Goal: Task Accomplishment & Management: Complete application form

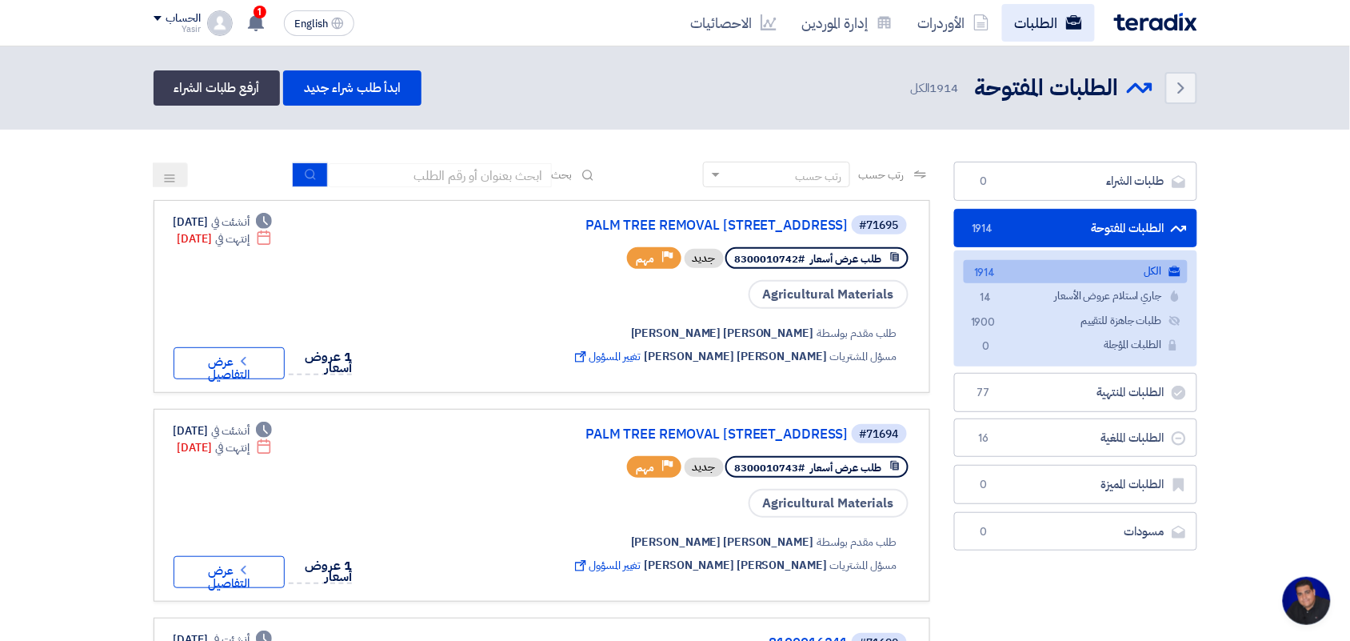
click at [1030, 10] on link "الطلبات" at bounding box center [1048, 23] width 93 height 38
click at [968, 30] on link "الأوردرات" at bounding box center [953, 23] width 97 height 38
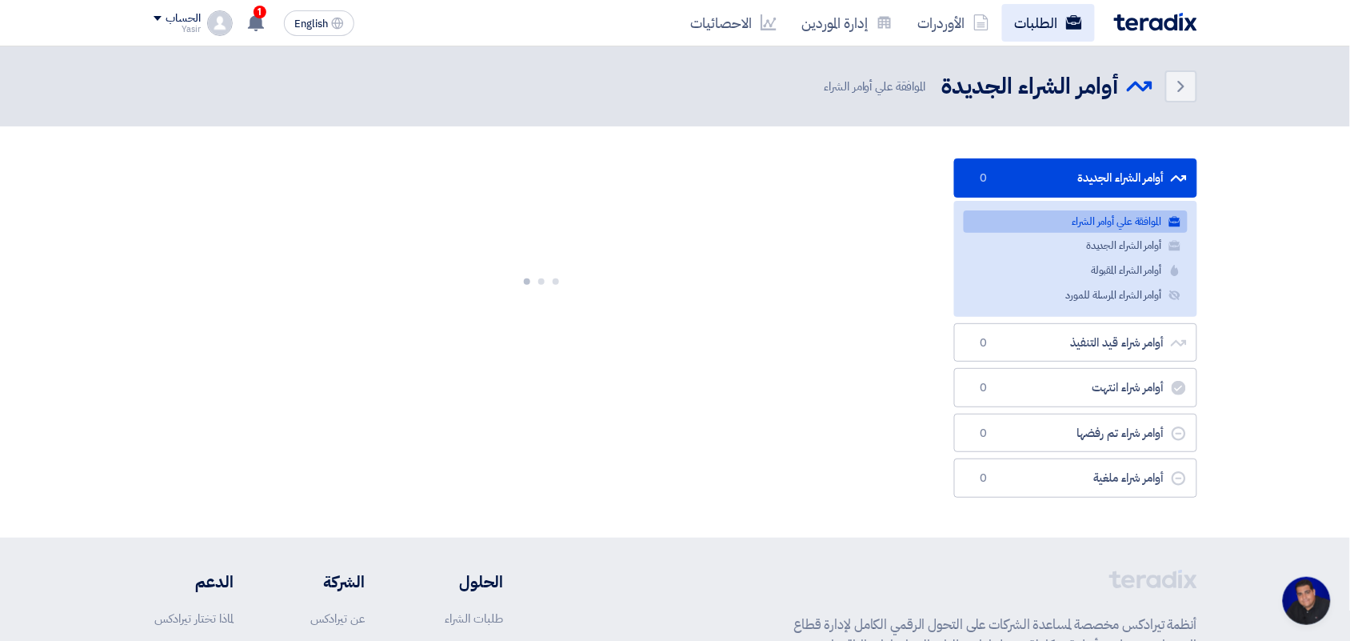
click at [1068, 14] on icon at bounding box center [1074, 22] width 16 height 16
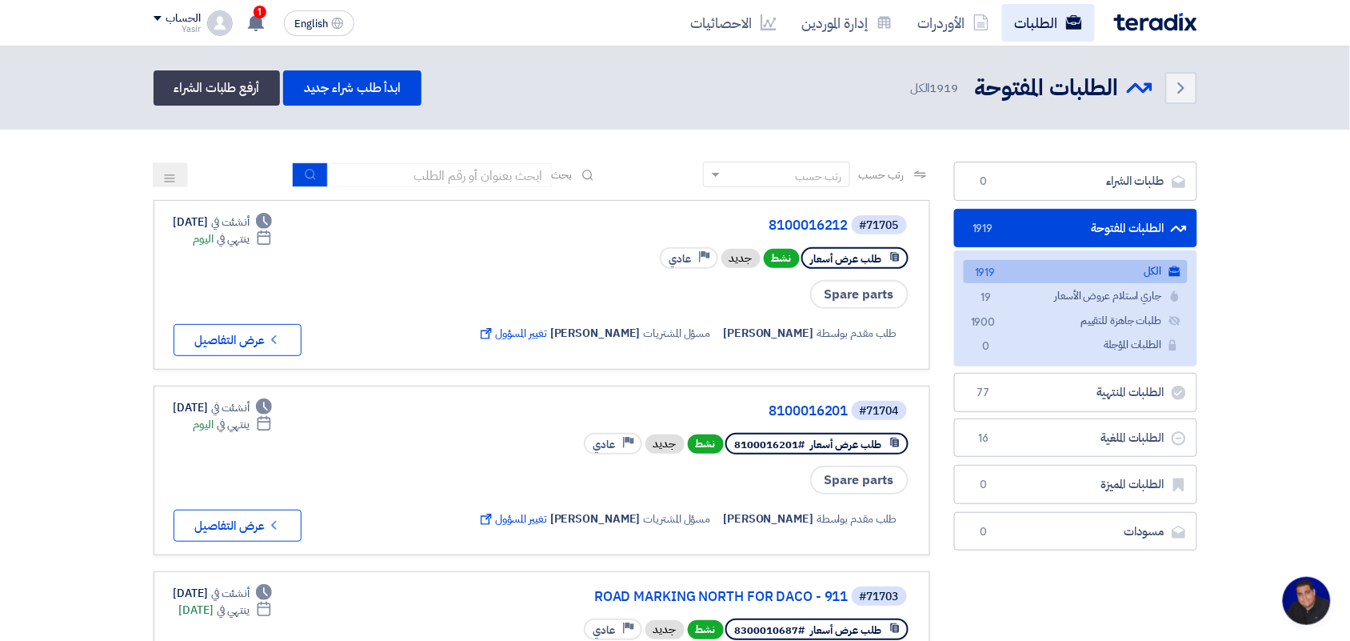
click at [1009, 24] on link "الطلبات" at bounding box center [1048, 23] width 93 height 38
click at [508, 182] on input at bounding box center [440, 175] width 224 height 24
type input "pump"
click at [300, 173] on button "submit" at bounding box center [310, 174] width 35 height 25
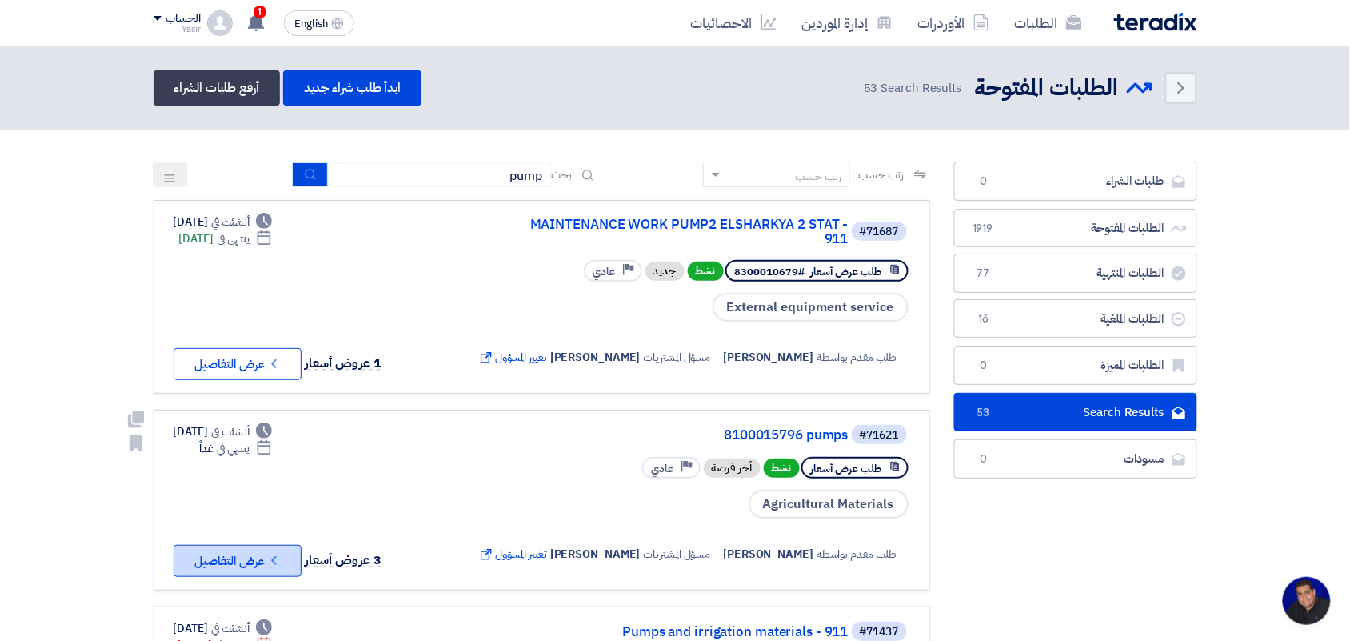
click at [265, 545] on button "Check details عرض التفاصيل" at bounding box center [238, 561] width 128 height 32
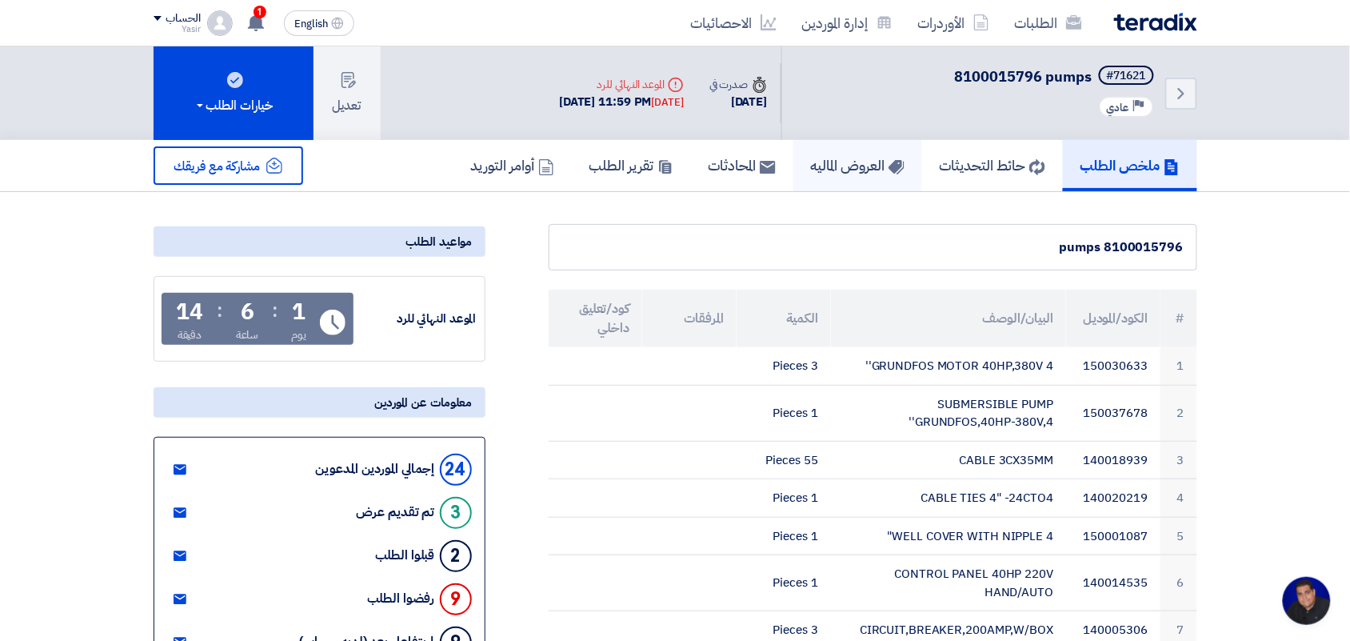
click at [841, 169] on h5 "العروض الماليه" at bounding box center [858, 165] width 94 height 18
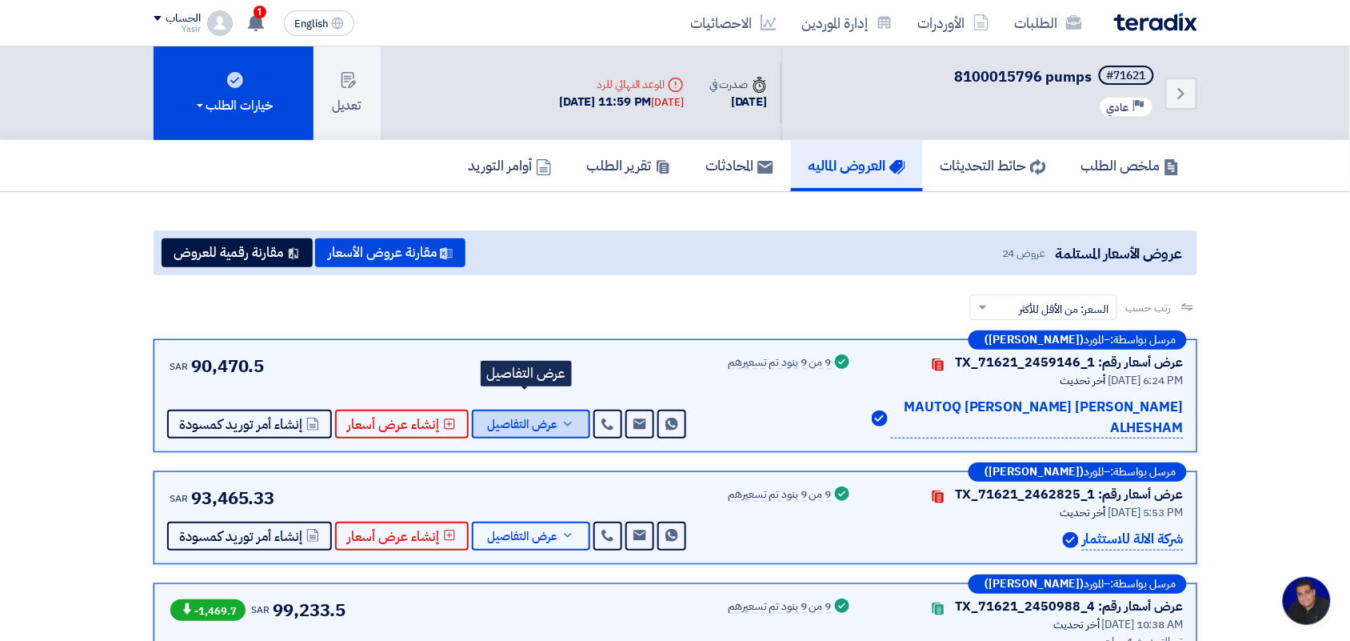
click at [510, 412] on button "عرض التفاصيل" at bounding box center [531, 424] width 118 height 29
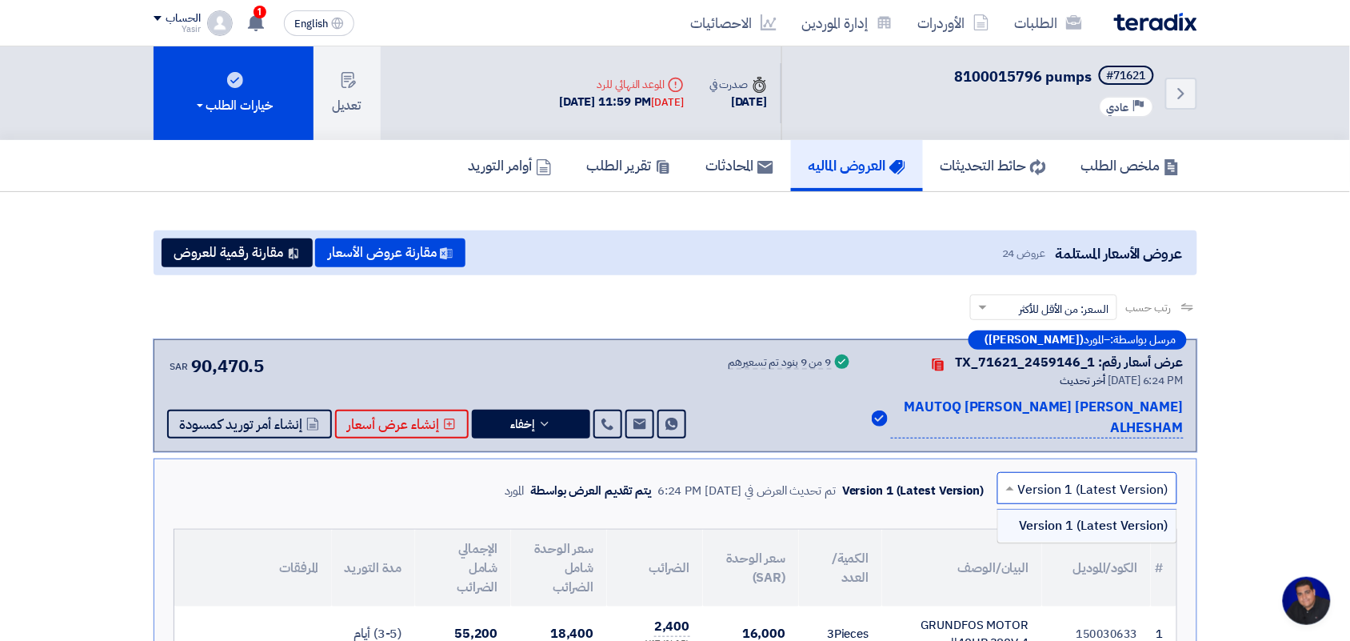
click at [1113, 477] on input "text" at bounding box center [1096, 490] width 148 height 26
click at [617, 410] on div "Send Message Send Message إخفاء إنشاء عرض أسعار" at bounding box center [428, 424] width 522 height 29
click at [602, 418] on icon at bounding box center [608, 424] width 13 height 13
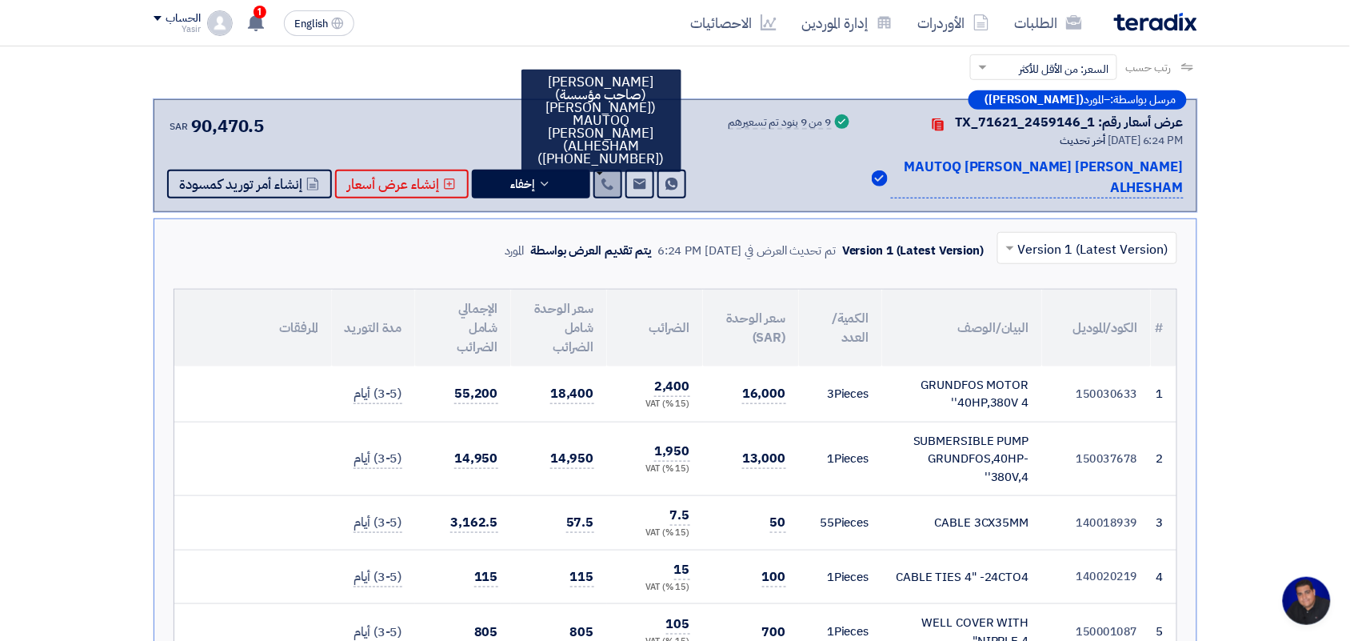
scroll to position [120, 0]
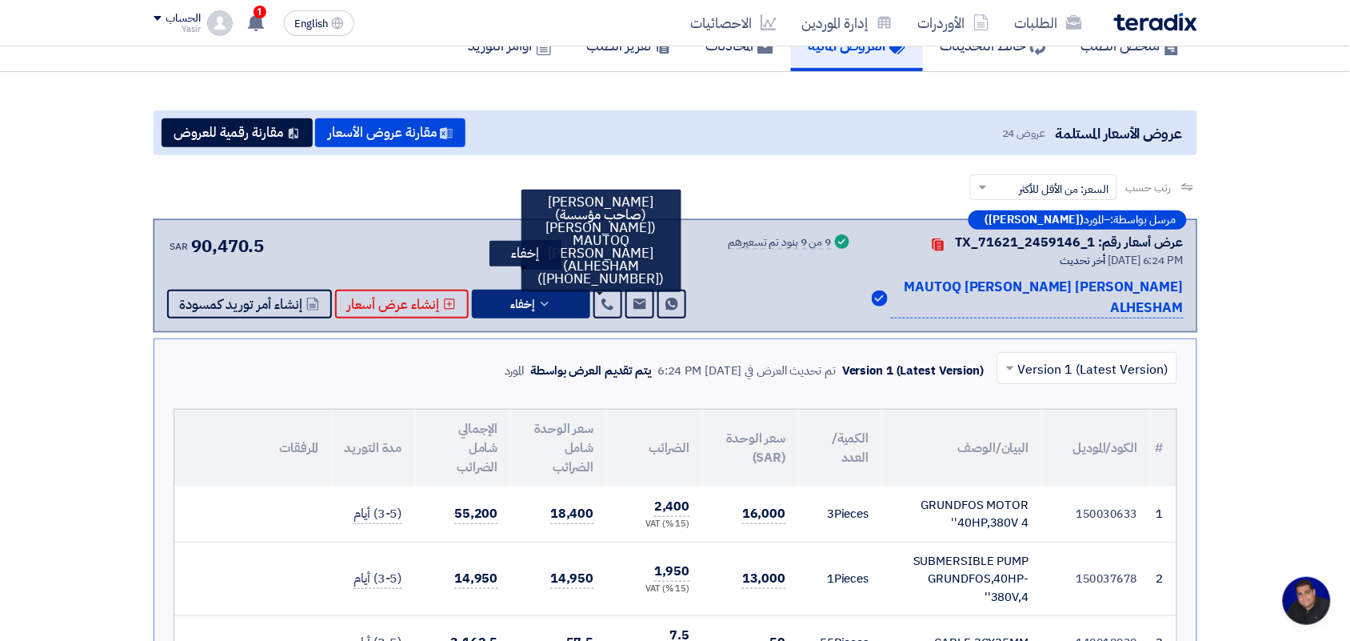
click at [518, 298] on span "إخفاء" at bounding box center [523, 304] width 24 height 12
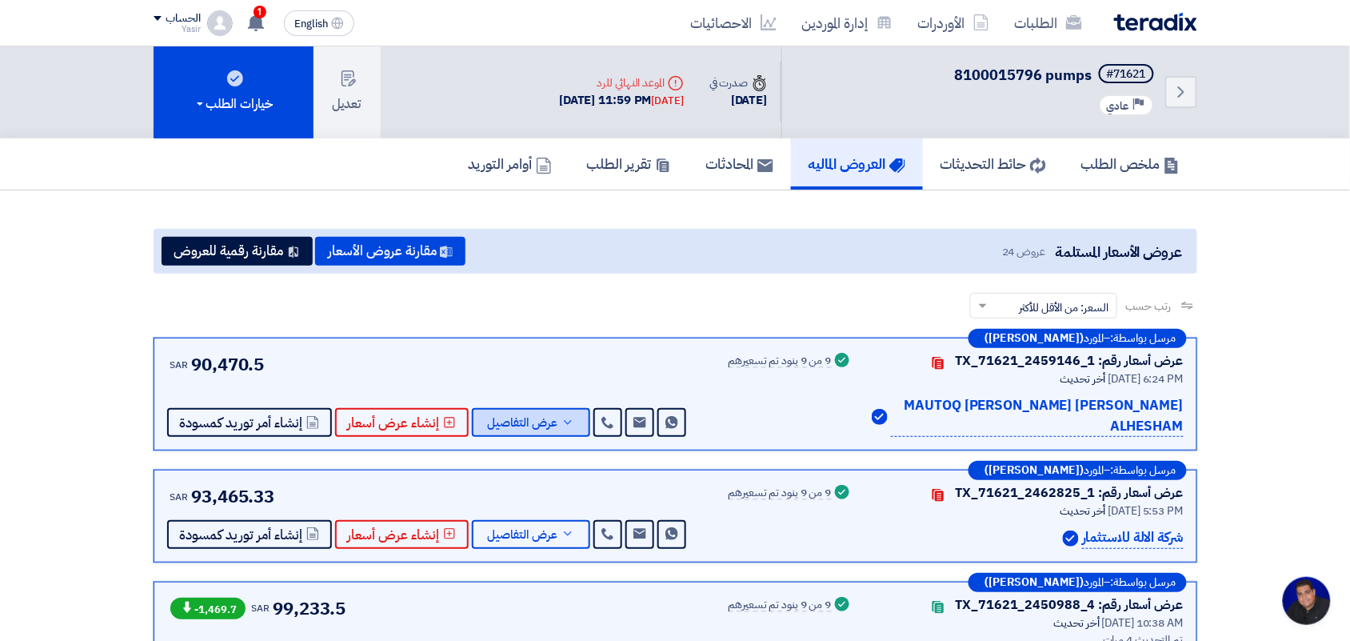
scroll to position [0, 0]
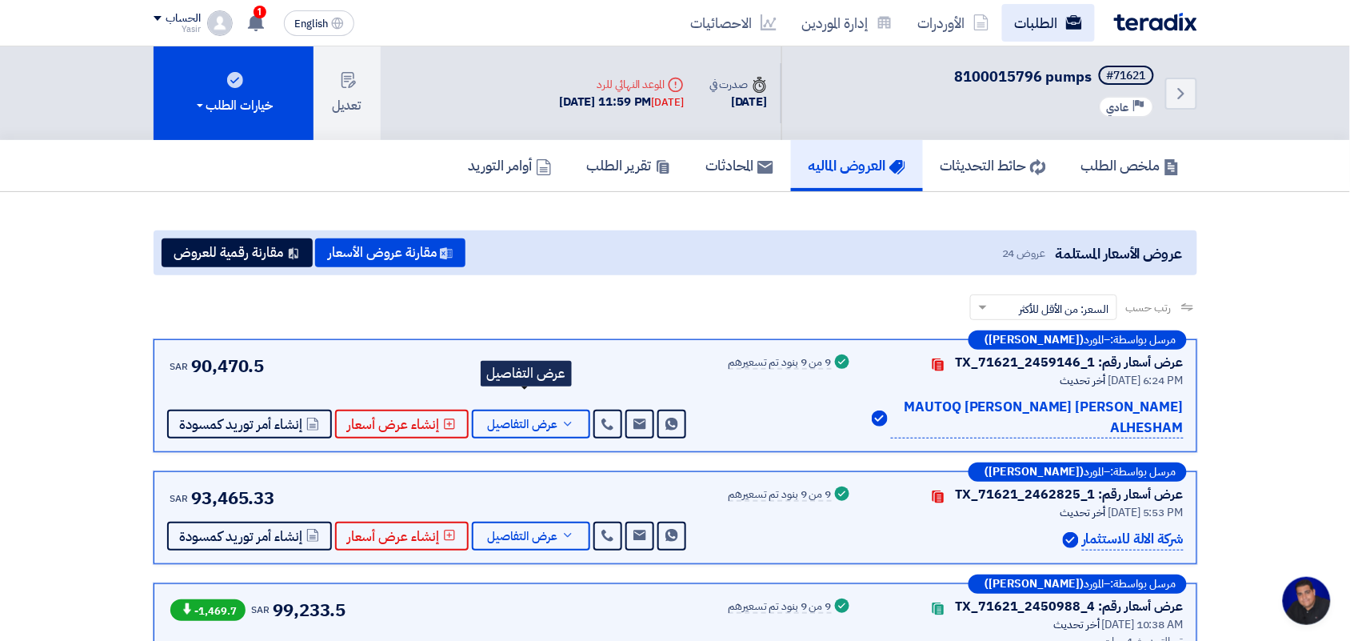
click at [1044, 30] on link "الطلبات" at bounding box center [1048, 23] width 93 height 38
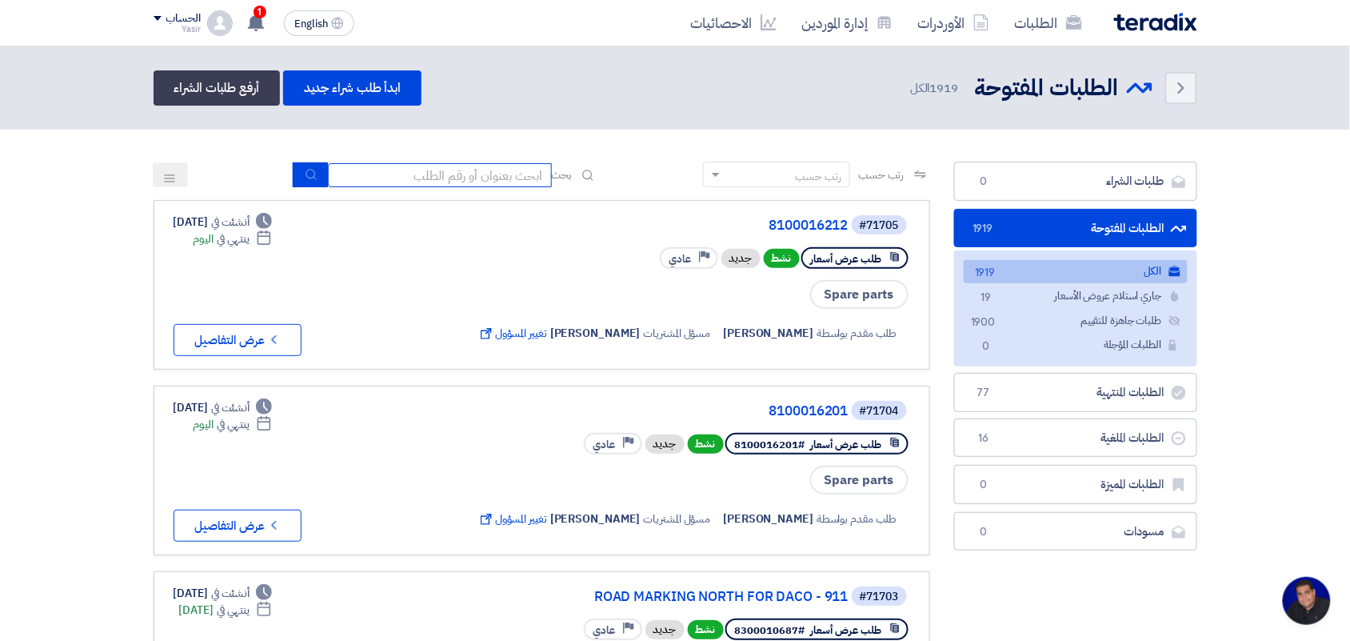
click at [473, 172] on input at bounding box center [440, 175] width 224 height 24
paste input "8100015578"
click at [306, 172] on use "submit" at bounding box center [311, 174] width 10 height 10
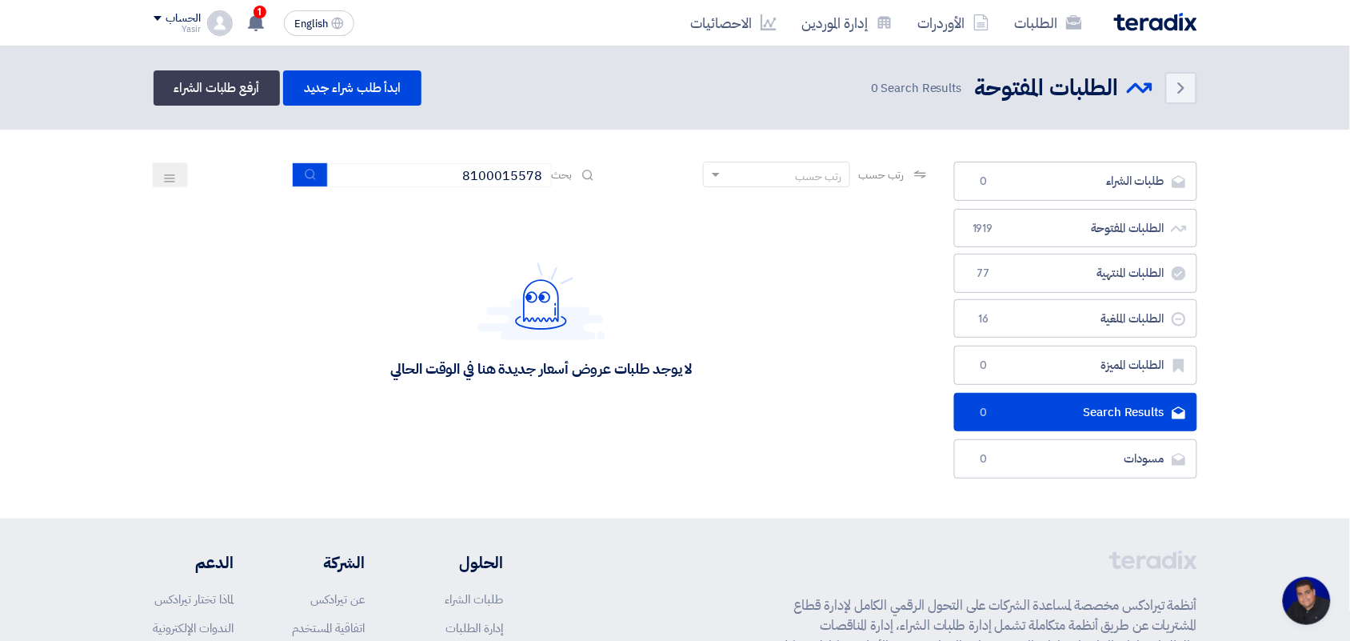
click at [286, 169] on div "رتب حسب رتب حسب بحث 8100015578" at bounding box center [542, 181] width 777 height 38
click at [297, 169] on button "submit" at bounding box center [310, 174] width 35 height 25
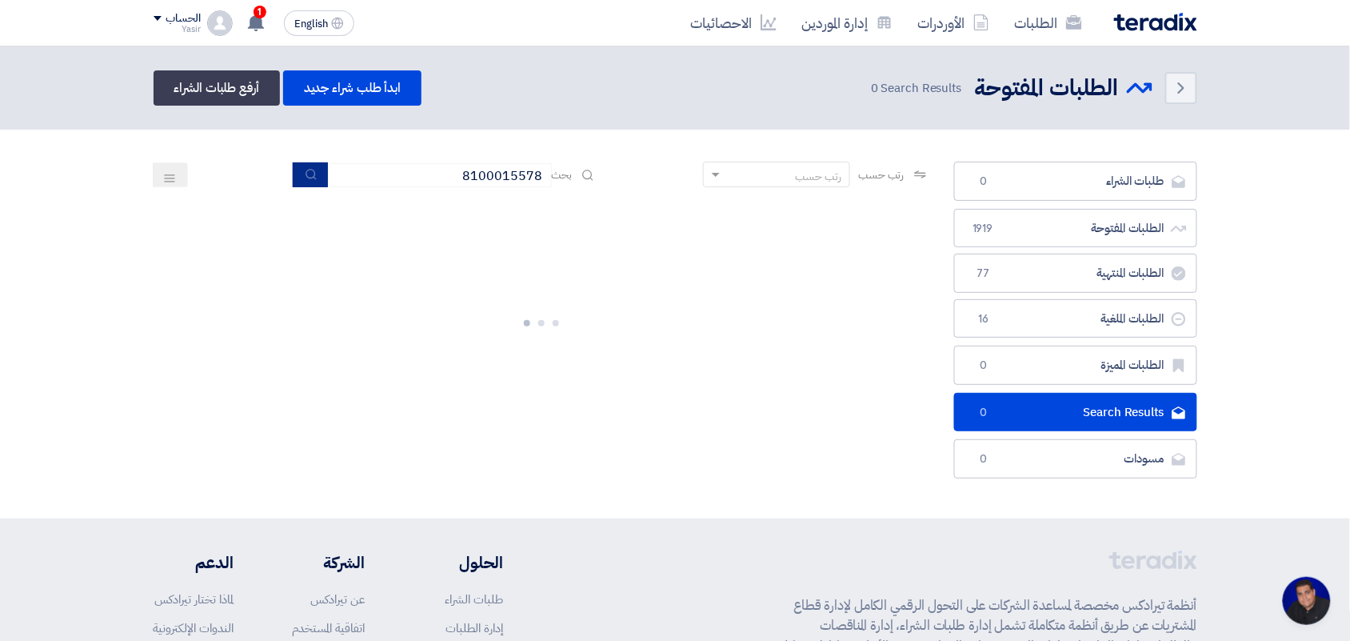
click at [297, 169] on button "submit" at bounding box center [310, 174] width 35 height 25
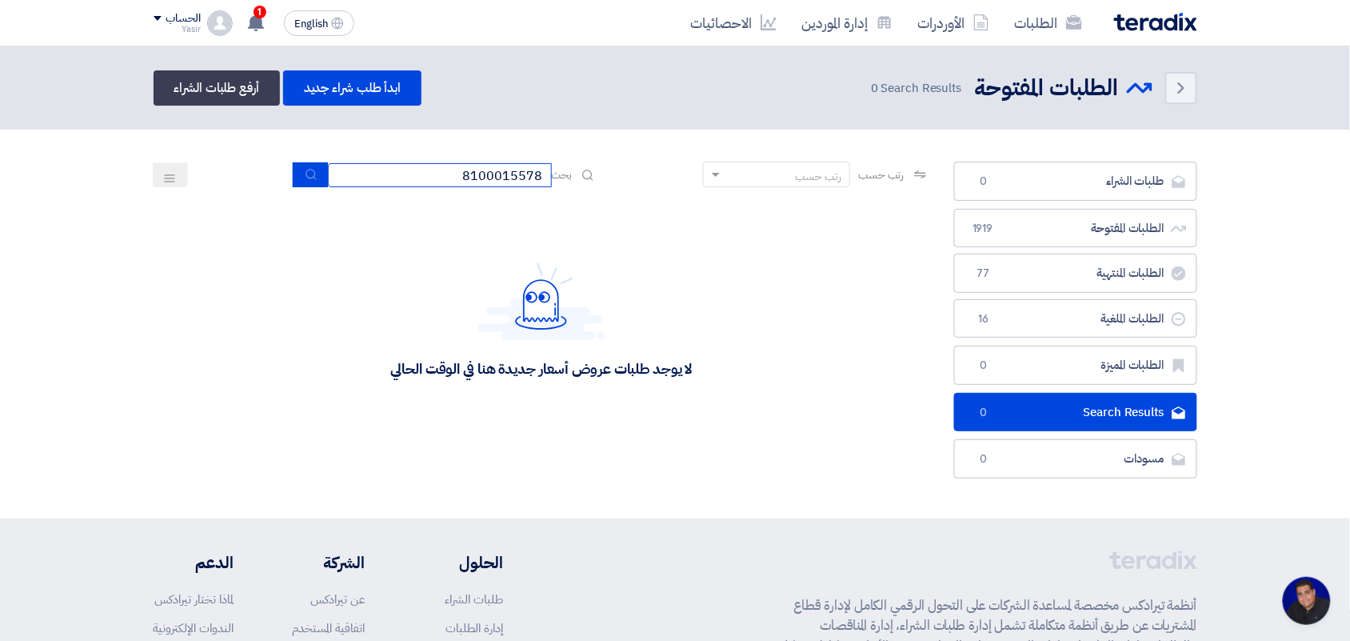
drag, startPoint x: 352, startPoint y: 173, endPoint x: 609, endPoint y: 198, distance: 258.0
click at [609, 198] on app-rfq-listing-content "رتب حسب رتب حسب بحث 8100015578 مجال الطلب مسؤول المشتريات نوع الطلب" at bounding box center [542, 301] width 777 height 278
type input "4087"
click at [305, 178] on icon "submit" at bounding box center [311, 174] width 13 height 13
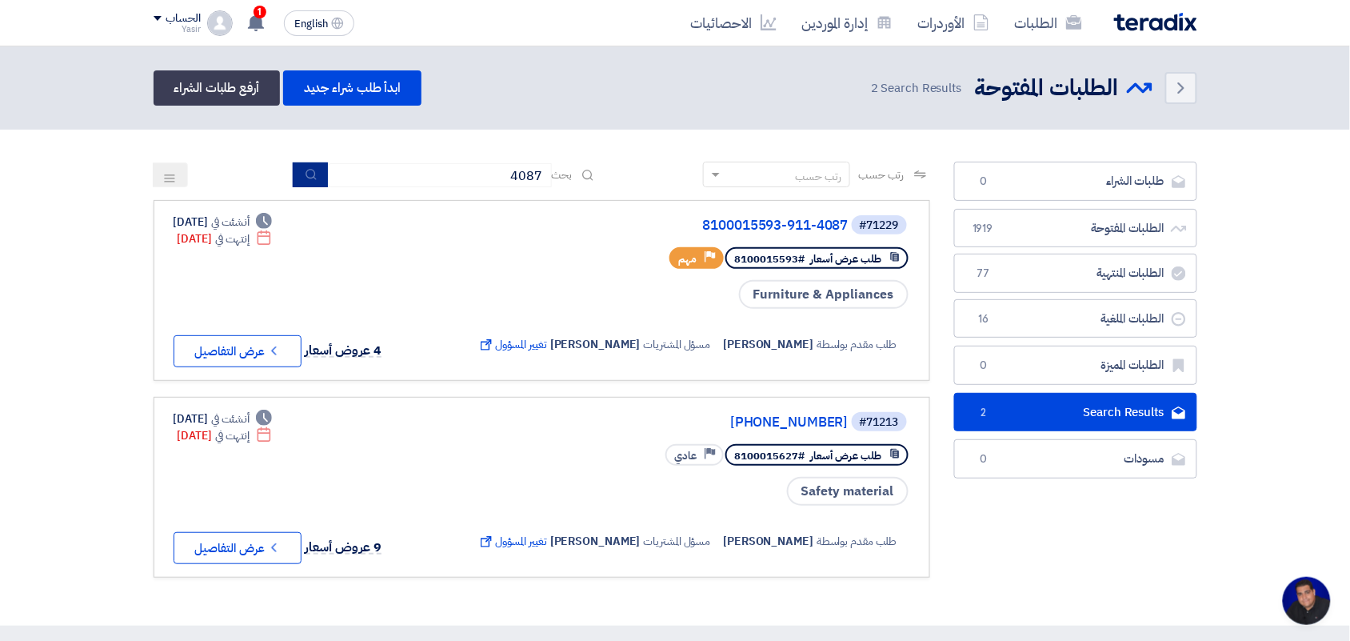
click at [305, 178] on icon "submit" at bounding box center [311, 174] width 13 height 13
drag, startPoint x: 469, startPoint y: 178, endPoint x: 681, endPoint y: 176, distance: 212.0
click at [681, 177] on div "رتب حسب رتب حسب بحث 4087" at bounding box center [542, 181] width 777 height 38
type input "911"
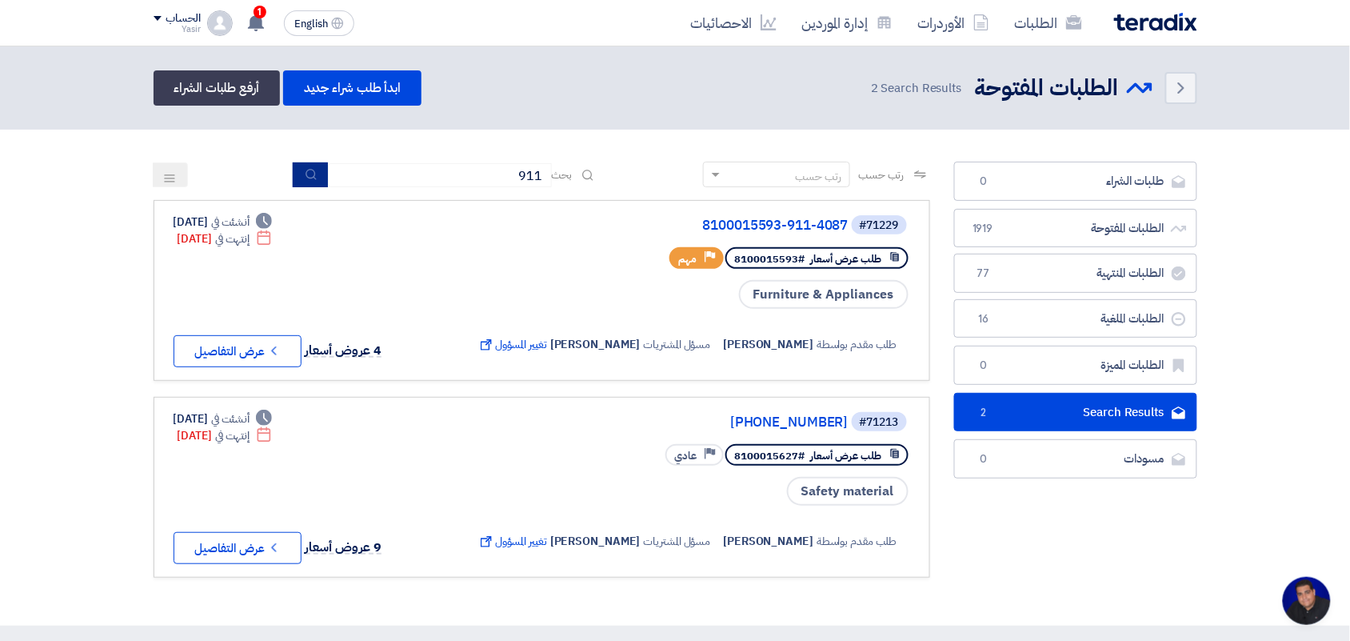
click at [305, 177] on icon "submit" at bounding box center [311, 174] width 13 height 13
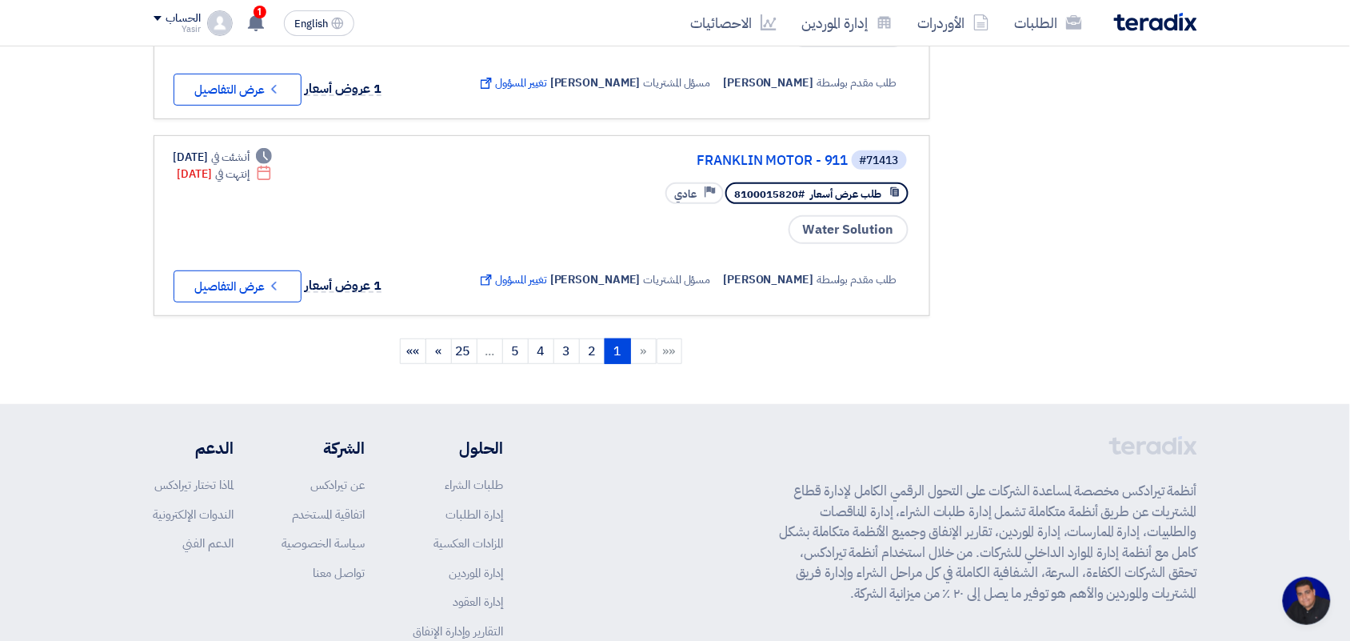
scroll to position [1980, 0]
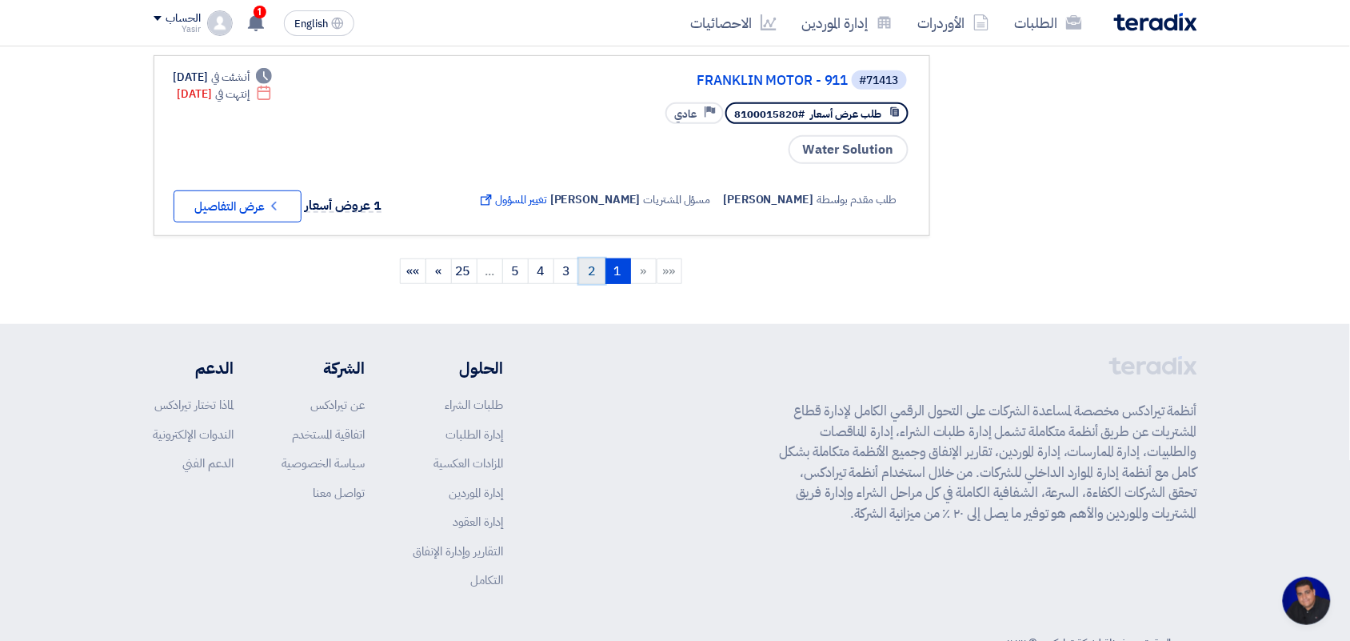
click at [590, 258] on link "2" at bounding box center [592, 271] width 26 height 26
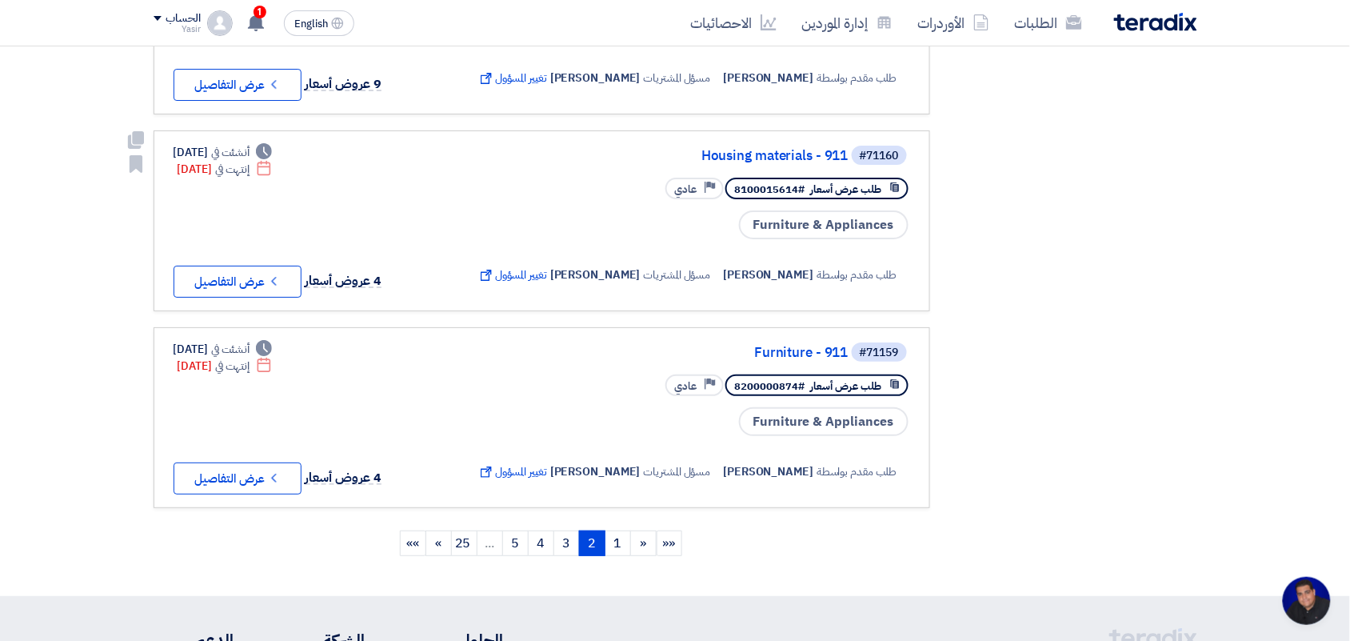
scroll to position [1700, 0]
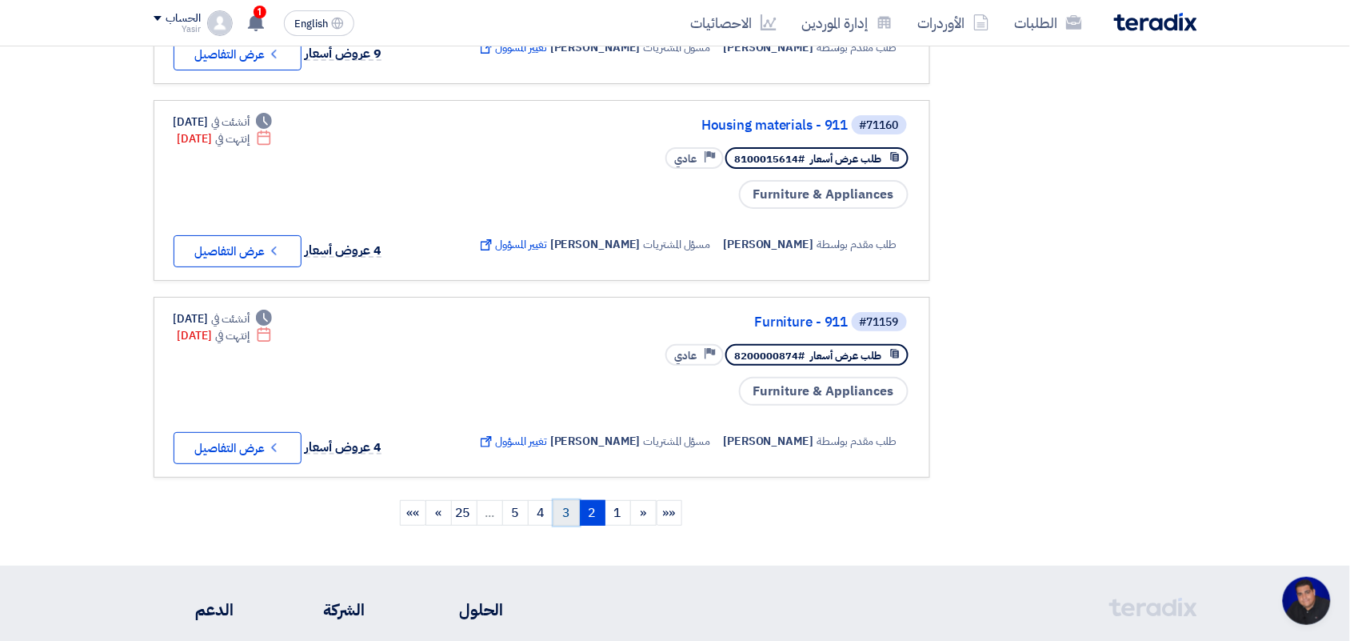
click at [560, 500] on link "3" at bounding box center [567, 513] width 26 height 26
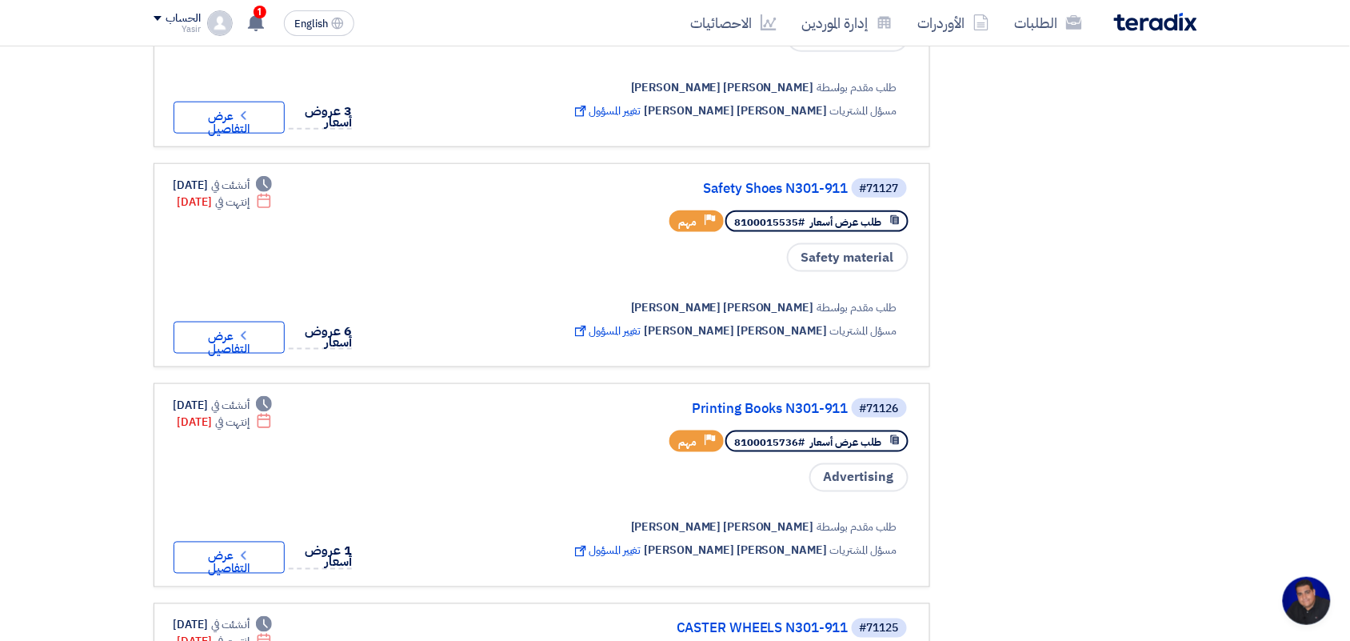
scroll to position [0, 0]
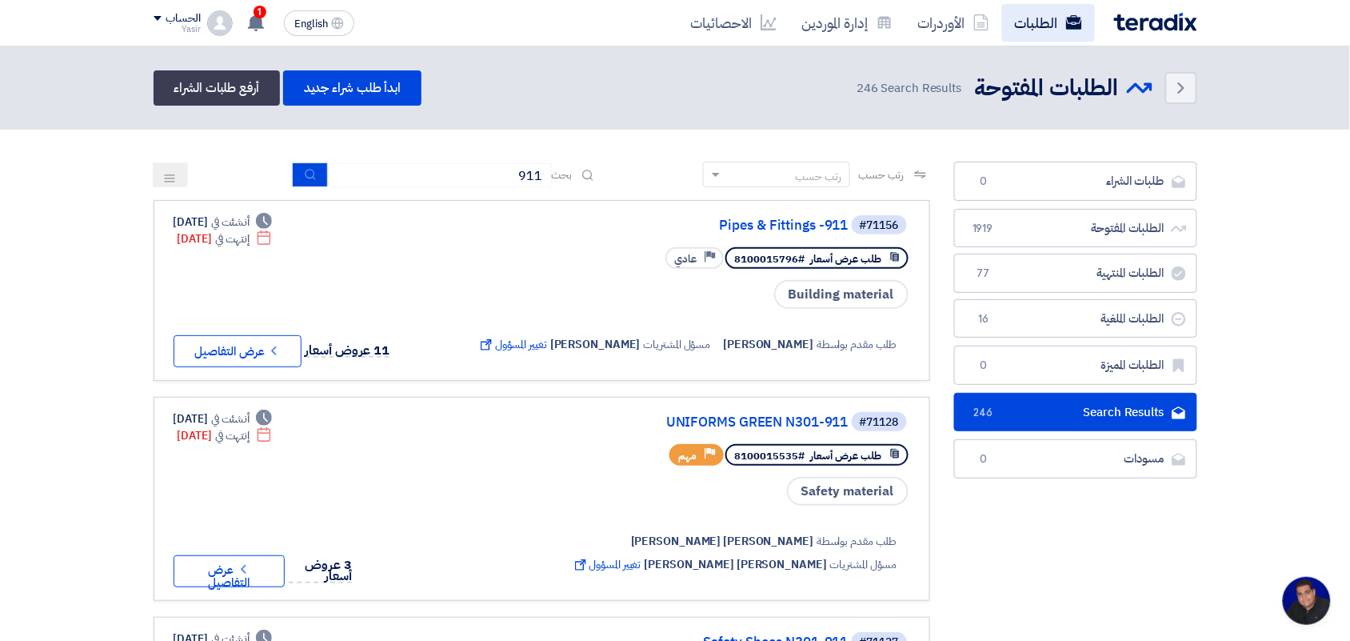
click at [1045, 32] on link "الطلبات" at bounding box center [1048, 23] width 93 height 38
click at [997, 26] on link "الأوردرات" at bounding box center [953, 23] width 97 height 38
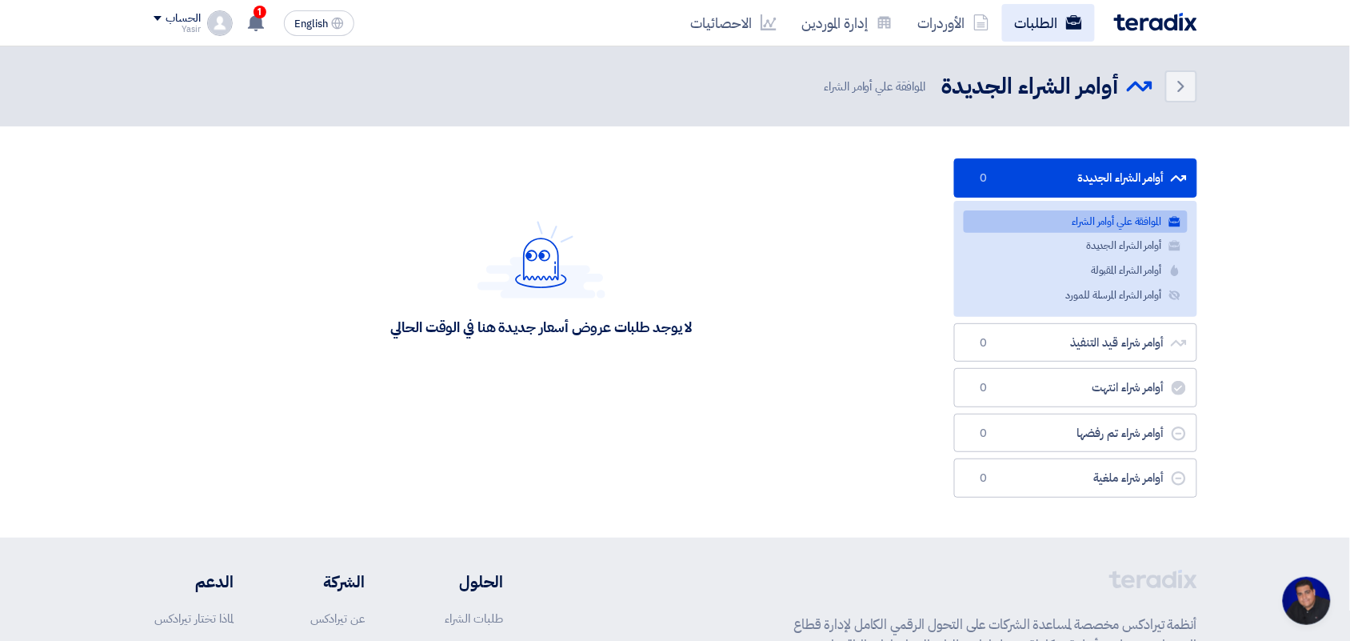
click at [1030, 22] on link "الطلبات" at bounding box center [1048, 23] width 93 height 38
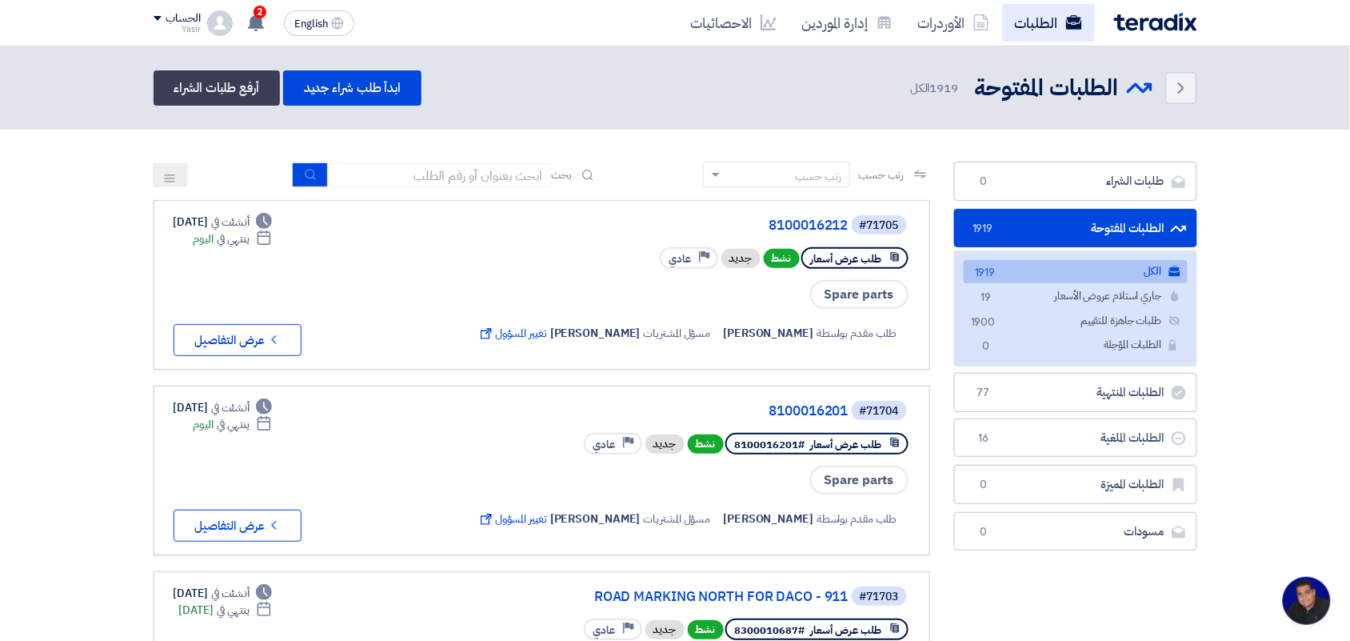
click at [1021, 22] on link "الطلبات" at bounding box center [1048, 23] width 93 height 38
click at [1053, 29] on link "الطلبات" at bounding box center [1048, 23] width 93 height 38
click at [356, 90] on link "ابدأ طلب شراء جديد" at bounding box center [352, 87] width 138 height 35
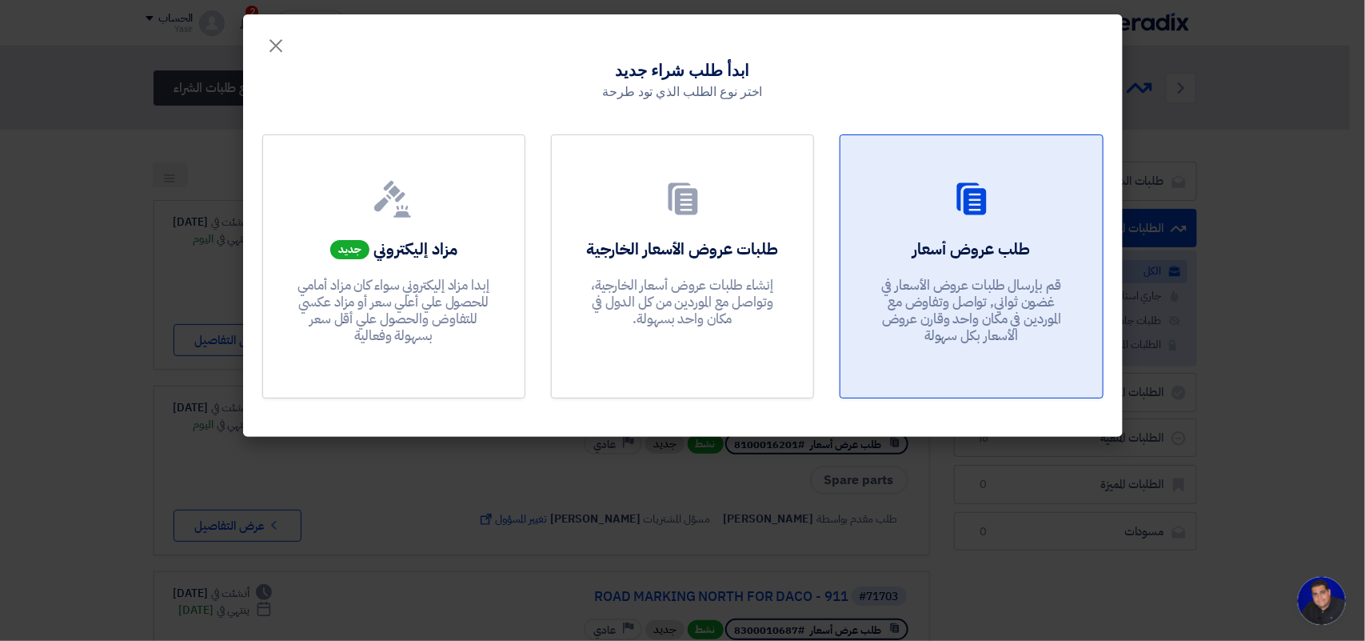
click at [906, 246] on div "طلب عروض أسعار قم بإرسال طلبات عروض الأسعار في غضون ثواني, تواصل وتفاوض مع المو…" at bounding box center [971, 295] width 223 height 115
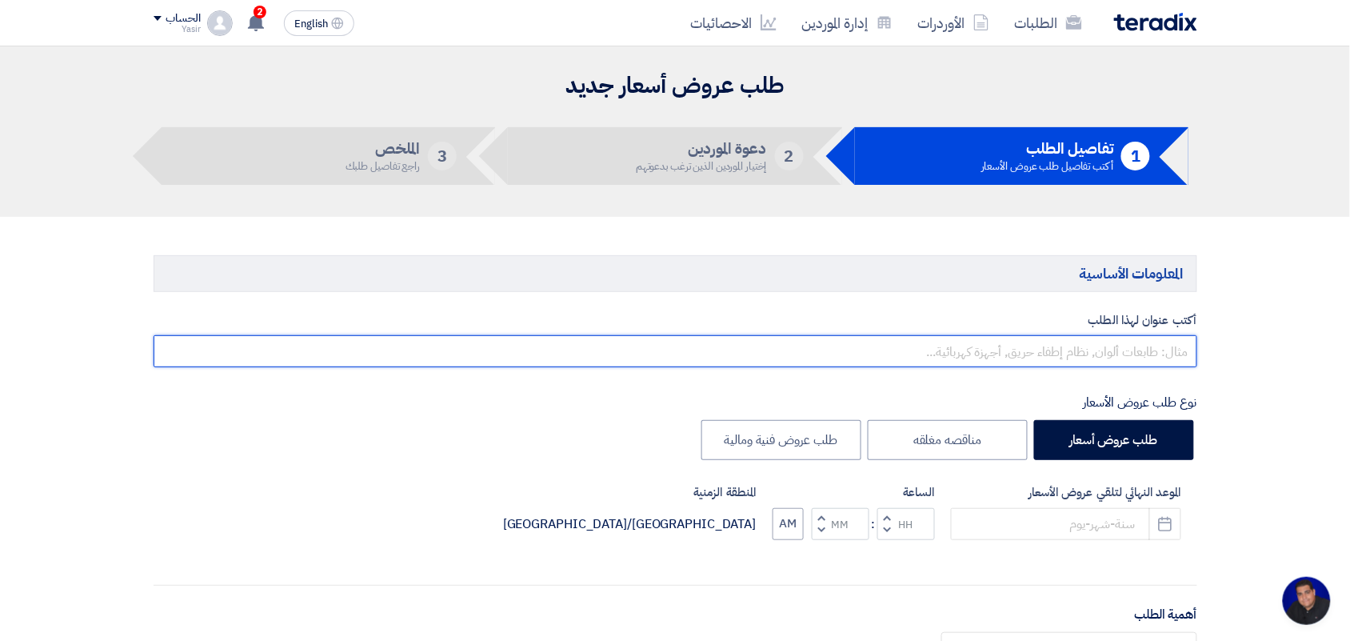
click at [1068, 362] on input "text" at bounding box center [676, 351] width 1044 height 32
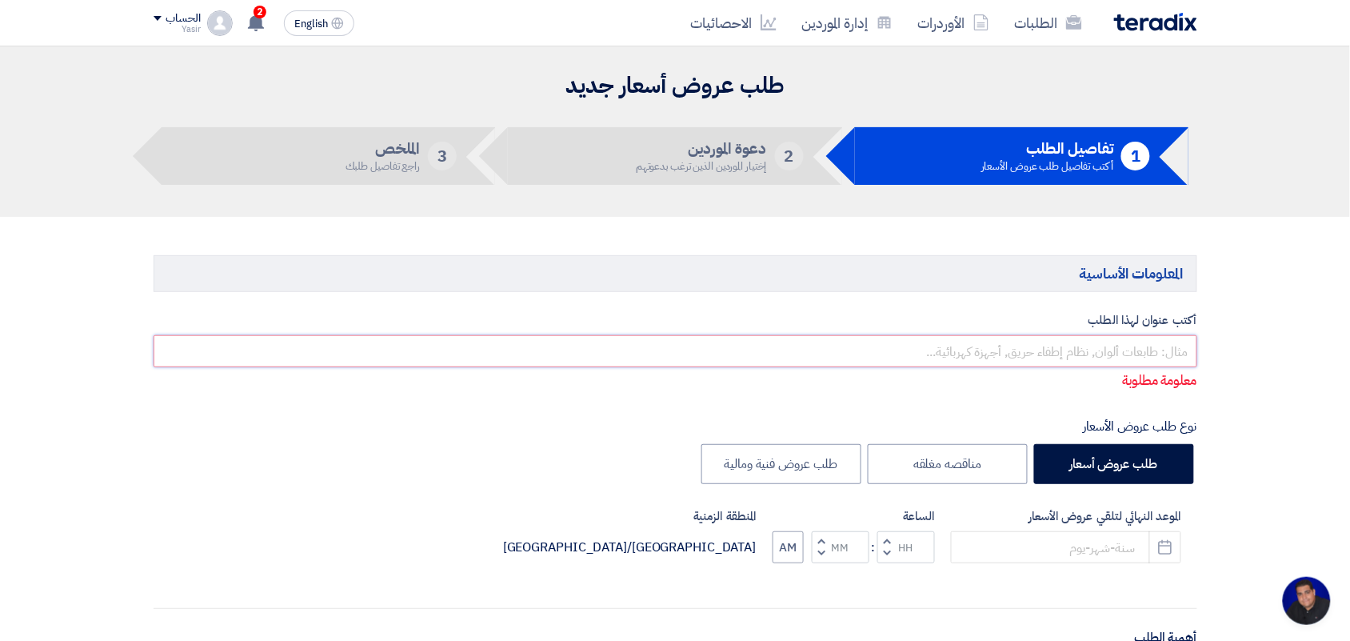
click at [929, 348] on input "text" at bounding box center [676, 351] width 1044 height 32
paste input "8100015578"
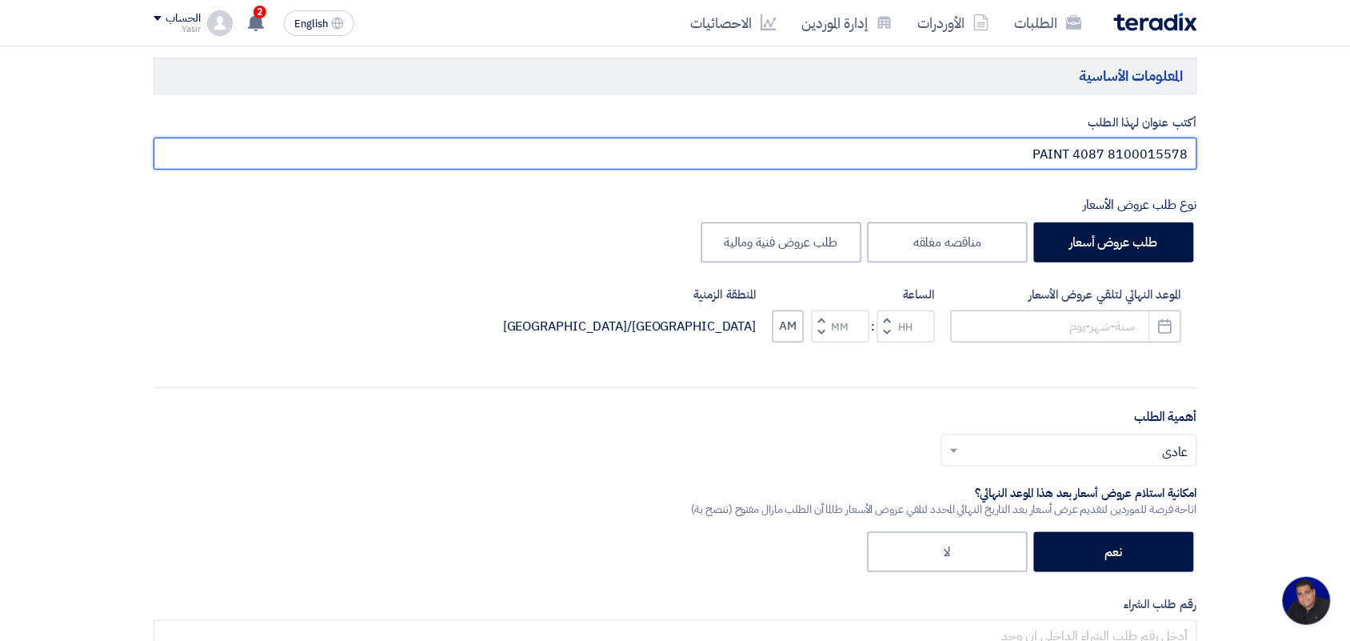
scroll to position [200, 0]
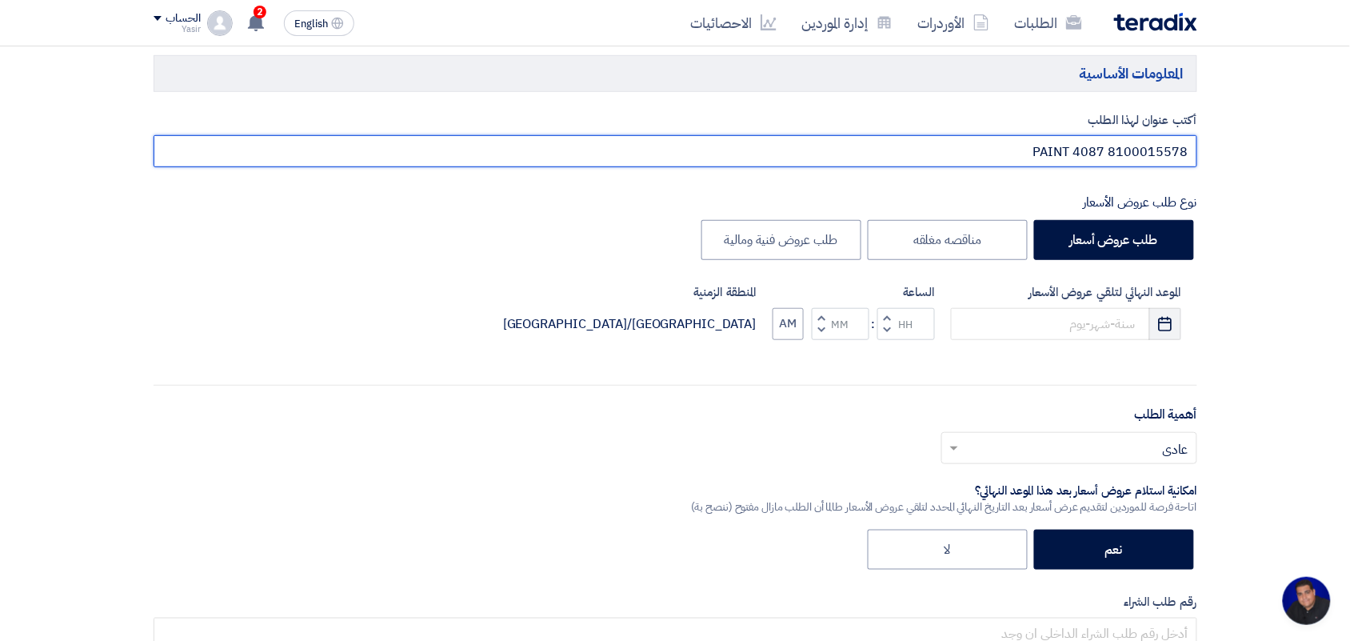
type input "8100015578 PAINT 4087"
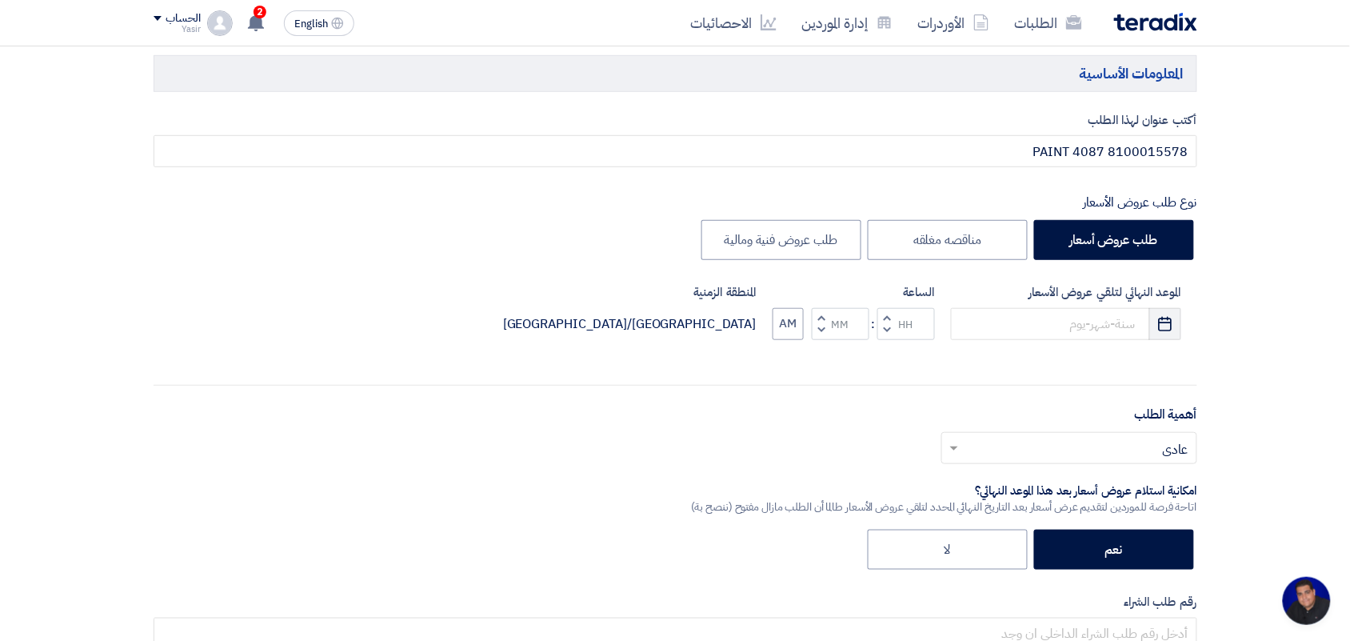
click at [1165, 332] on icon "Pick a date" at bounding box center [1165, 324] width 16 height 16
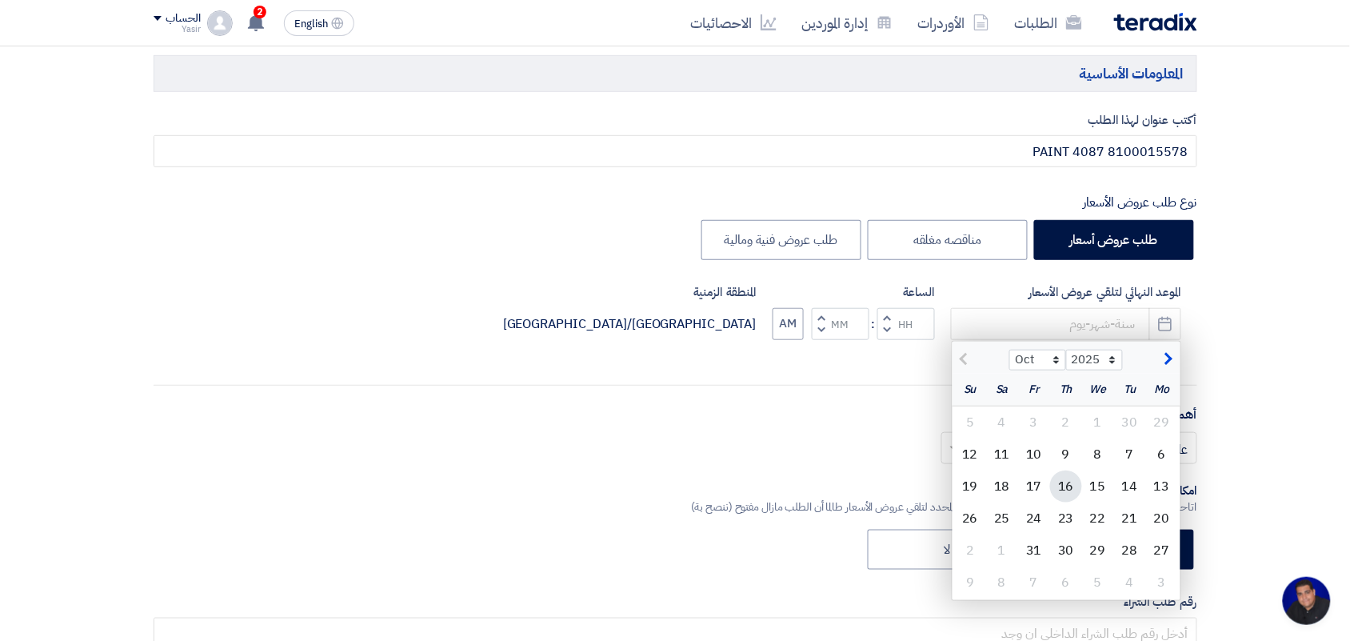
click at [1066, 485] on div "16" at bounding box center [1066, 486] width 32 height 32
type input "[DATE]"
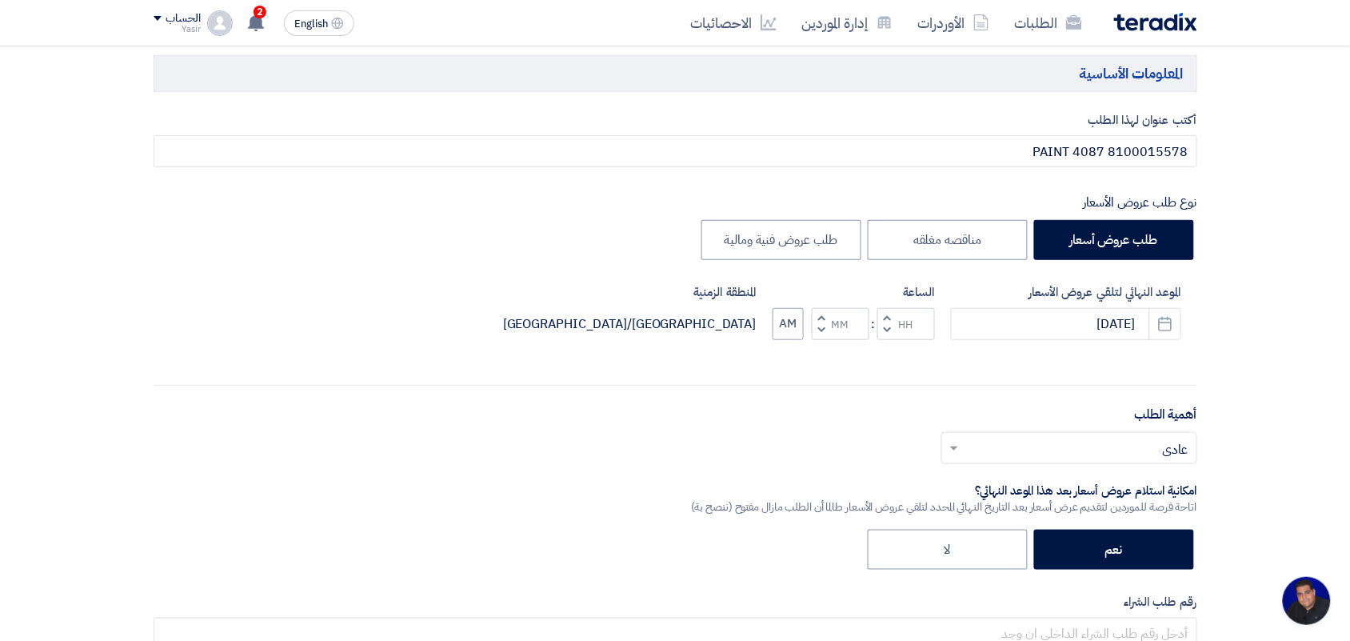
click at [881, 332] on button "Decrement hours" at bounding box center [886, 330] width 19 height 20
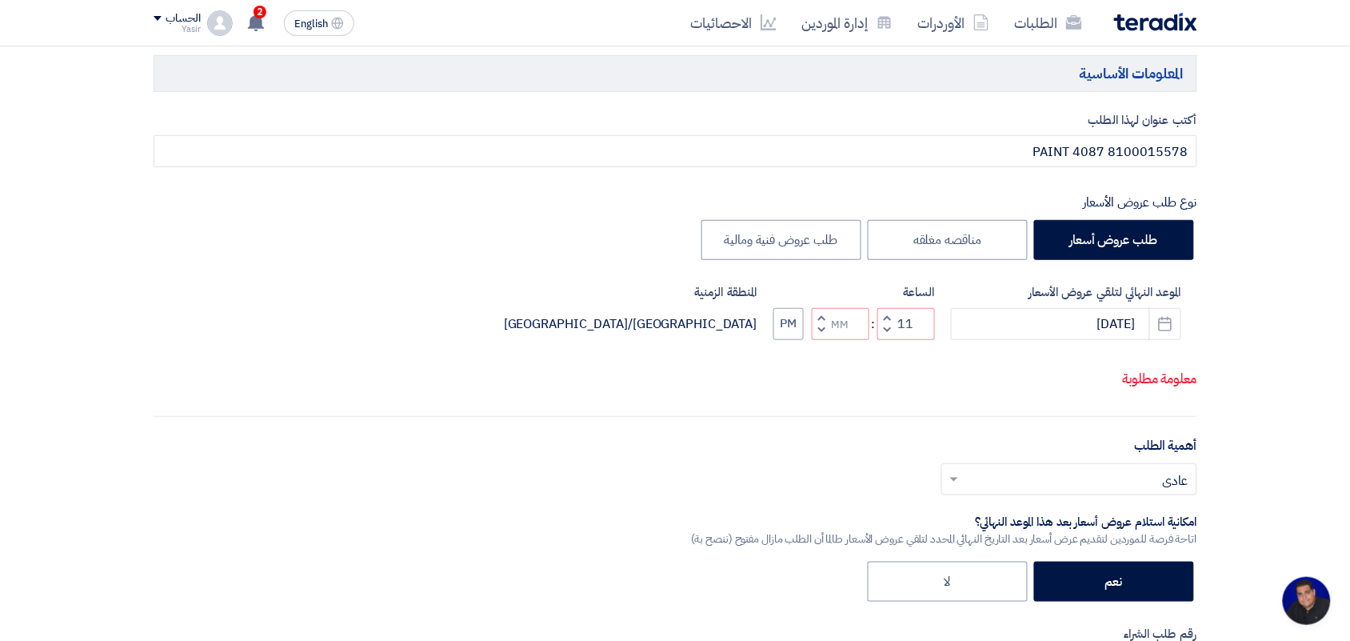
click at [820, 336] on span "button" at bounding box center [821, 330] width 6 height 12
type input "10"
type input "59"
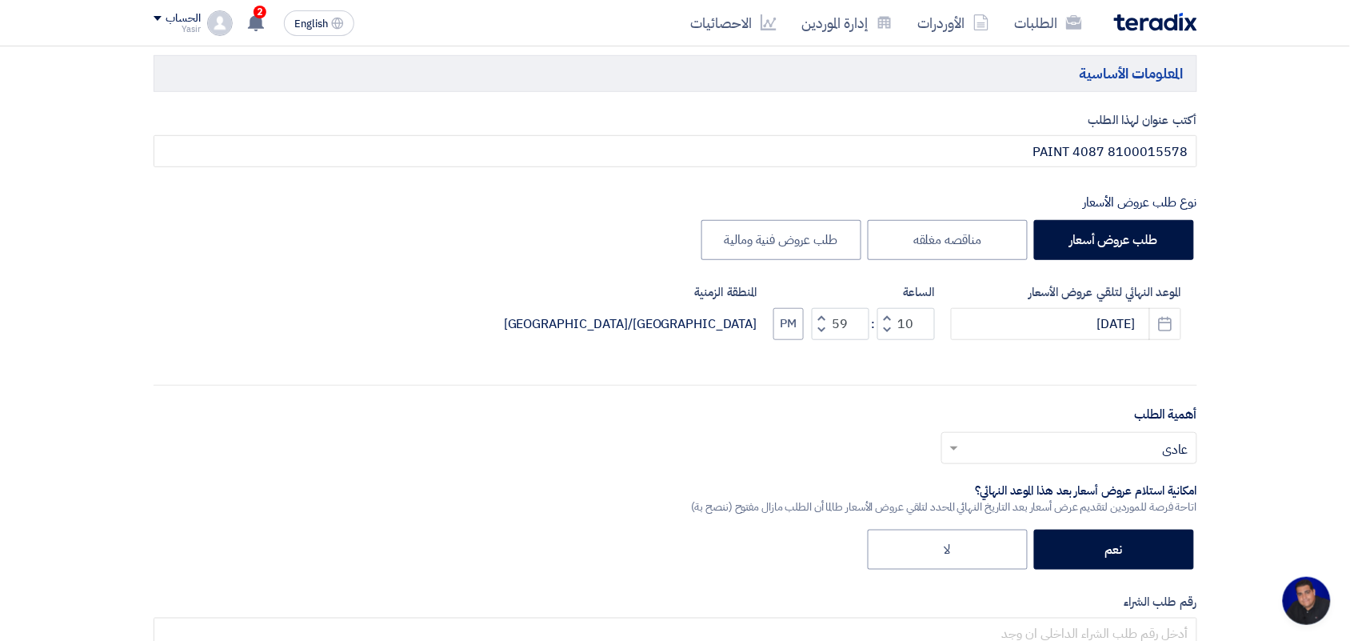
click at [885, 321] on button "Decrement hours" at bounding box center [886, 330] width 19 height 20
click at [889, 337] on button "Decrement hours" at bounding box center [886, 330] width 19 height 20
click at [881, 314] on button "Increment hours" at bounding box center [886, 318] width 19 height 20
click at [884, 314] on button "Increment hours" at bounding box center [886, 318] width 19 height 20
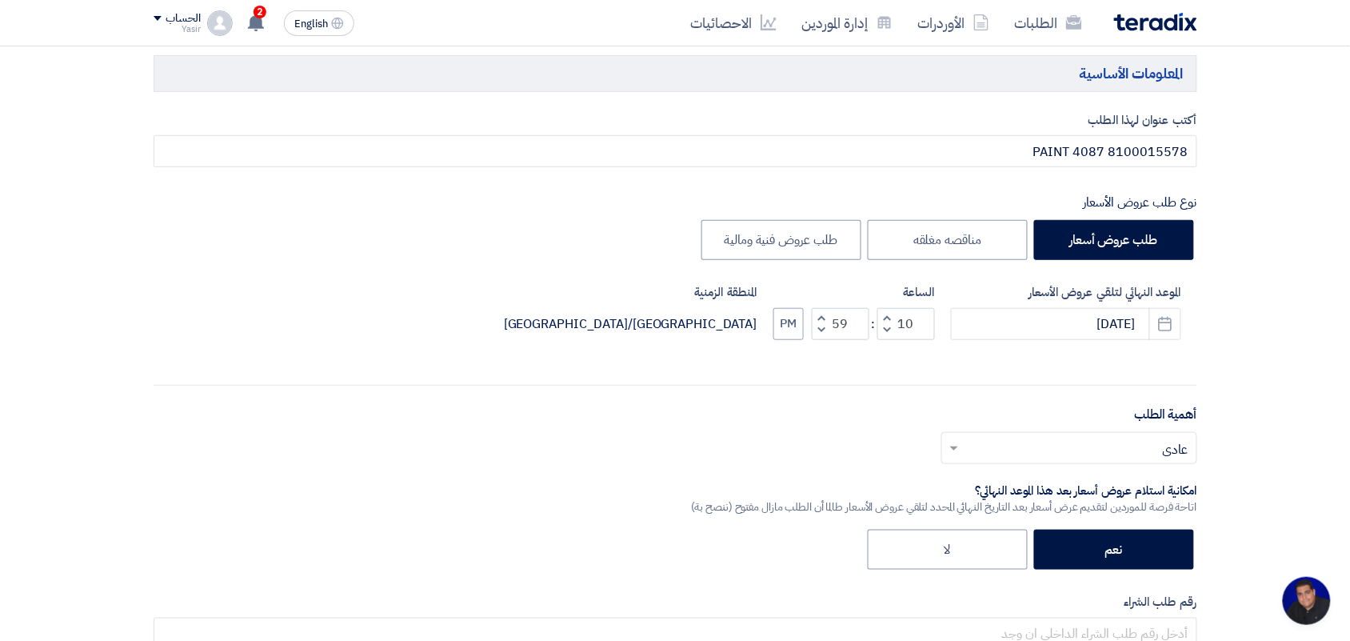
type input "11"
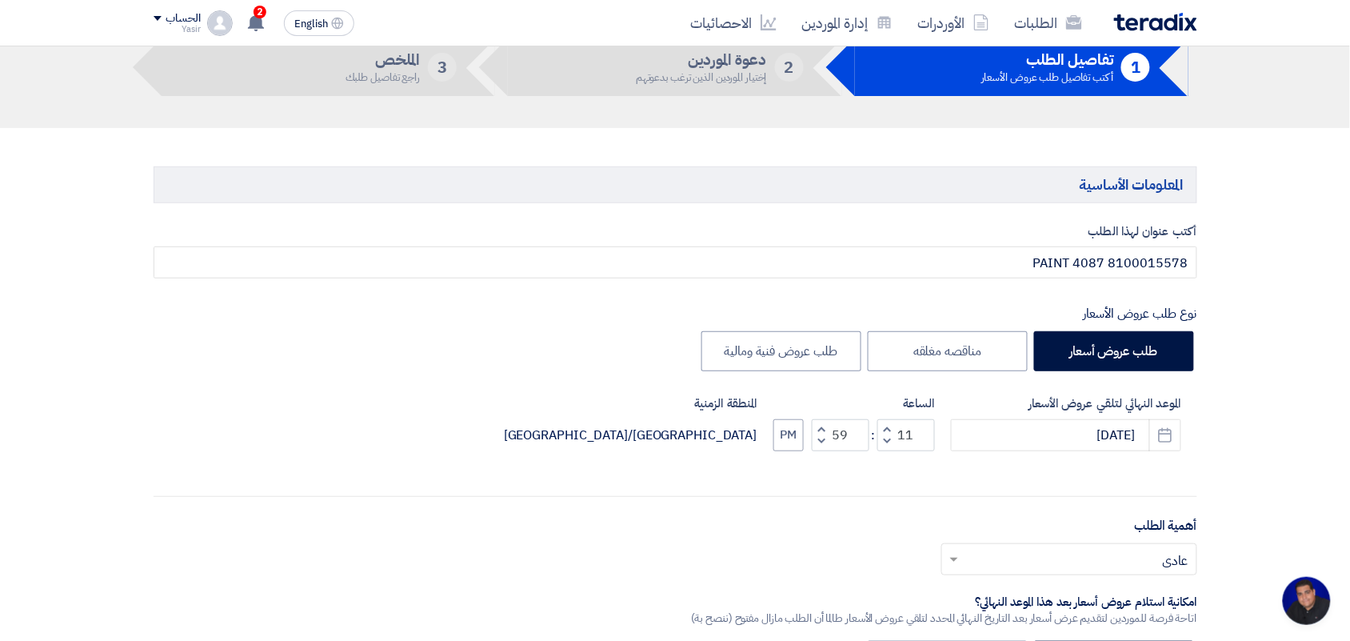
scroll to position [0, 0]
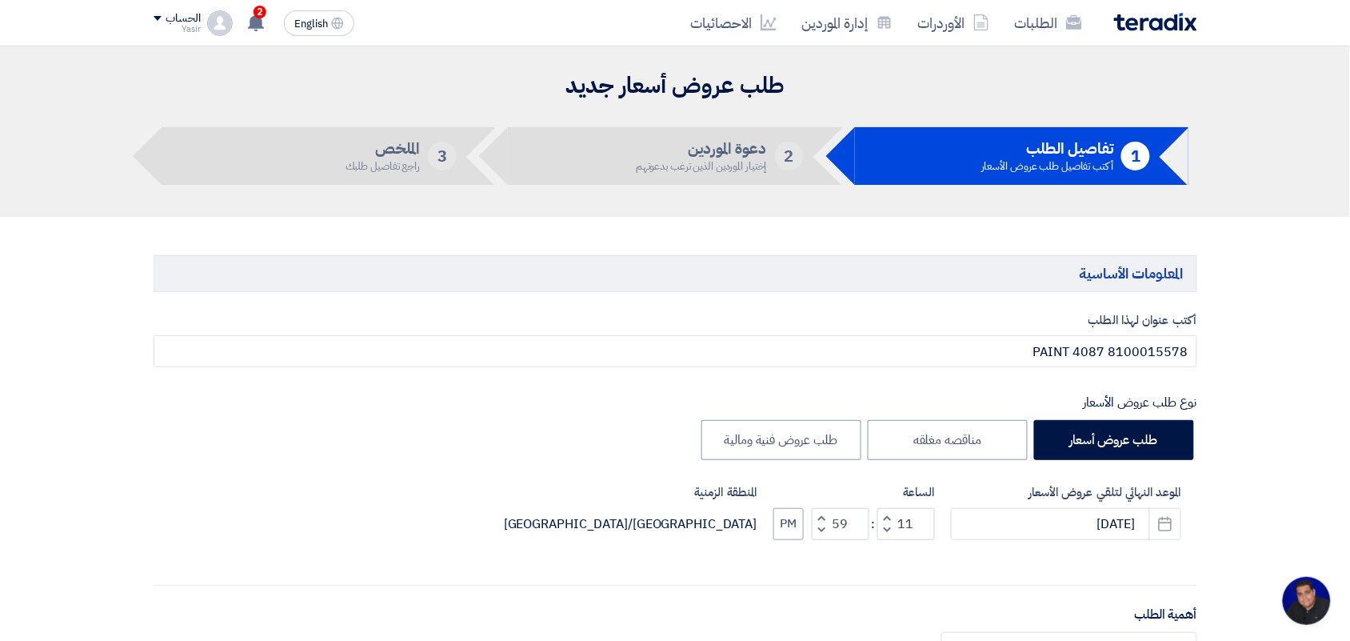
click at [692, 156] on h5 "دعوة الموردين" at bounding box center [701, 149] width 131 height 14
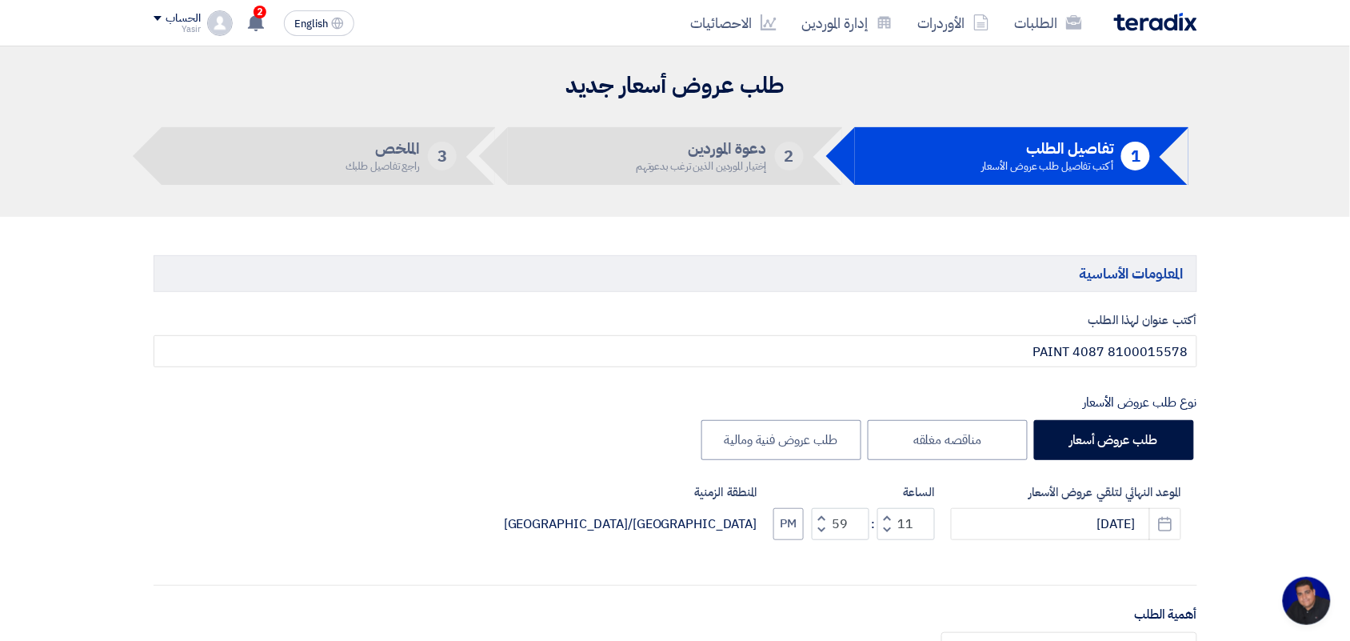
click at [692, 189] on div "طلب عروض أسعار جديد 1 تفاصيل الطلب أكتب تفاصيل طلب عروض الأسعار 2 دعوة الموردين…" at bounding box center [676, 131] width 1068 height 122
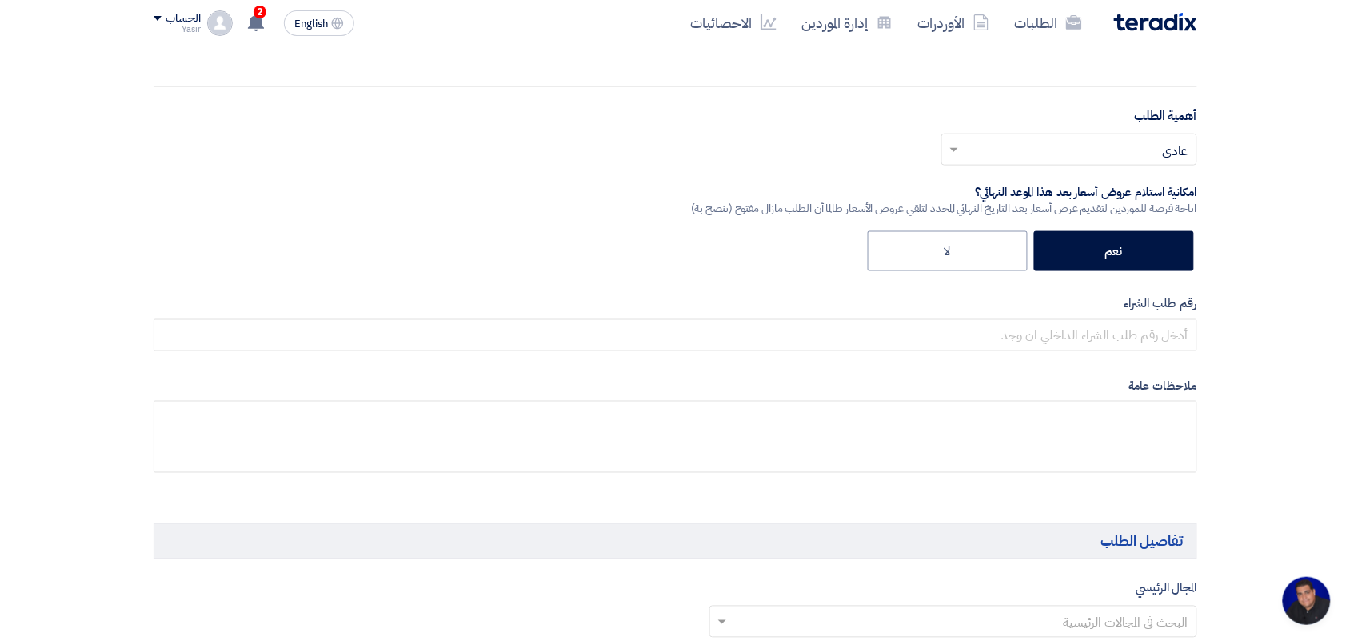
scroll to position [500, 0]
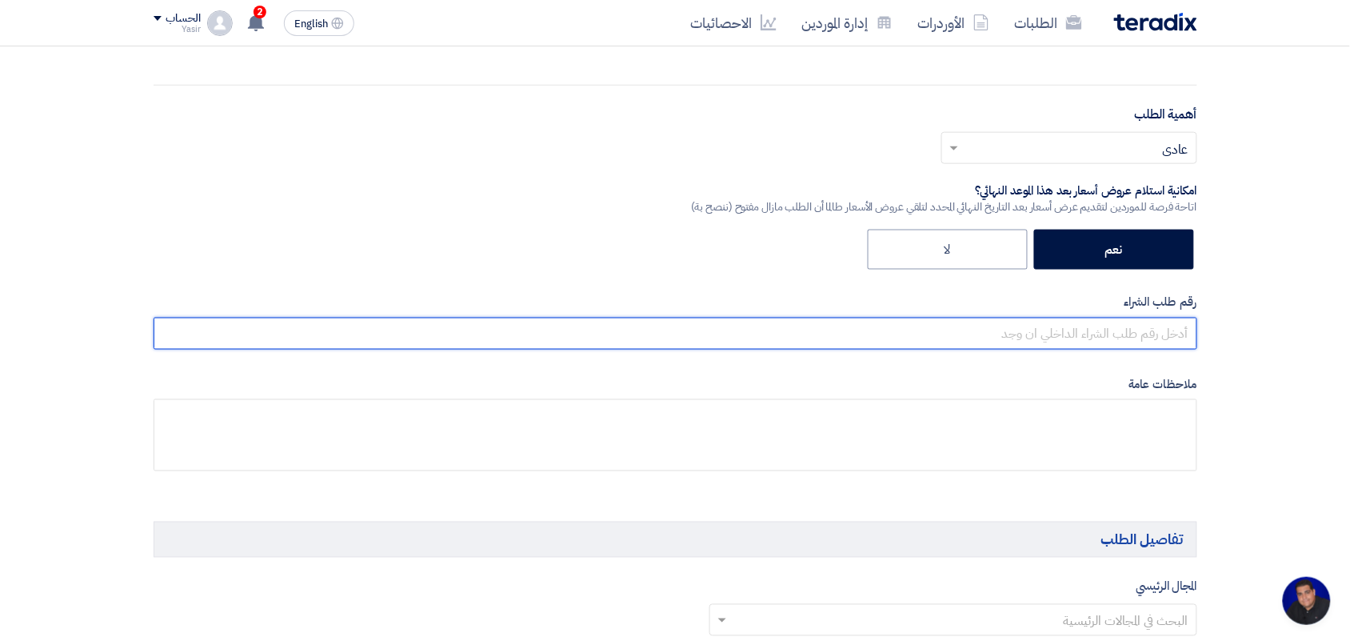
click at [1050, 338] on input "text" at bounding box center [676, 334] width 1044 height 32
paste input "8100015578"
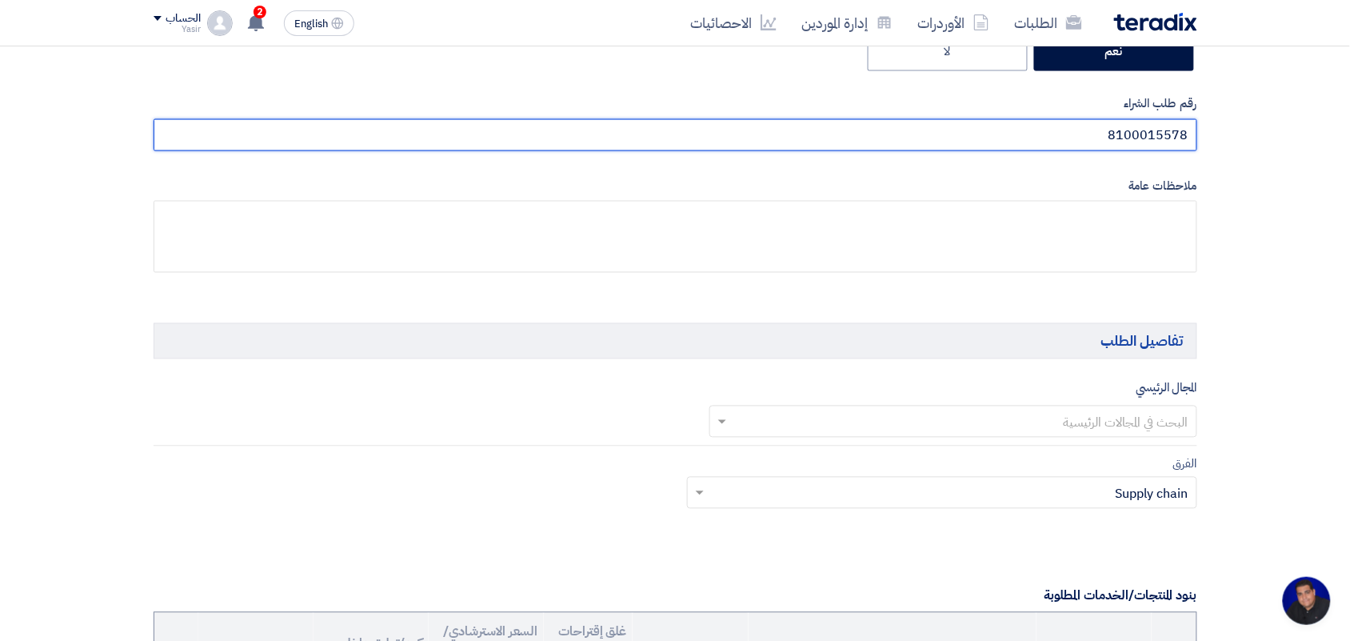
scroll to position [700, 0]
type input "8100015578"
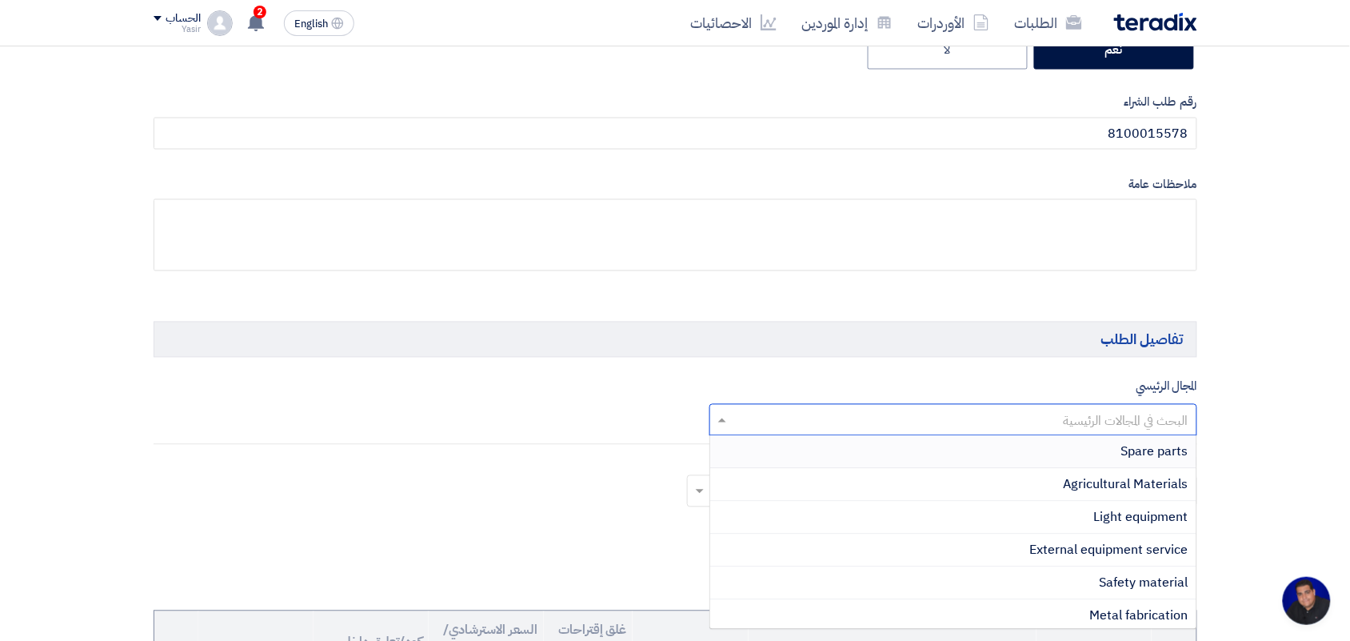
click at [1085, 430] on input "text" at bounding box center [962, 421] width 456 height 26
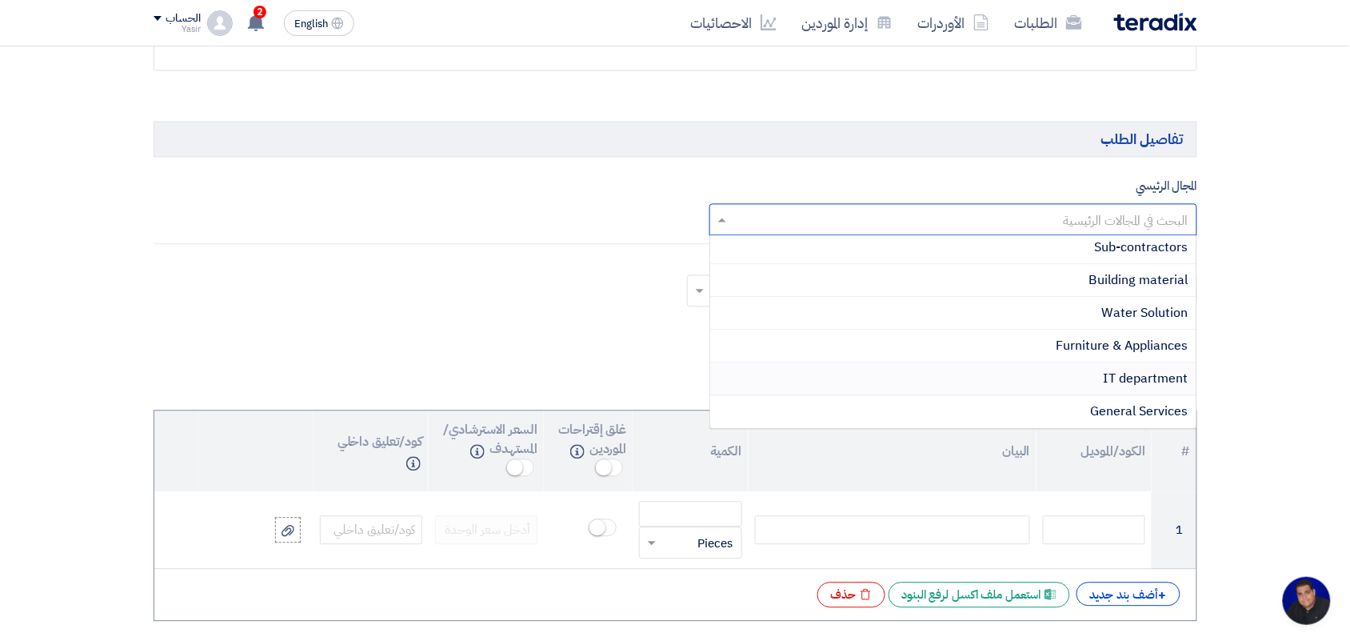
scroll to position [398, 0]
click at [1153, 248] on span "Paints" at bounding box center [1170, 247] width 37 height 19
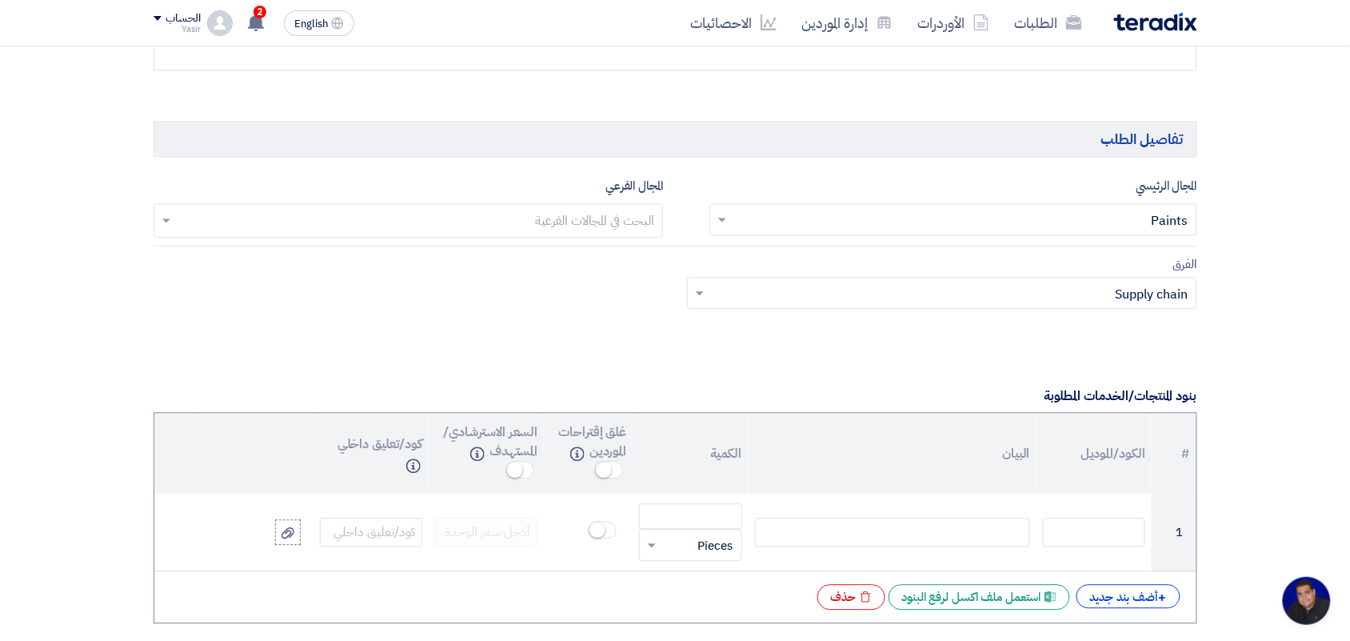
click at [1117, 301] on input "text" at bounding box center [951, 295] width 478 height 26
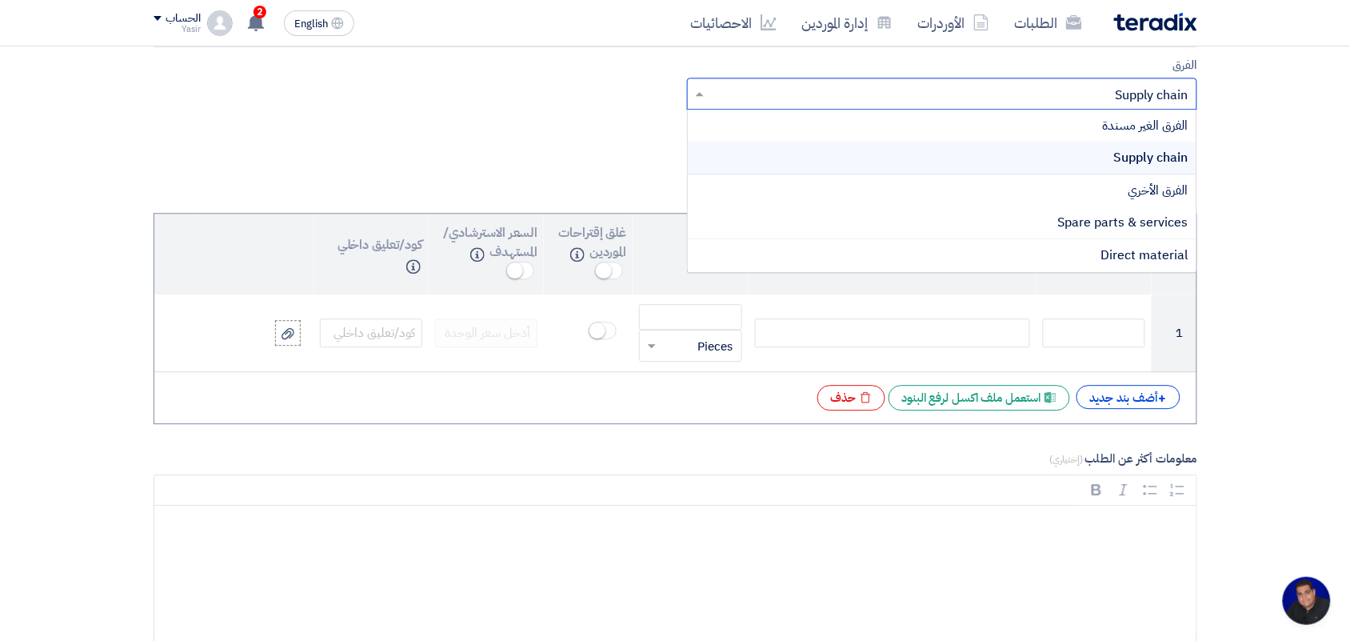
scroll to position [900, 0]
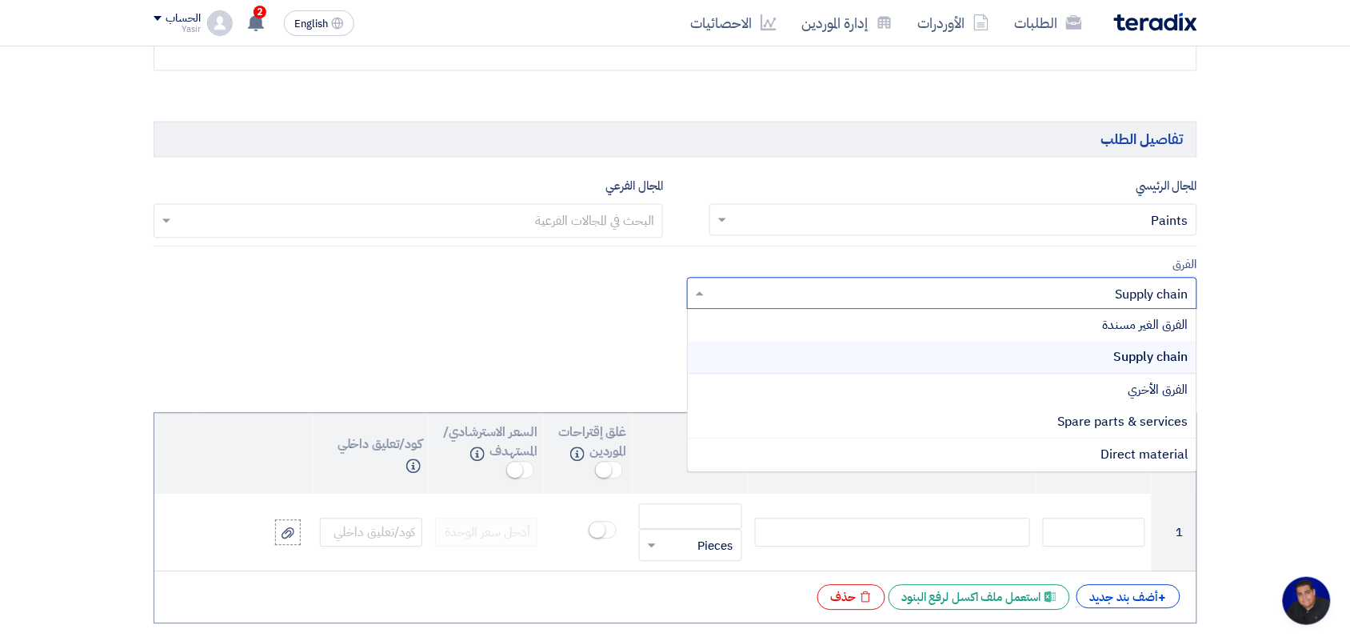
click at [1114, 361] on span "Supply chain" at bounding box center [1151, 357] width 74 height 19
click at [1001, 300] on input "text" at bounding box center [951, 295] width 478 height 26
click at [1105, 354] on div "Supply chain" at bounding box center [942, 358] width 509 height 33
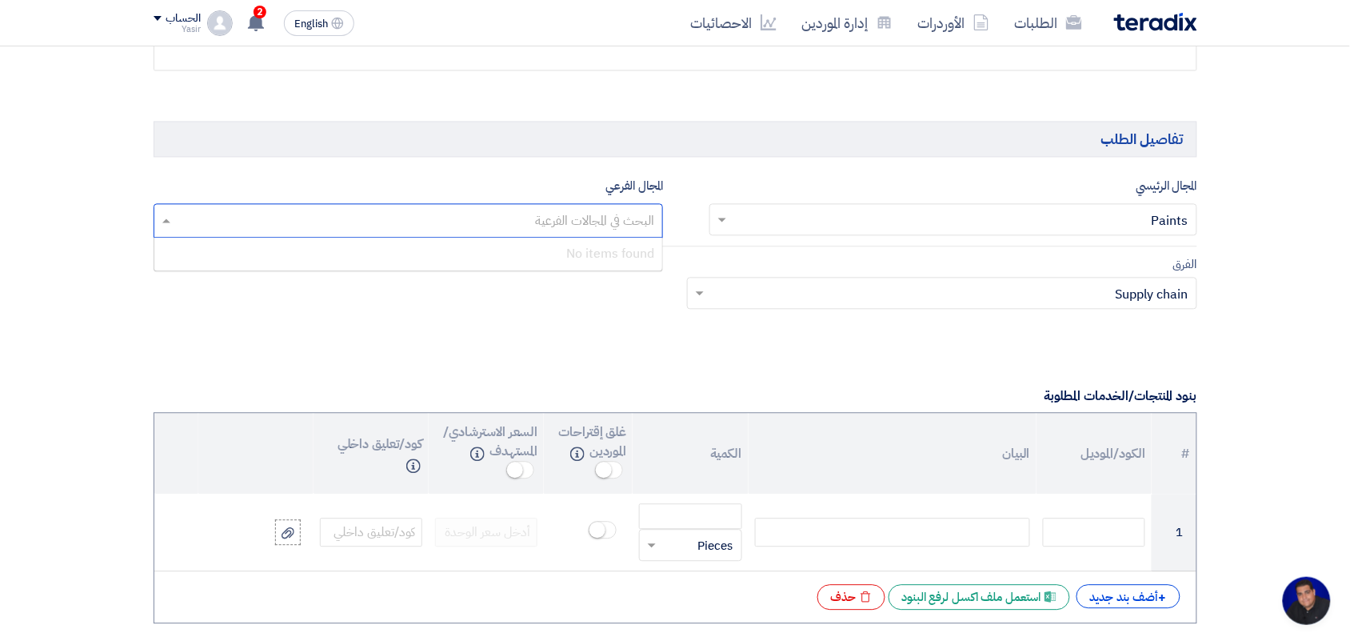
click at [582, 228] on input "text" at bounding box center [408, 223] width 494 height 26
drag, startPoint x: 580, startPoint y: 226, endPoint x: 556, endPoint y: 222, distance: 24.2
click at [578, 226] on input "text" at bounding box center [408, 223] width 494 height 26
click at [506, 220] on input "text" at bounding box center [408, 223] width 494 height 26
click at [453, 313] on div "الفرق Teams.. × Supply chain ×" at bounding box center [676, 292] width 1068 height 75
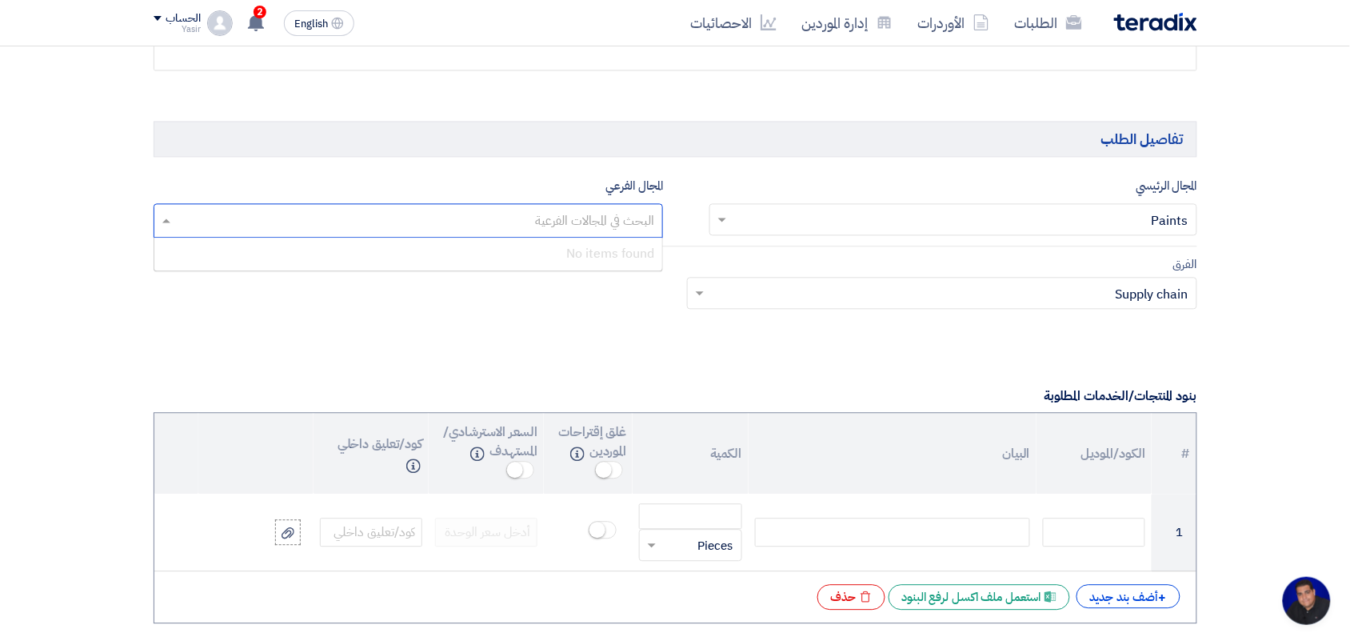
click at [218, 234] on input "text" at bounding box center [408, 223] width 494 height 26
click at [544, 225] on input "text" at bounding box center [408, 223] width 494 height 26
click at [606, 324] on div "الفرق Teams.. × Supply chain ×" at bounding box center [676, 292] width 1068 height 75
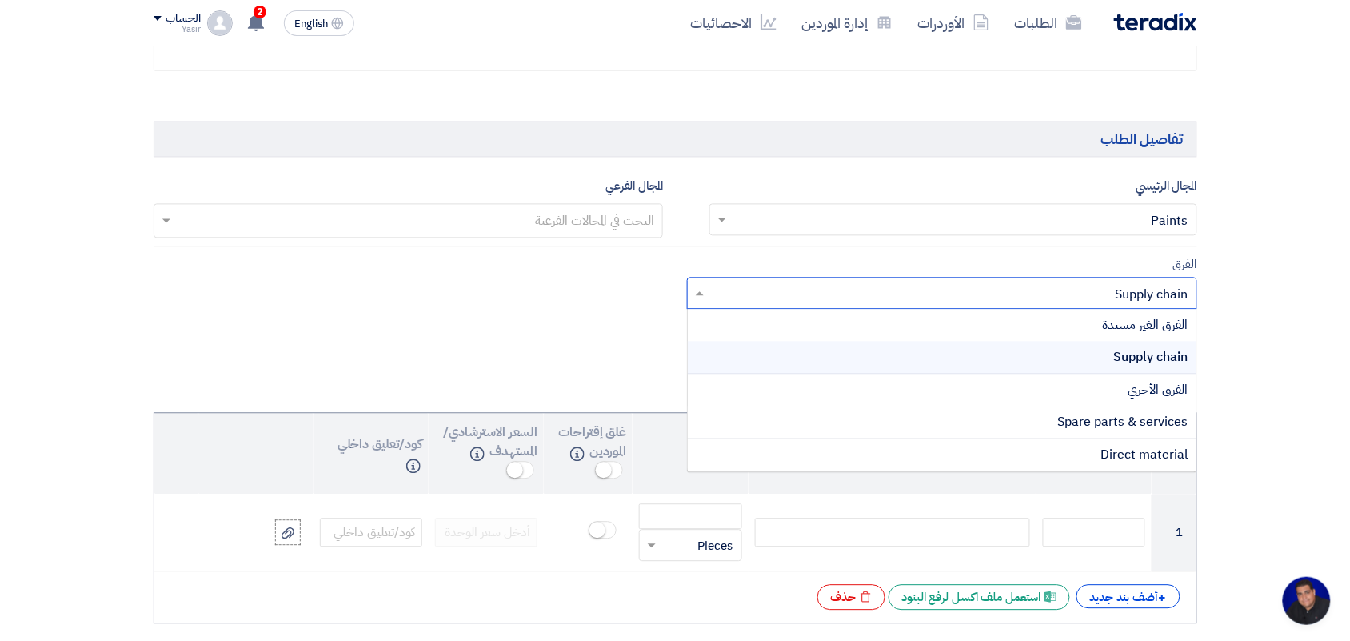
click at [1037, 297] on input "text" at bounding box center [951, 295] width 478 height 26
click at [1124, 394] on div "الفرق الأخري" at bounding box center [942, 390] width 509 height 32
click at [1112, 426] on span "Spare parts & services" at bounding box center [1123, 422] width 130 height 19
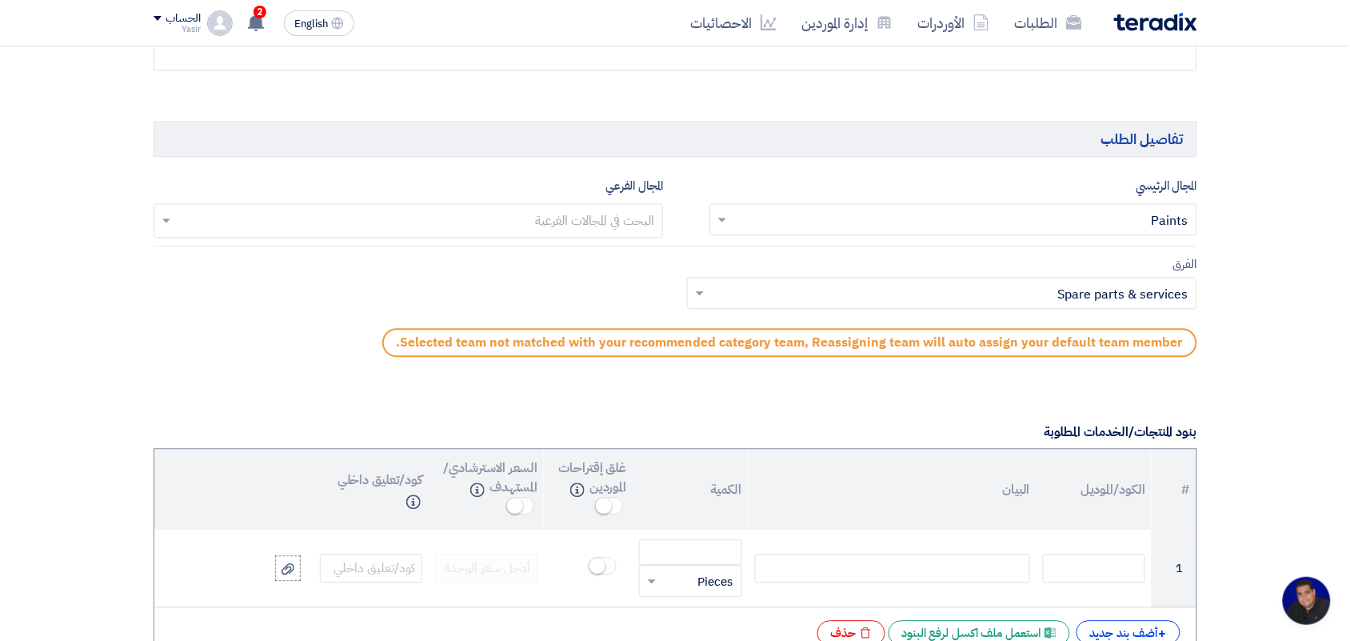
click at [466, 233] on input "text" at bounding box center [408, 223] width 494 height 26
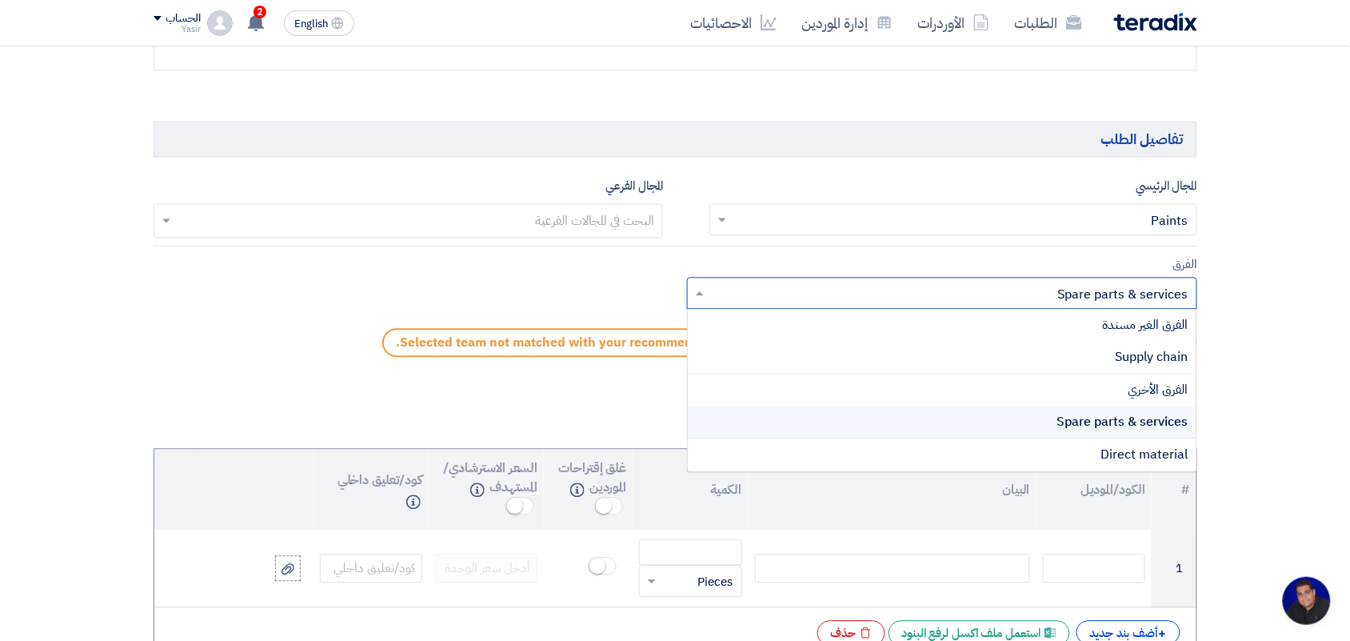
click at [1069, 289] on input "text" at bounding box center [951, 295] width 478 height 26
click at [1138, 362] on span "Supply chain" at bounding box center [1152, 357] width 73 height 19
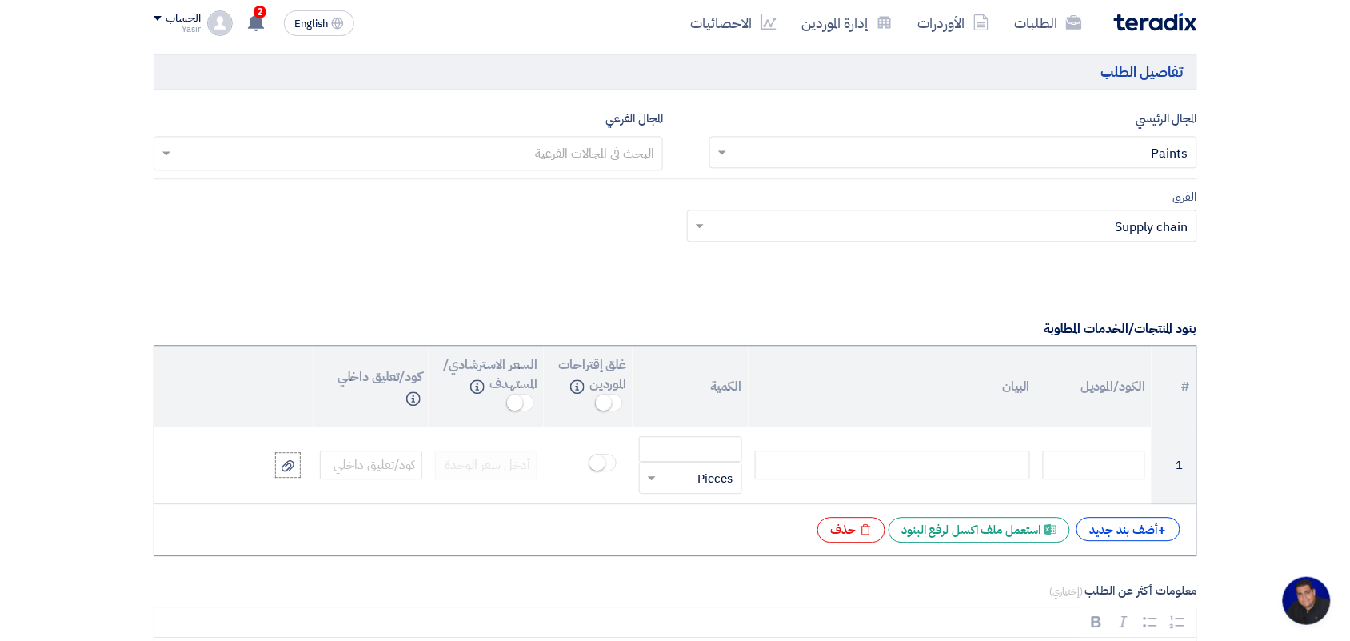
scroll to position [1100, 0]
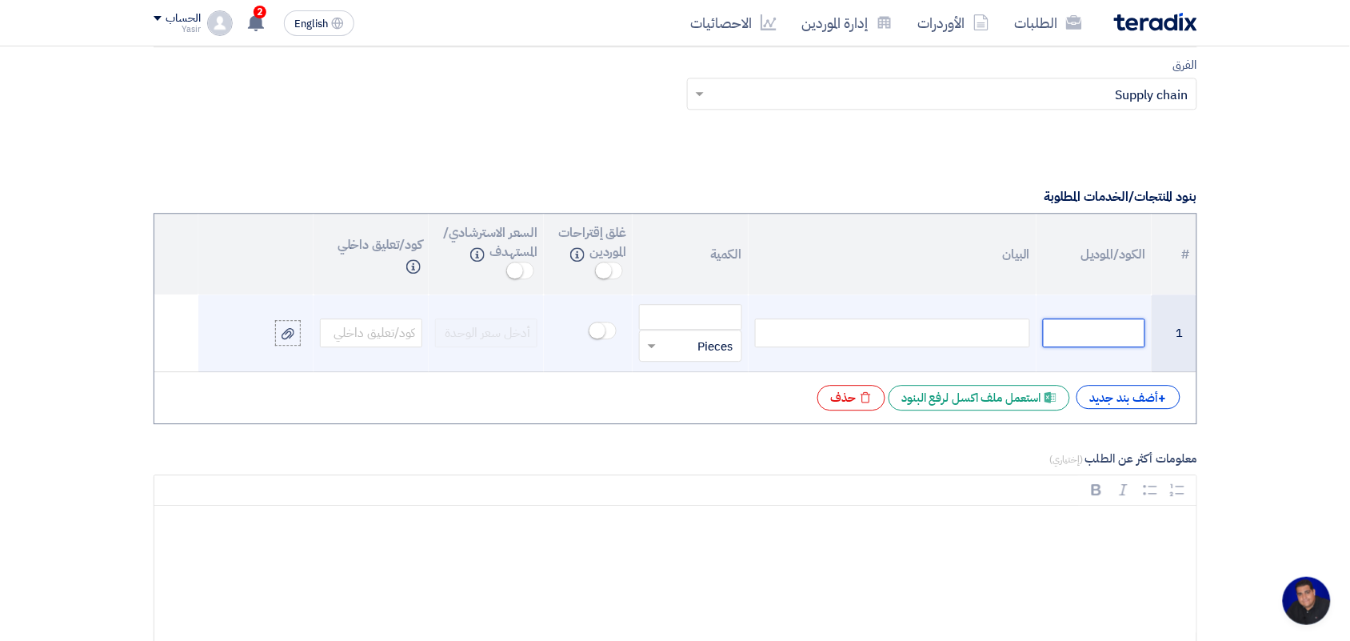
click at [1121, 346] on input "text" at bounding box center [1094, 332] width 102 height 29
paste input "230000501"
type input "230000501"
click at [897, 333] on div at bounding box center [892, 332] width 275 height 29
paste div
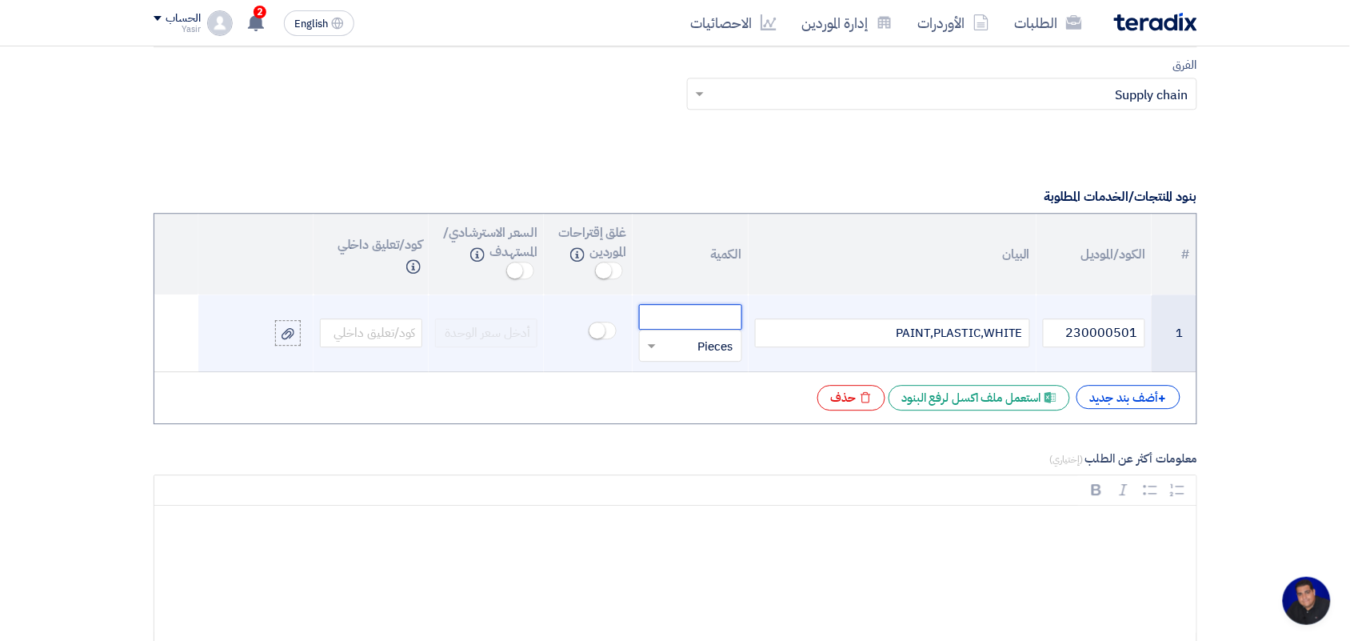
click at [670, 310] on input "number" at bounding box center [690, 317] width 102 height 26
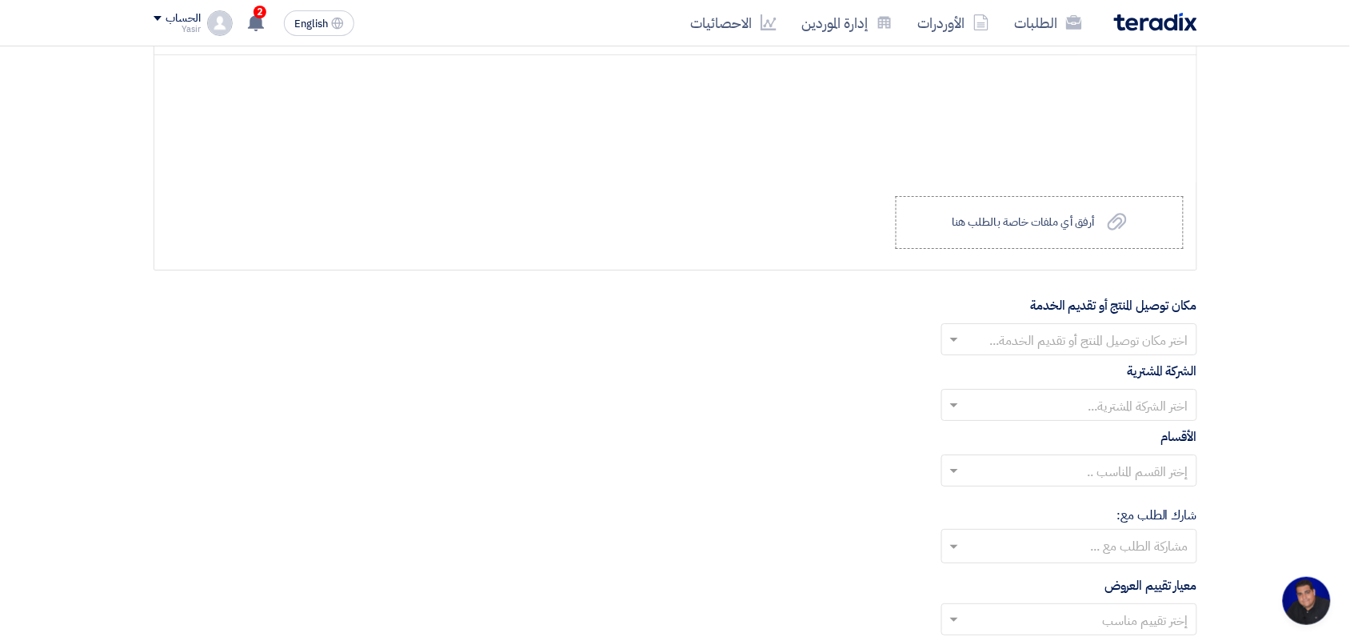
scroll to position [1700, 0]
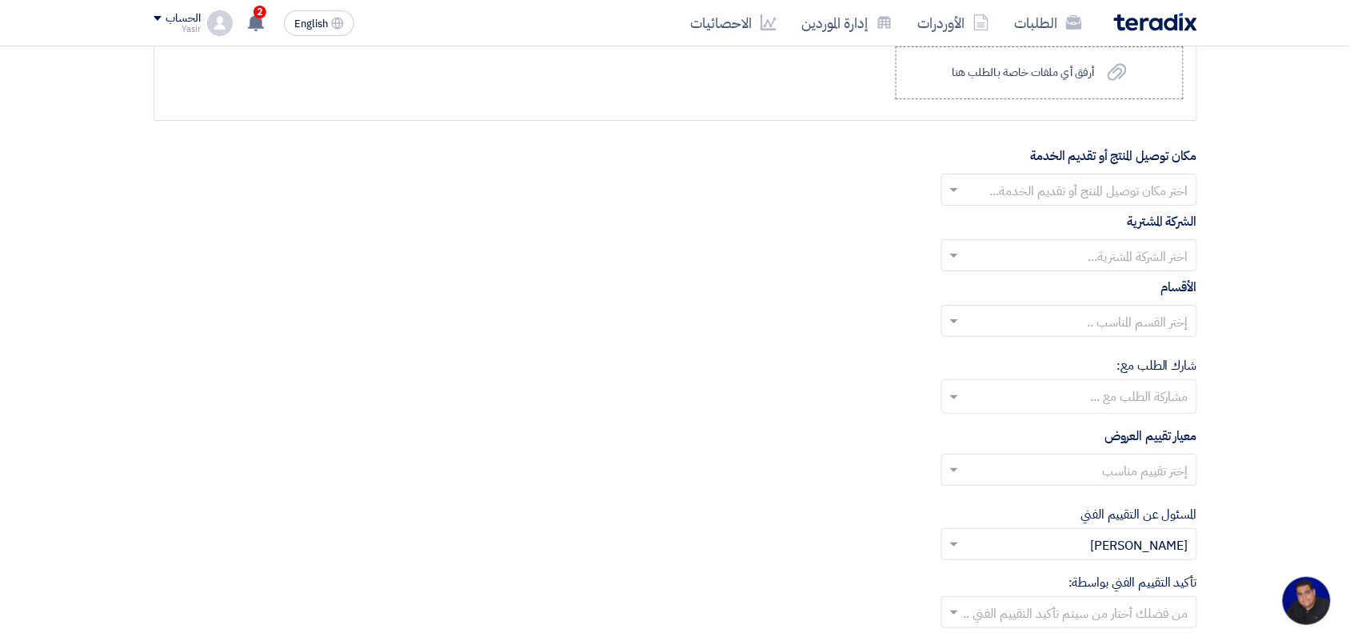
type input "100"
click at [1150, 198] on input "text" at bounding box center [1078, 191] width 224 height 26
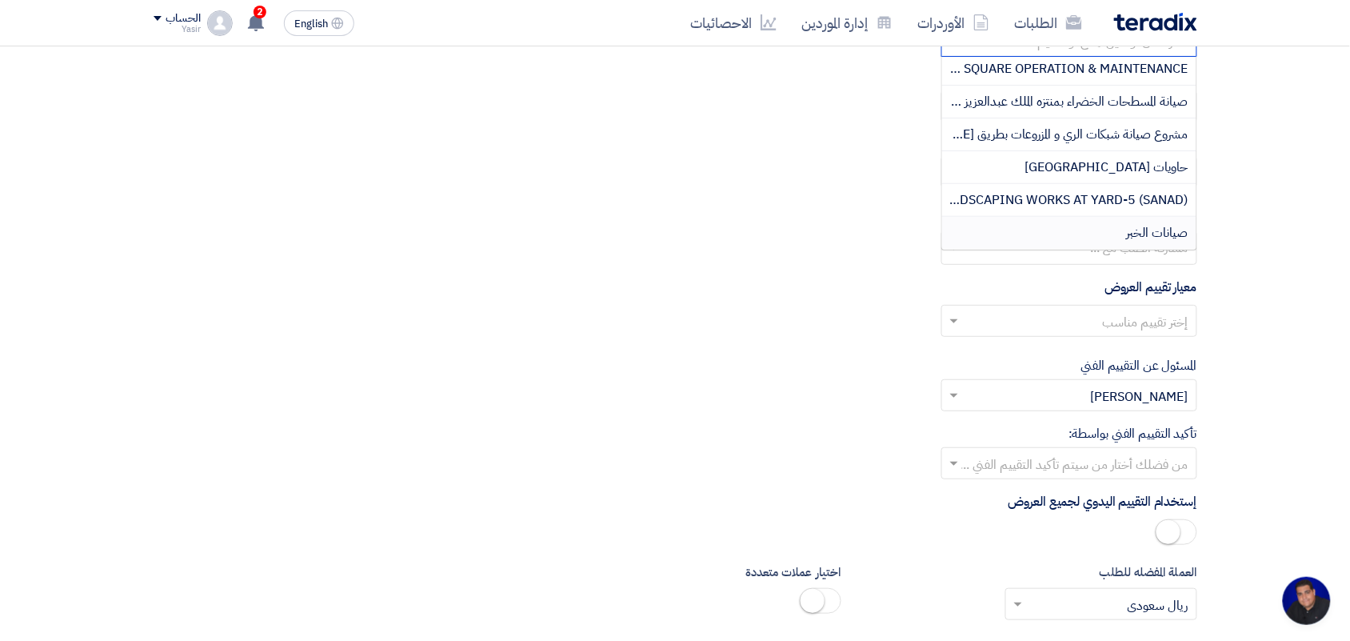
scroll to position [1900, 0]
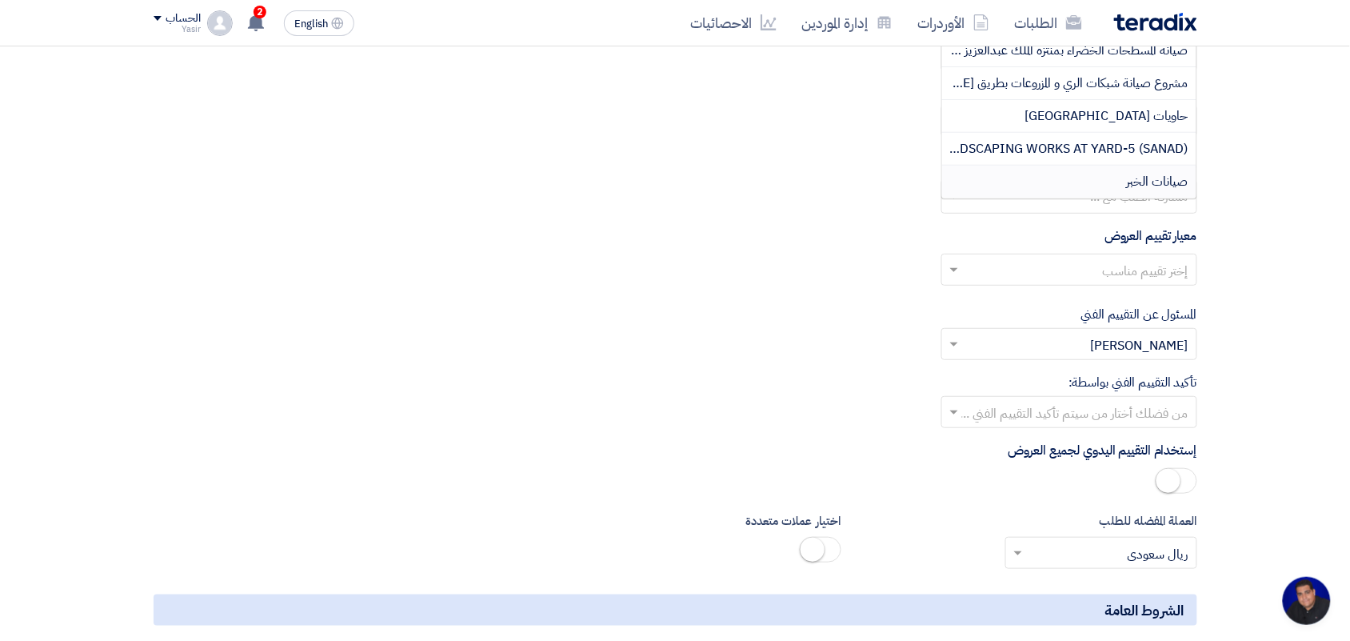
click at [1108, 186] on div "صيانات الخبر" at bounding box center [1069, 182] width 254 height 32
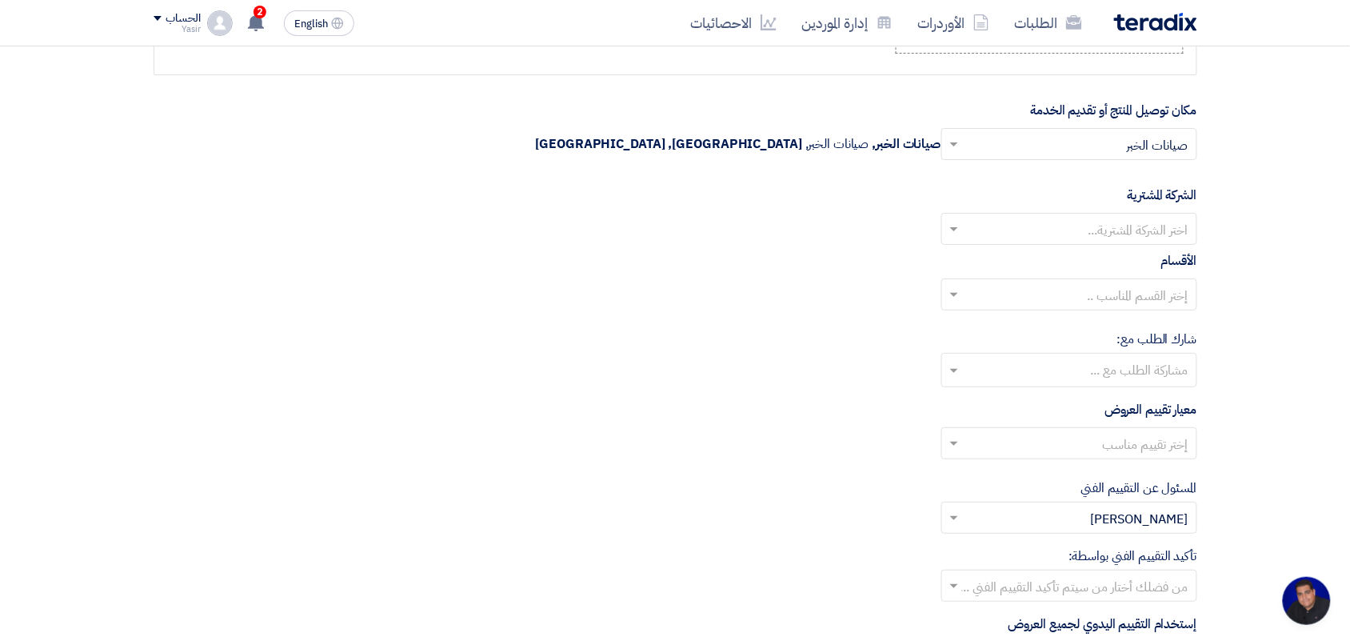
scroll to position [1700, 0]
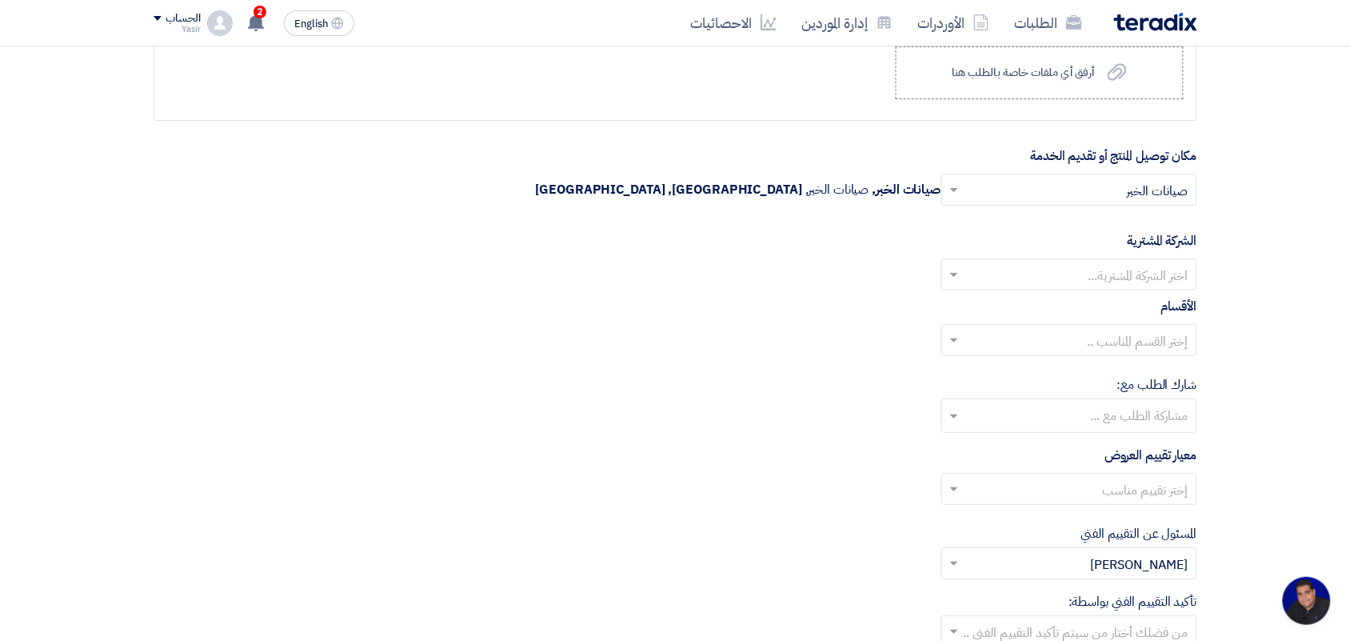
click at [1134, 270] on input "text" at bounding box center [1078, 276] width 224 height 26
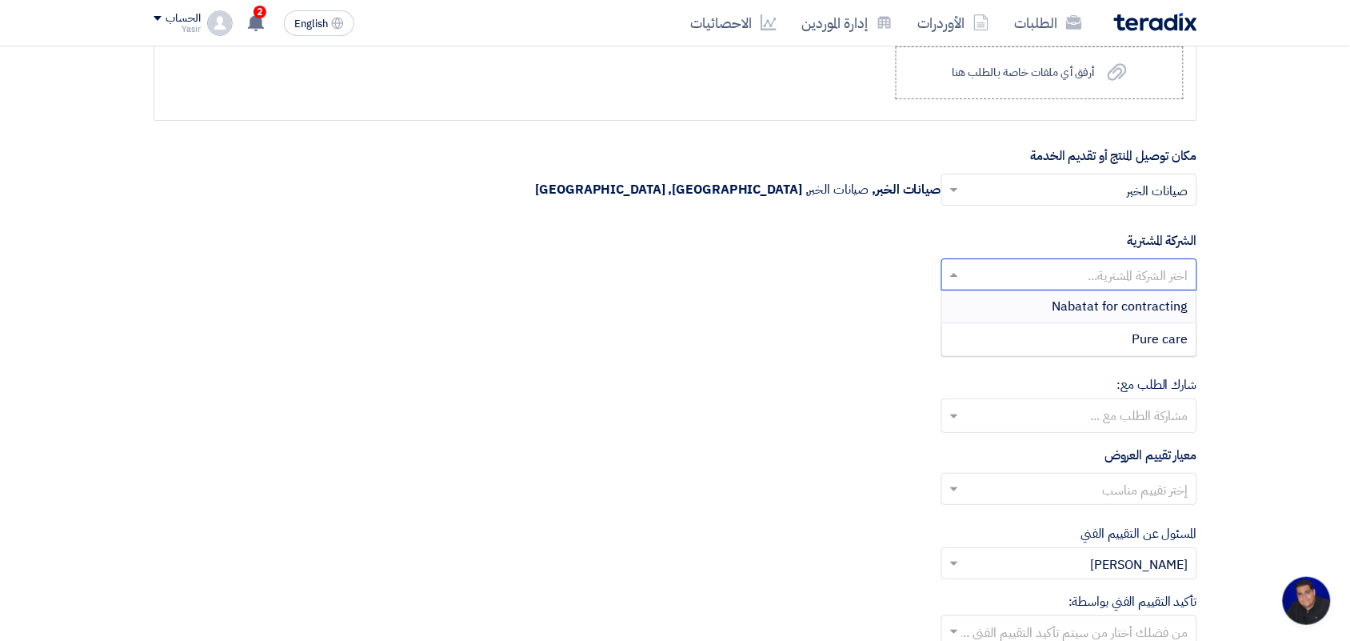
click at [1129, 306] on span "Nabatat for contracting" at bounding box center [1121, 306] width 136 height 19
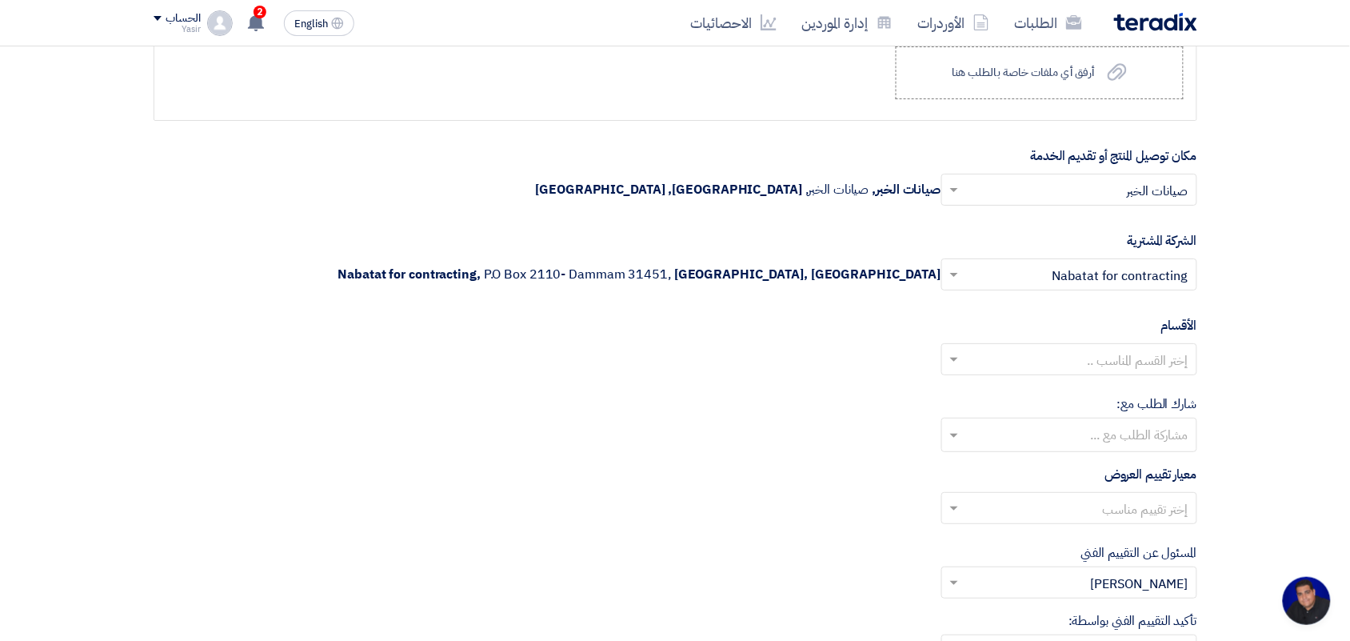
click at [1133, 358] on input "text" at bounding box center [1078, 361] width 224 height 26
click at [1142, 398] on span "General Department" at bounding box center [1128, 391] width 119 height 19
click at [1125, 433] on input "text" at bounding box center [1069, 436] width 240 height 26
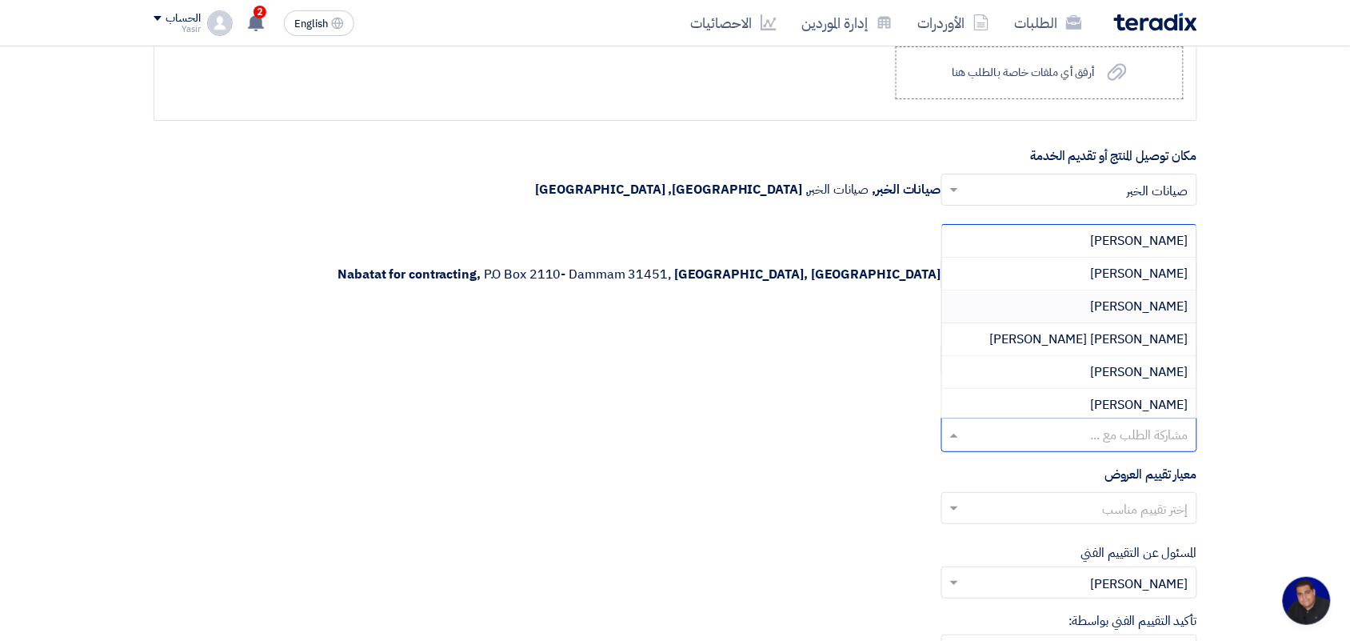
click at [1133, 316] on span "[PERSON_NAME]" at bounding box center [1140, 306] width 98 height 19
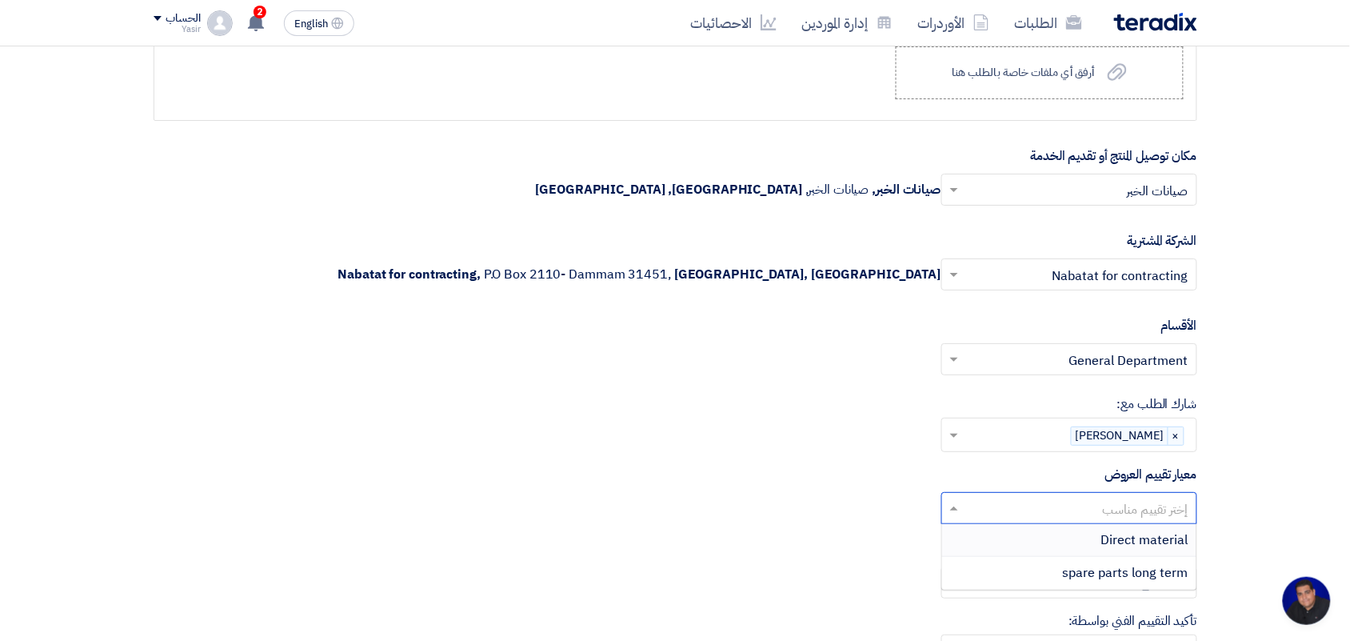
click at [1121, 510] on input "text" at bounding box center [1078, 510] width 224 height 26
drag, startPoint x: 1125, startPoint y: 550, endPoint x: 1114, endPoint y: 488, distance: 62.6
click at [1125, 549] on span "Direct material" at bounding box center [1144, 539] width 87 height 19
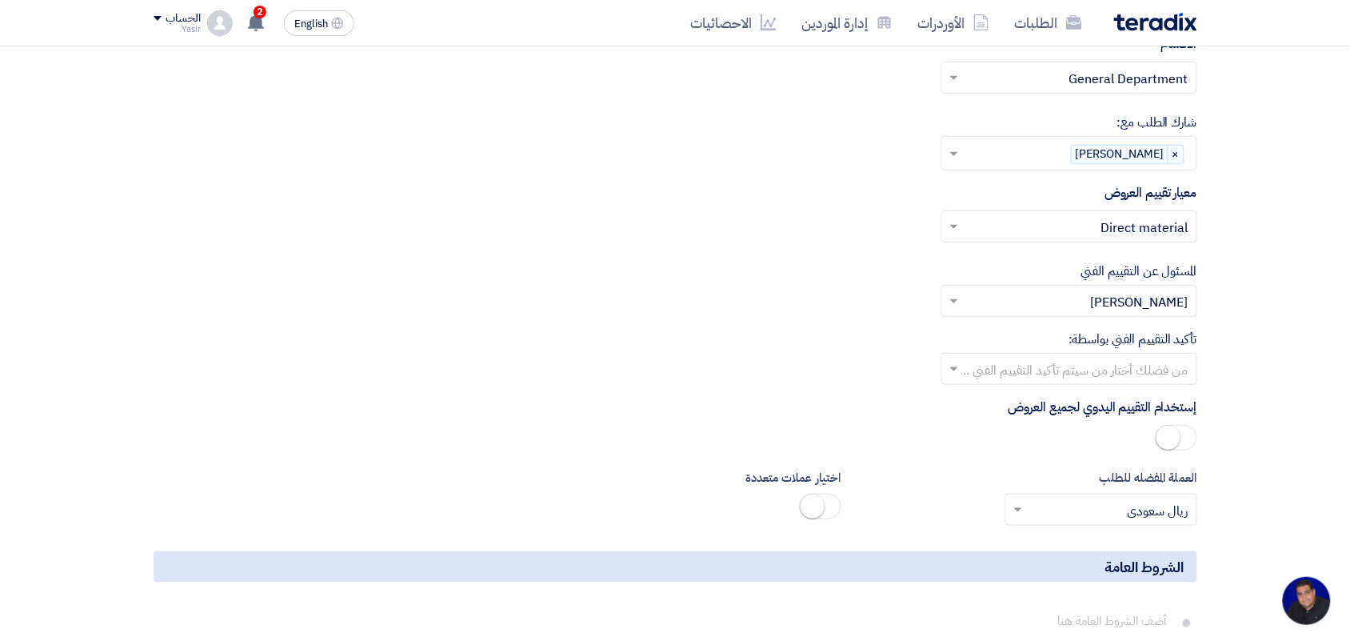
scroll to position [2000, 0]
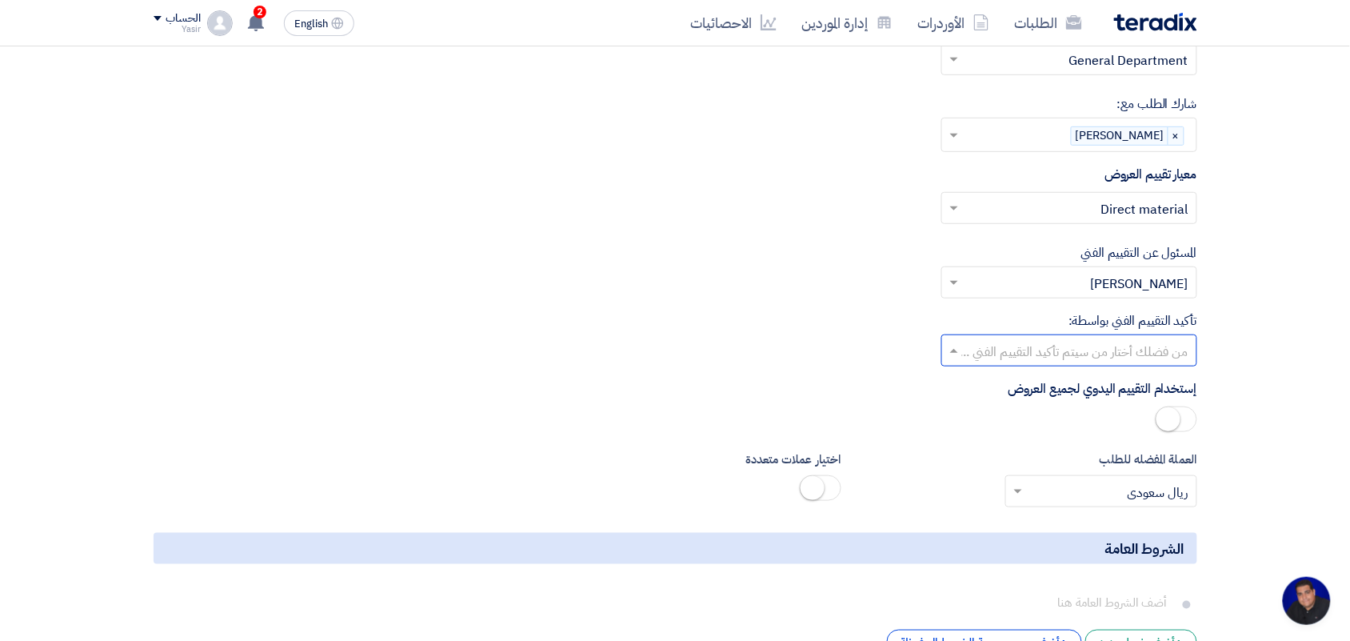
click at [1125, 364] on input "text" at bounding box center [1078, 352] width 224 height 26
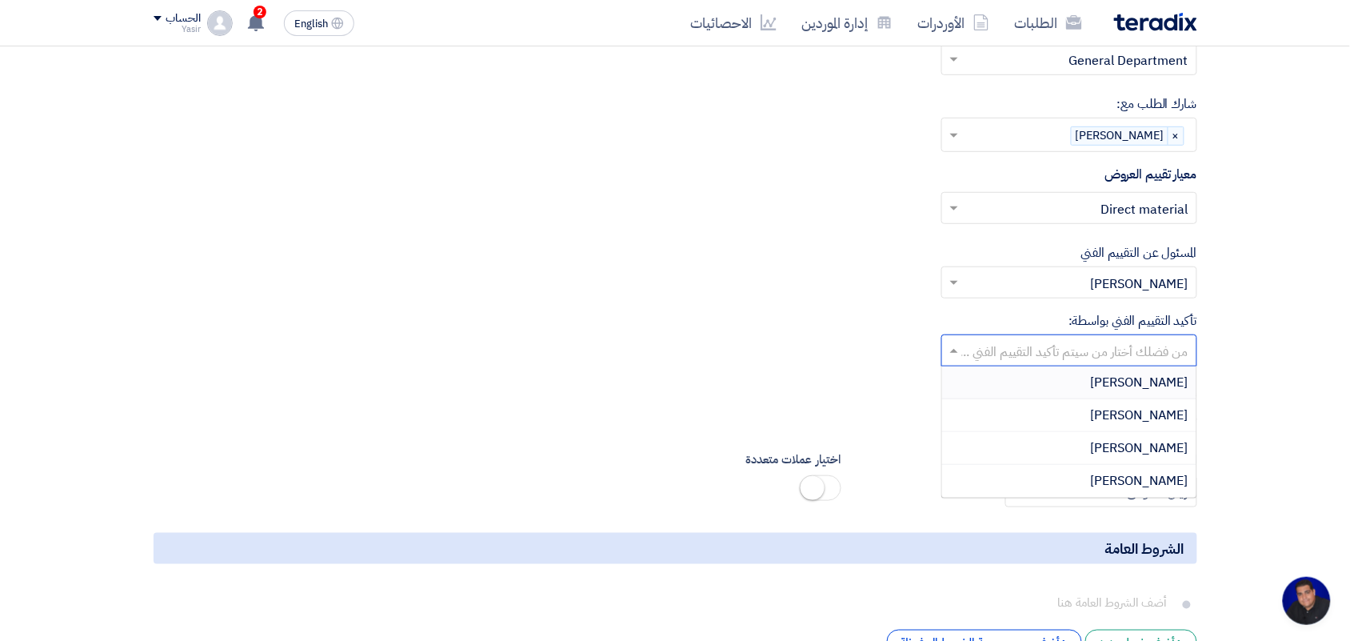
click at [828, 337] on div "تأكيد التقييم الفني بواسطة: من فضلك أختار من سيتم تأكيد التقييم الفني ... [PERS…" at bounding box center [676, 338] width 1044 height 55
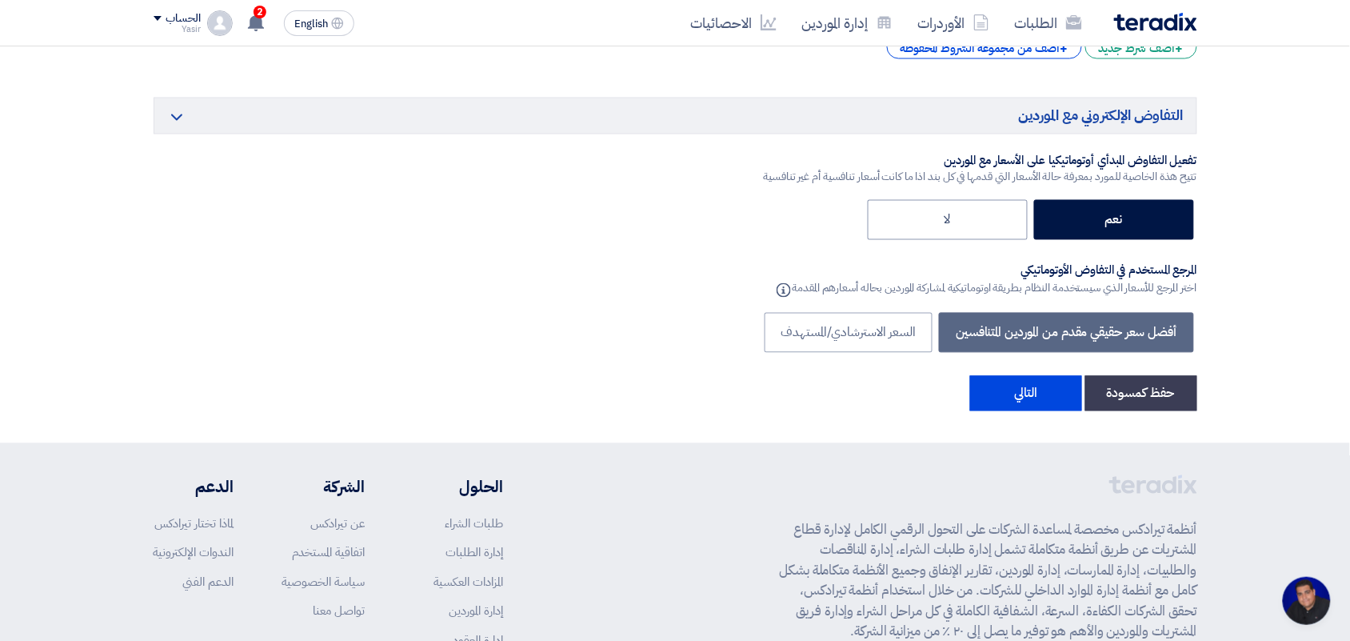
scroll to position [2600, 0]
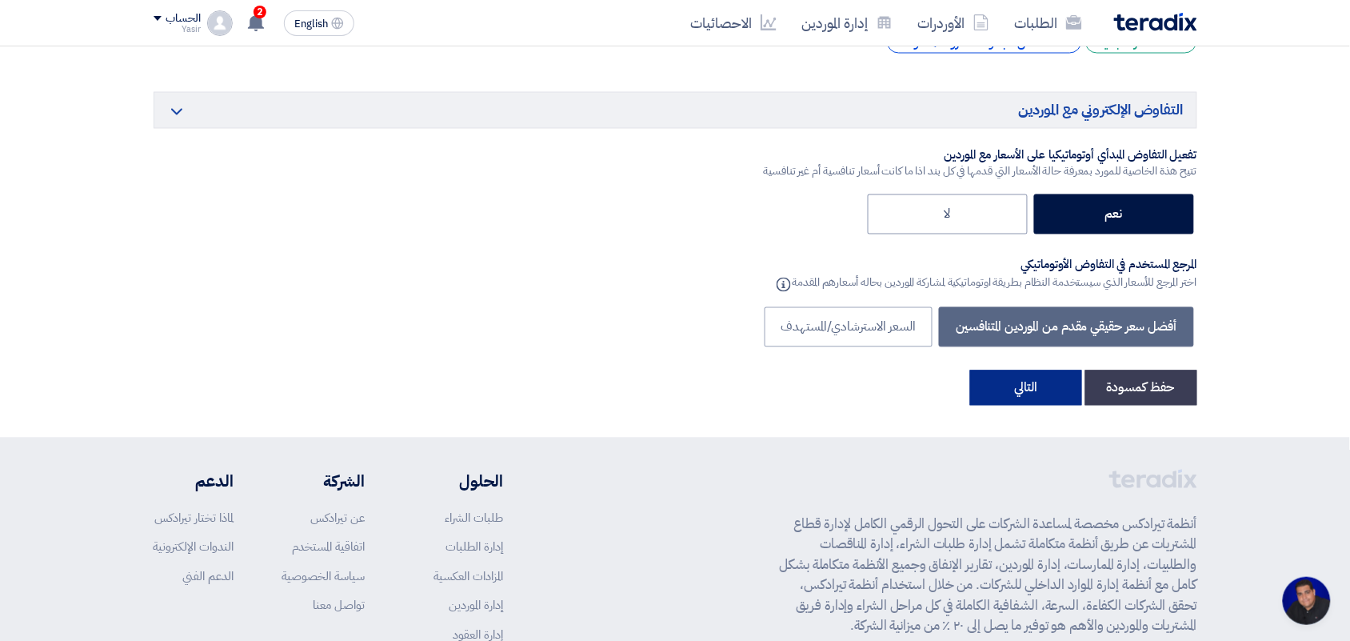
click at [1010, 388] on button "التالي" at bounding box center [1026, 387] width 112 height 35
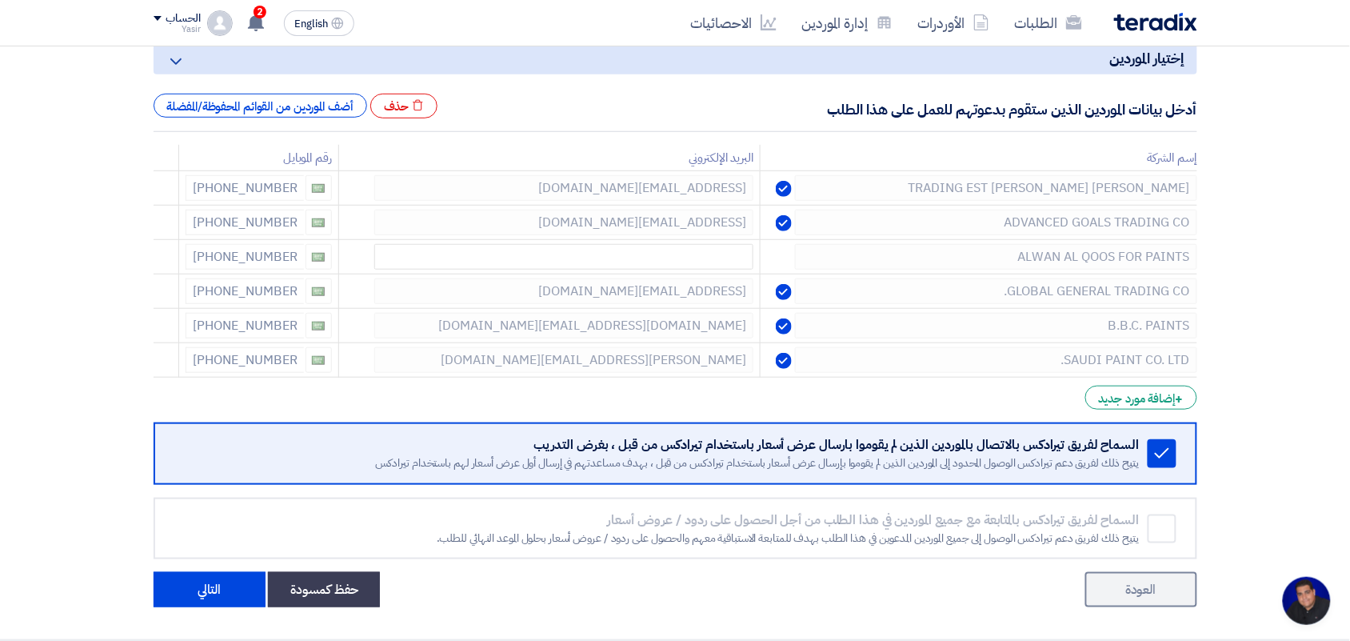
scroll to position [577, 0]
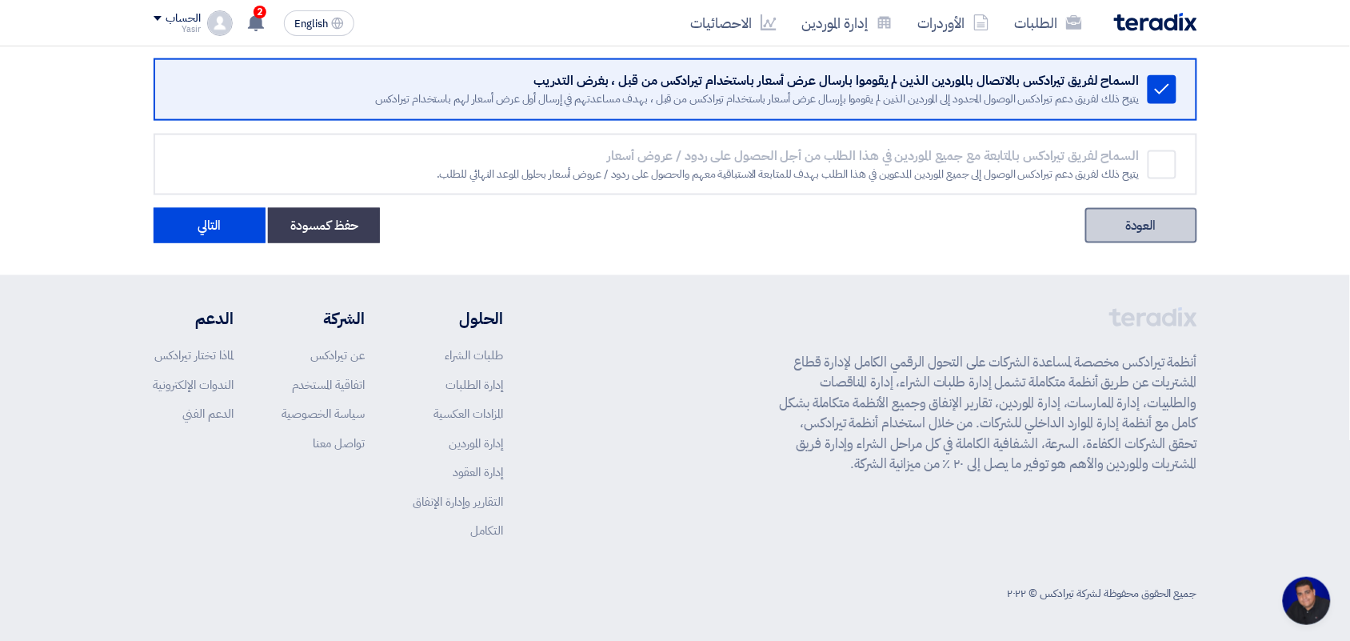
click at [1101, 237] on link "العودة" at bounding box center [1141, 225] width 112 height 35
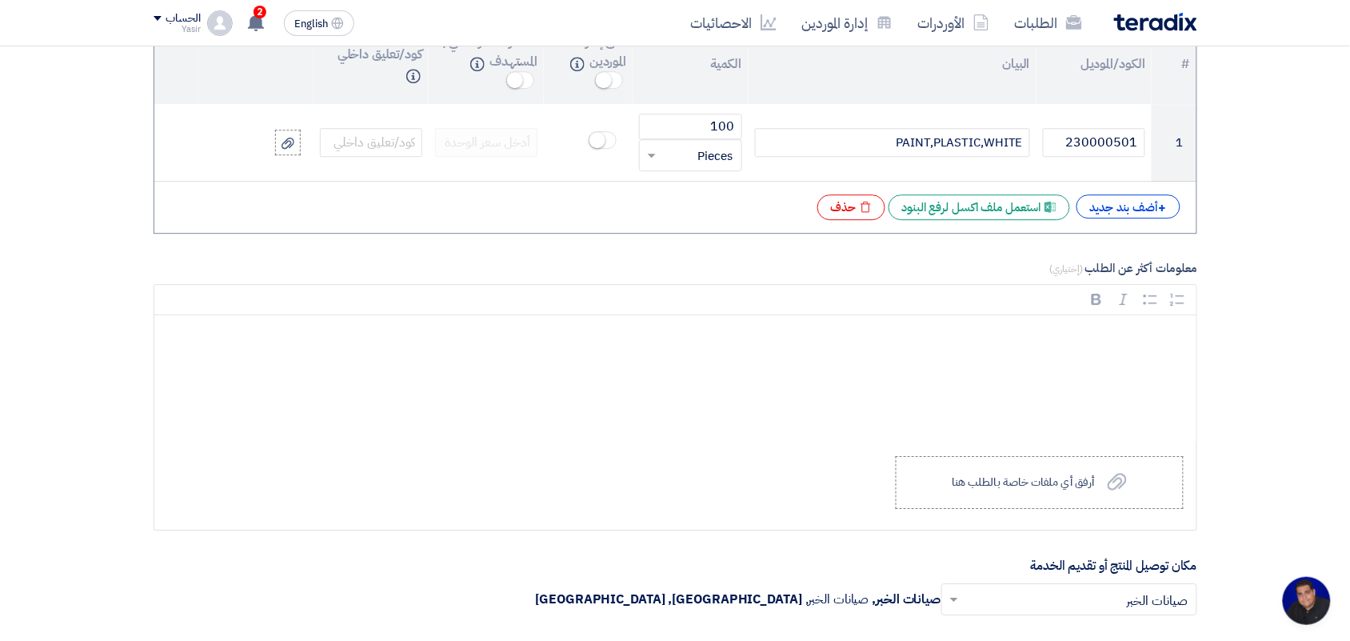
scroll to position [1300, 0]
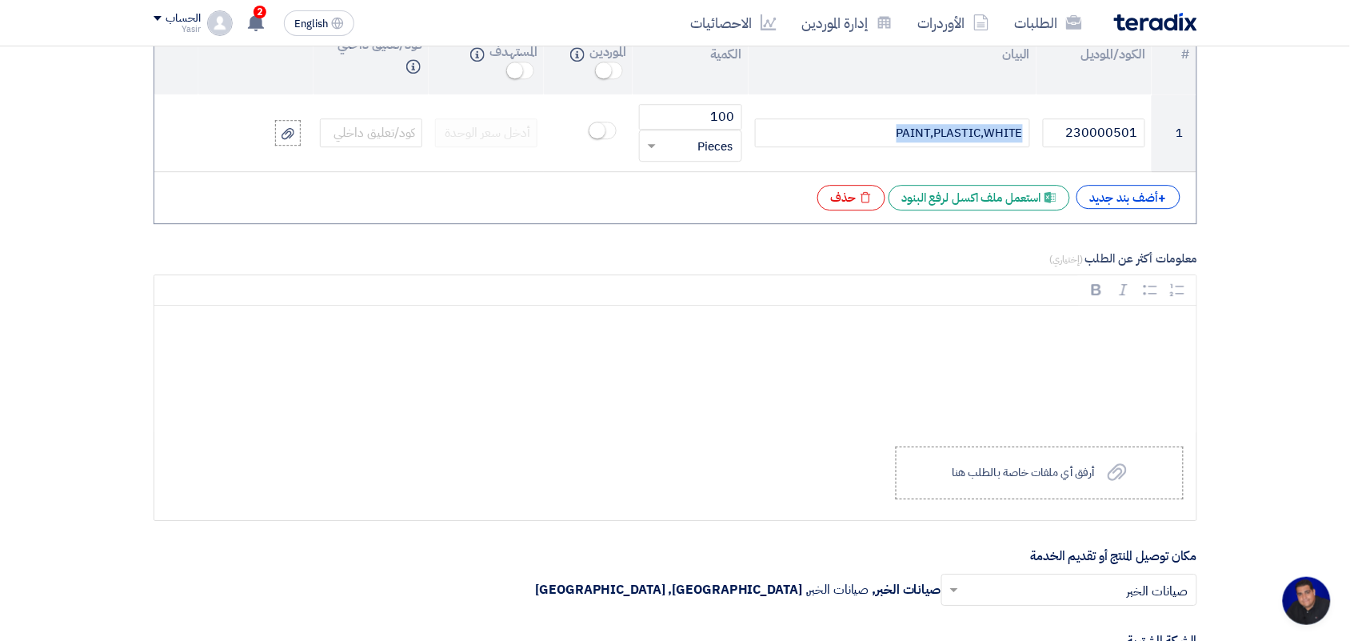
drag, startPoint x: 885, startPoint y: 142, endPoint x: 1361, endPoint y: 134, distance: 476.0
click at [1349, 134] on html "الطلبات الأوردرات إدارة الموردين الاحصائيات English EN 2 لقد استلمت عرض سعر بقي…" at bounding box center [675, 402] width 1350 height 3404
drag, startPoint x: 1064, startPoint y: 130, endPoint x: 1249, endPoint y: 146, distance: 186.3
click at [1249, 146] on section "المعلومات الأساسية أكتب عنوان لهذا الطلب 8100015578 PAINT 4087 نوع طلب عروض الأ…" at bounding box center [675, 327] width 1350 height 2820
paste input "GREEN COLOR NAKHELTREE MESHNET BAG"
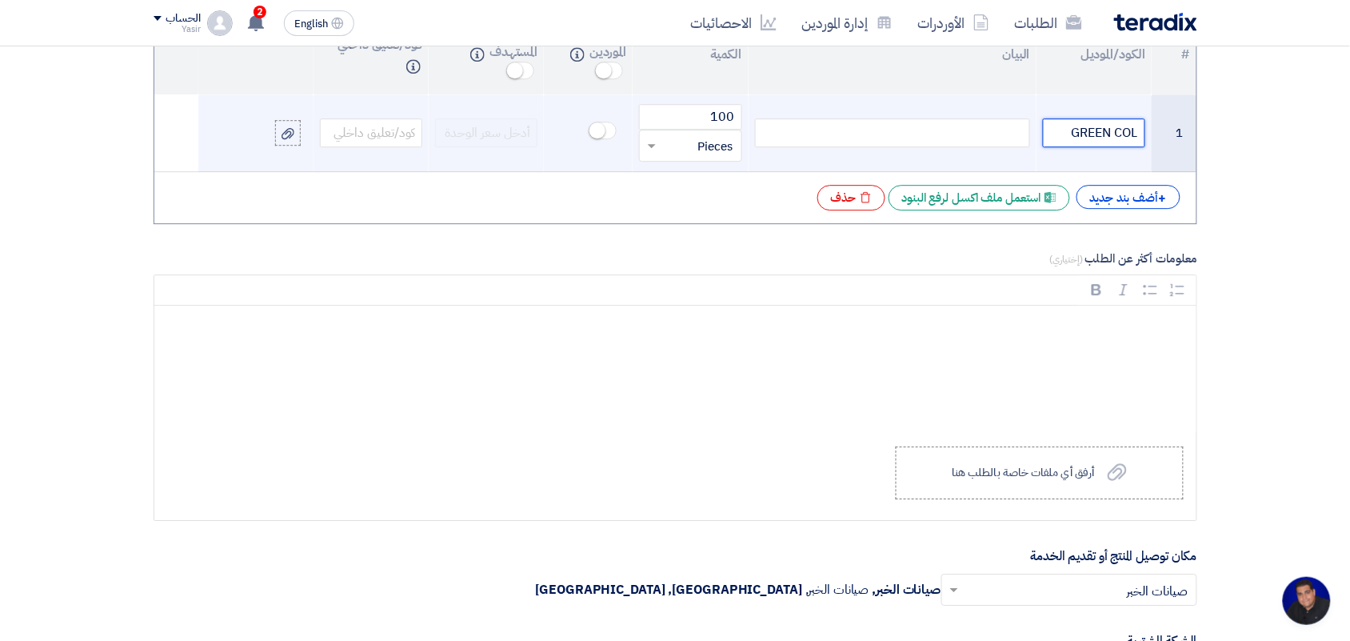
scroll to position [0, 0]
type input "G"
click at [989, 138] on div at bounding box center [892, 132] width 275 height 29
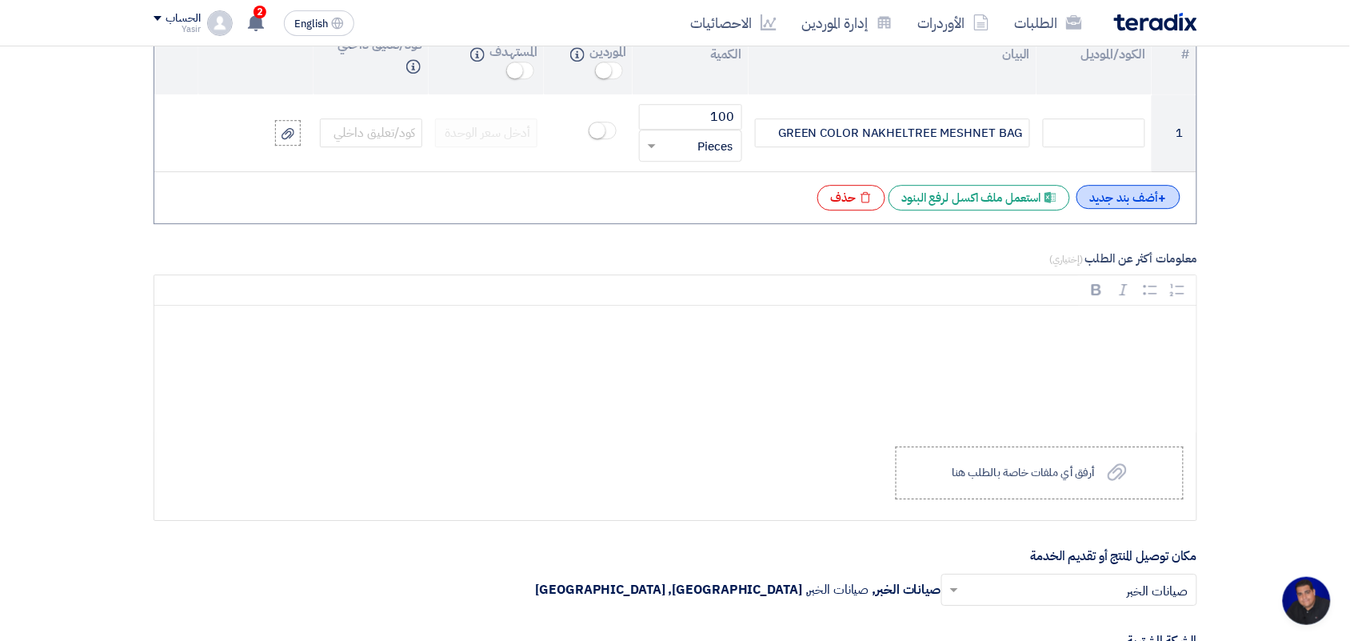
click at [1134, 200] on div "+ أضف بند جديد" at bounding box center [1129, 197] width 104 height 24
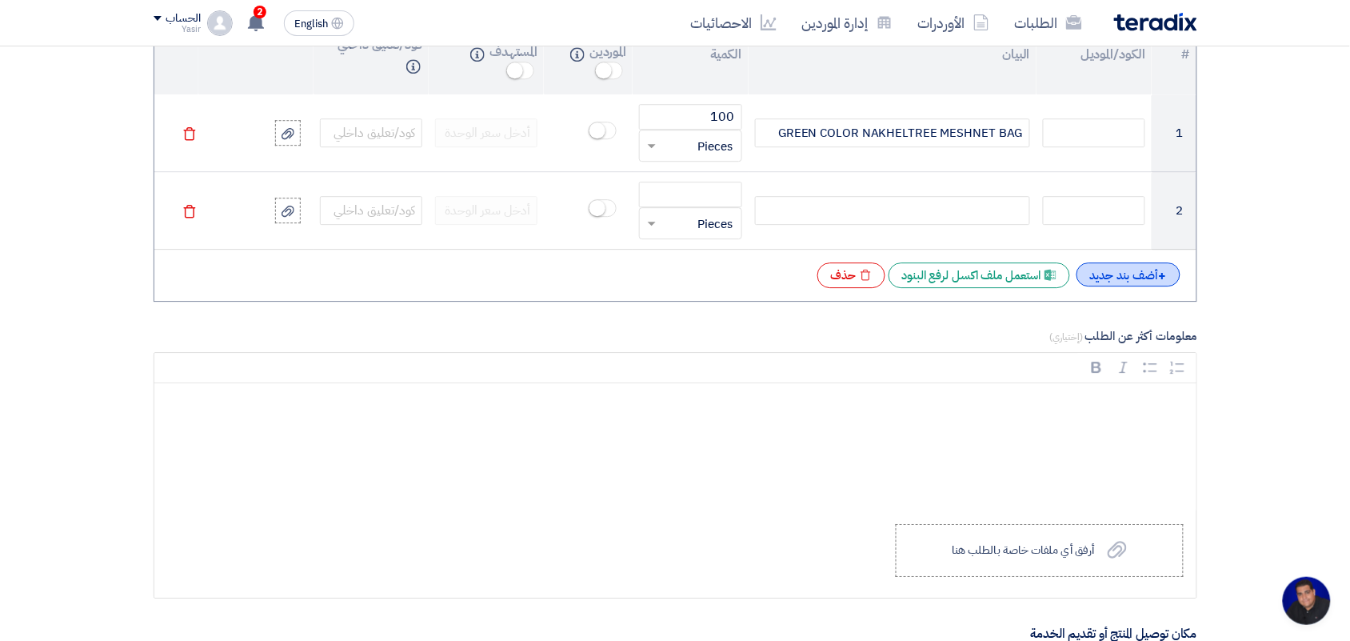
click at [1122, 286] on div "+ أضف بند جديد" at bounding box center [1129, 274] width 104 height 24
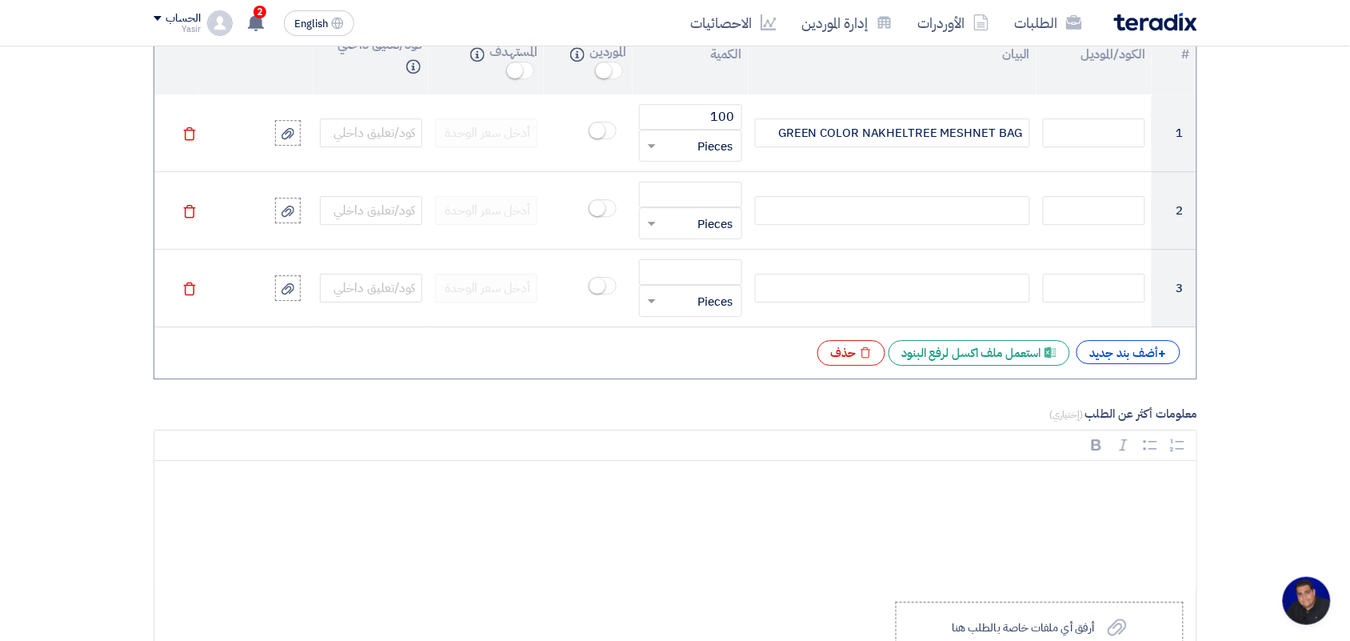
click at [1130, 366] on div "+ أضف بند جديد Excel file استعمل ملف اكسل لرفع البنود Excel file حذف" at bounding box center [675, 353] width 1017 height 26
click at [1129, 353] on div "+ أضف بند جديد" at bounding box center [1129, 352] width 104 height 24
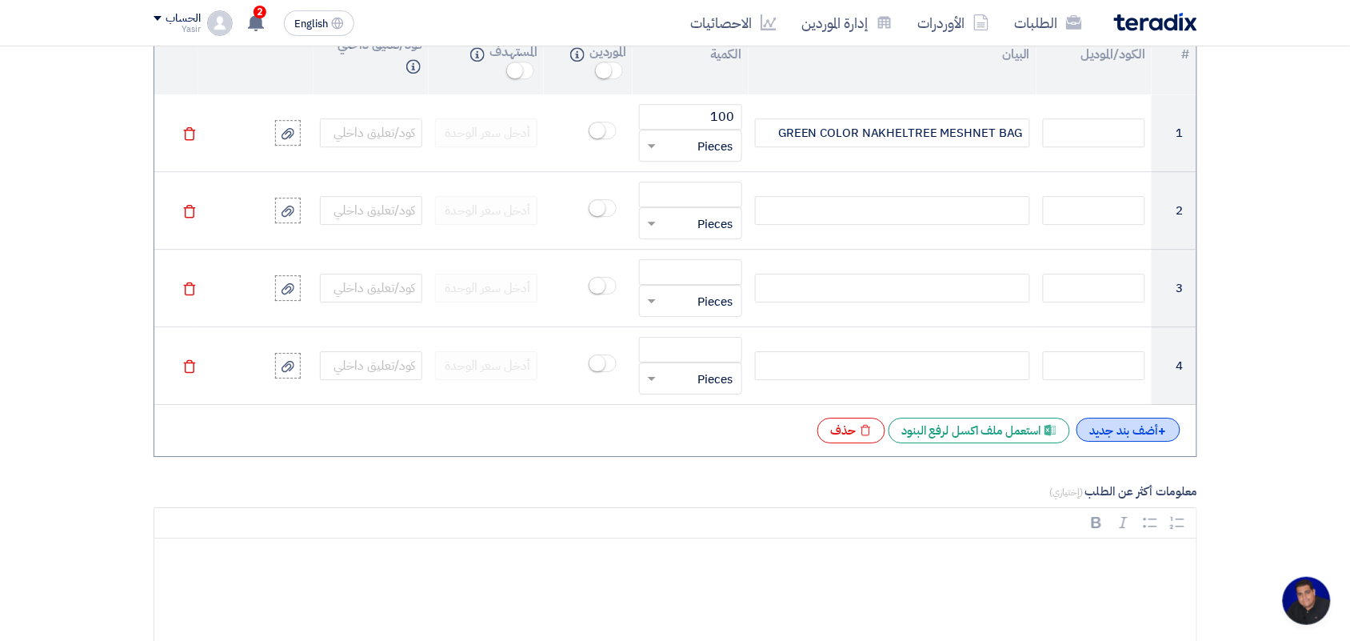
click at [1133, 430] on div "+ أضف بند جديد" at bounding box center [1129, 430] width 104 height 24
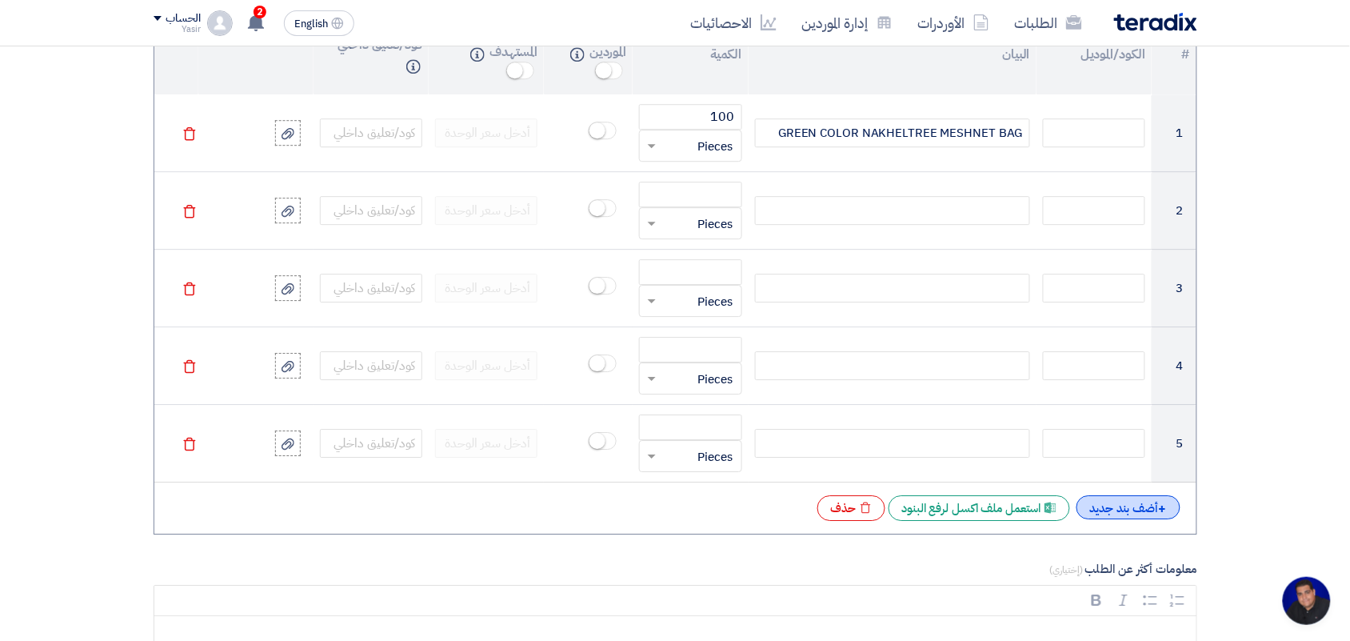
click at [1129, 518] on div "+ أضف بند جديد" at bounding box center [1129, 507] width 104 height 24
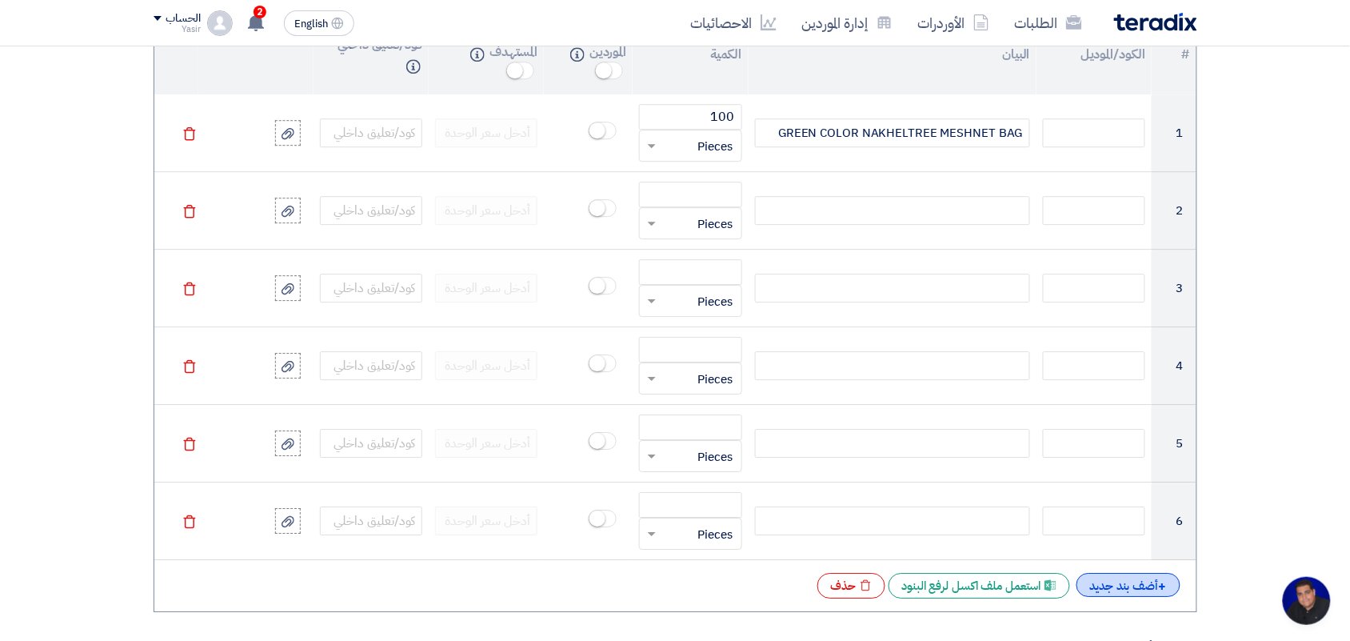
click at [1137, 580] on div "+ أضف بند جديد" at bounding box center [1129, 585] width 104 height 24
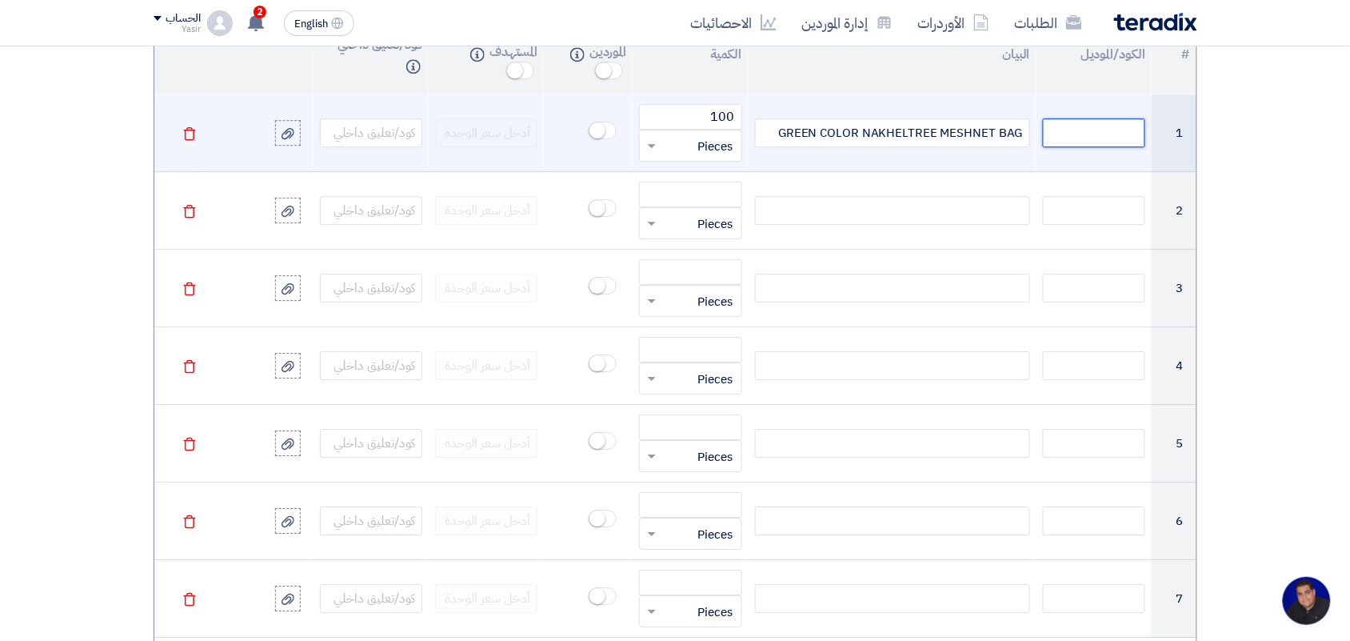
click at [1054, 126] on input "text" at bounding box center [1094, 132] width 102 height 29
paste input "100000931"
type input "100000931"
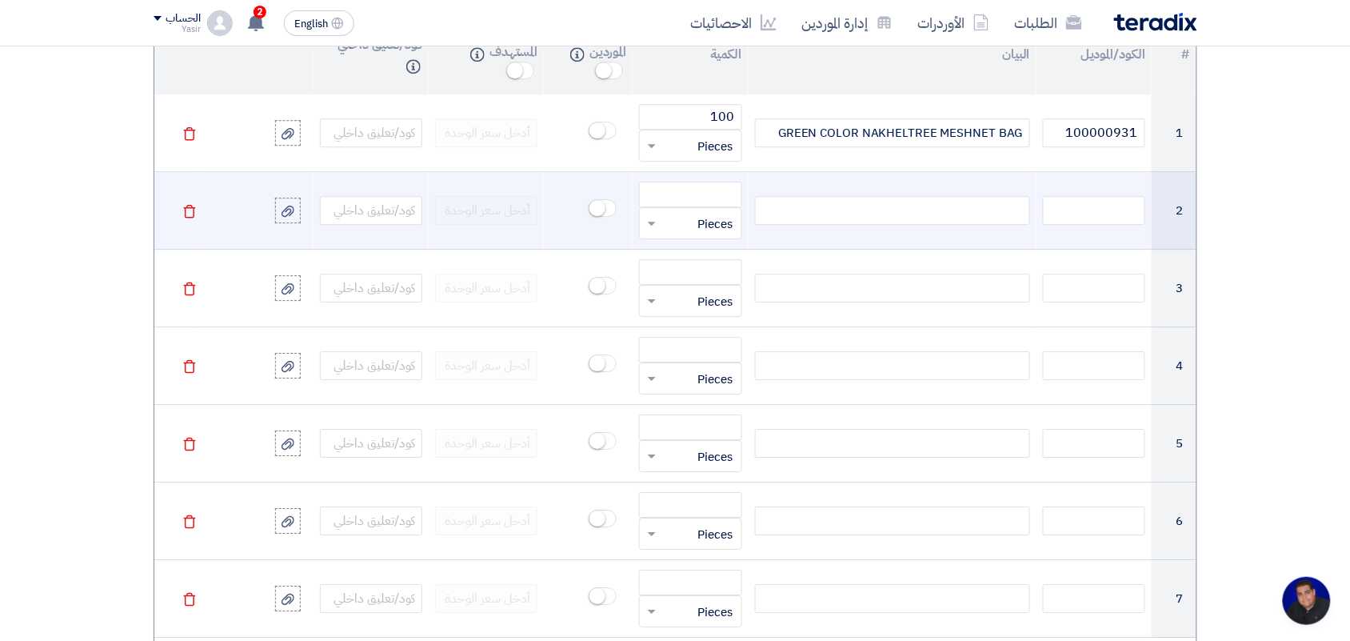
click at [953, 217] on div at bounding box center [892, 210] width 275 height 29
paste div
click at [1092, 214] on input "text" at bounding box center [1094, 210] width 102 height 29
paste input "230000501"
type input "230000501"
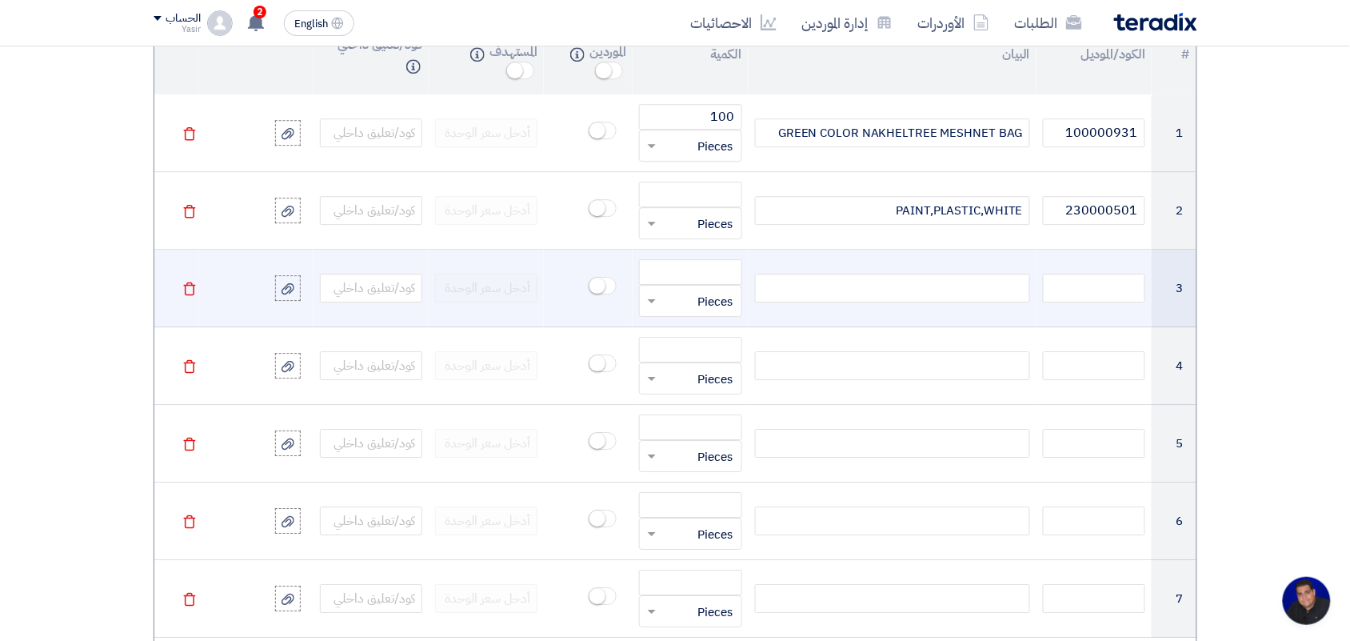
click at [917, 286] on div at bounding box center [892, 288] width 275 height 29
paste div
click at [1129, 288] on input "text" at bounding box center [1094, 288] width 102 height 29
paste input "230000747"
type input "230000747"
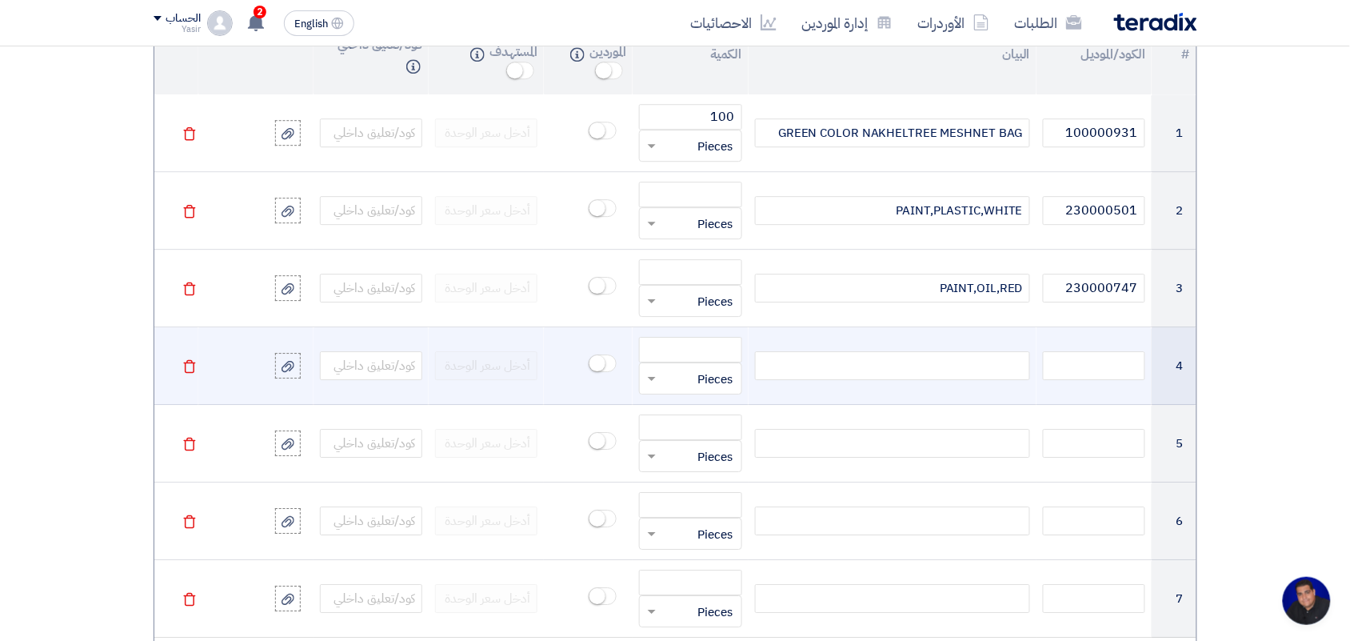
click at [905, 365] on div at bounding box center [892, 365] width 275 height 29
paste div
click at [1082, 374] on input "text" at bounding box center [1094, 365] width 102 height 29
paste input "230000745"
type input "230000745"
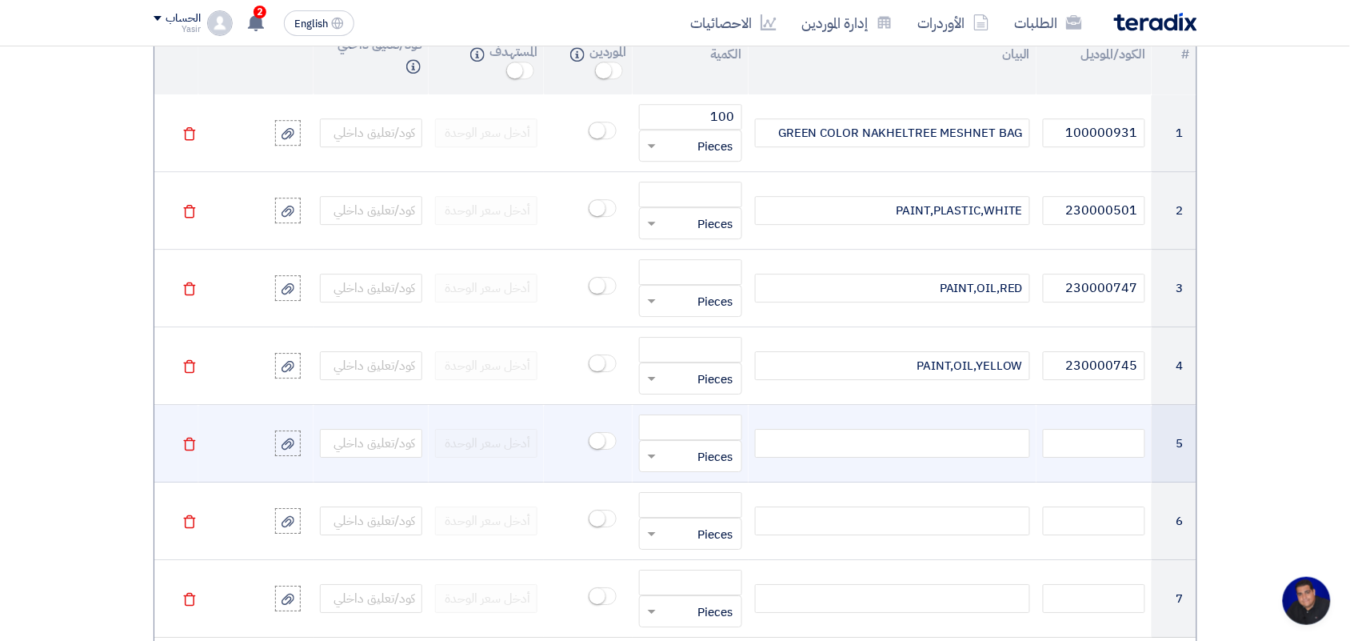
click at [885, 446] on div at bounding box center [892, 443] width 275 height 29
paste div
click at [1101, 446] on input "text" at bounding box center [1094, 443] width 102 height 29
paste input "230000743"
type input "230000743"
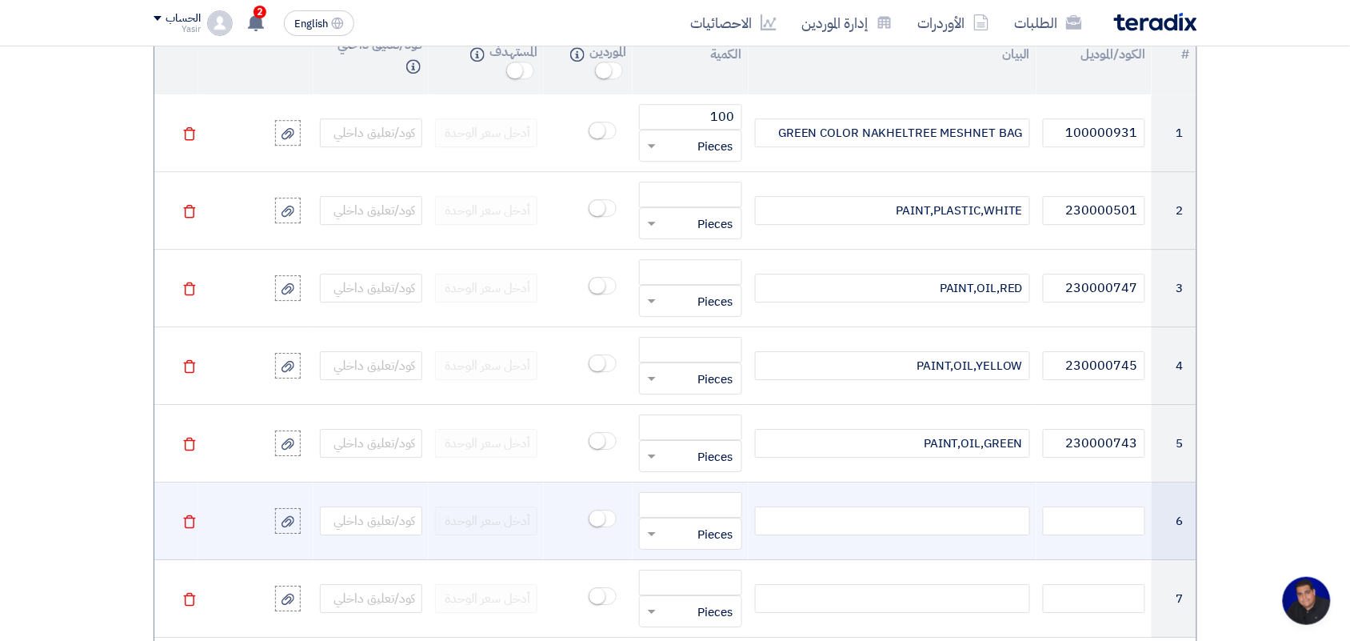
click at [944, 526] on div at bounding box center [892, 520] width 275 height 29
paste div
click at [1117, 526] on input "text" at bounding box center [1094, 520] width 102 height 29
paste input "120025764"
type input "120025764"
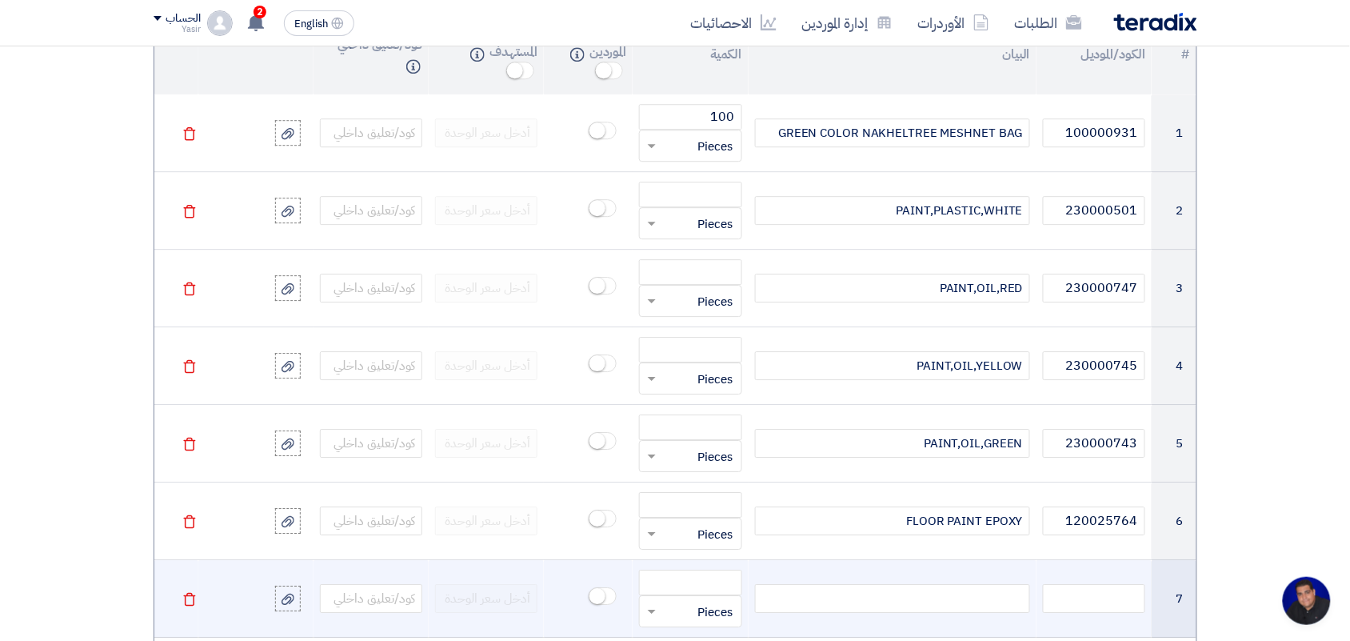
click at [960, 598] on div at bounding box center [892, 598] width 275 height 29
paste div
click at [1096, 598] on input "text" at bounding box center [1094, 598] width 102 height 29
paste input "230012742"
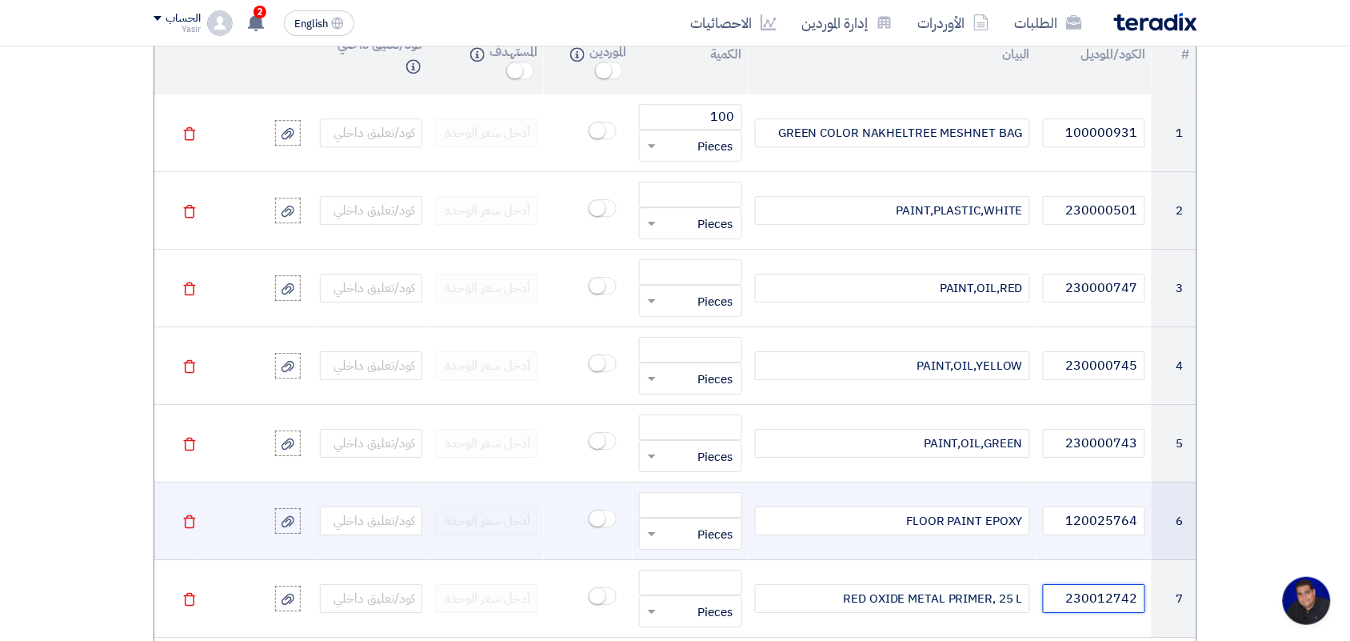
type input "230012742"
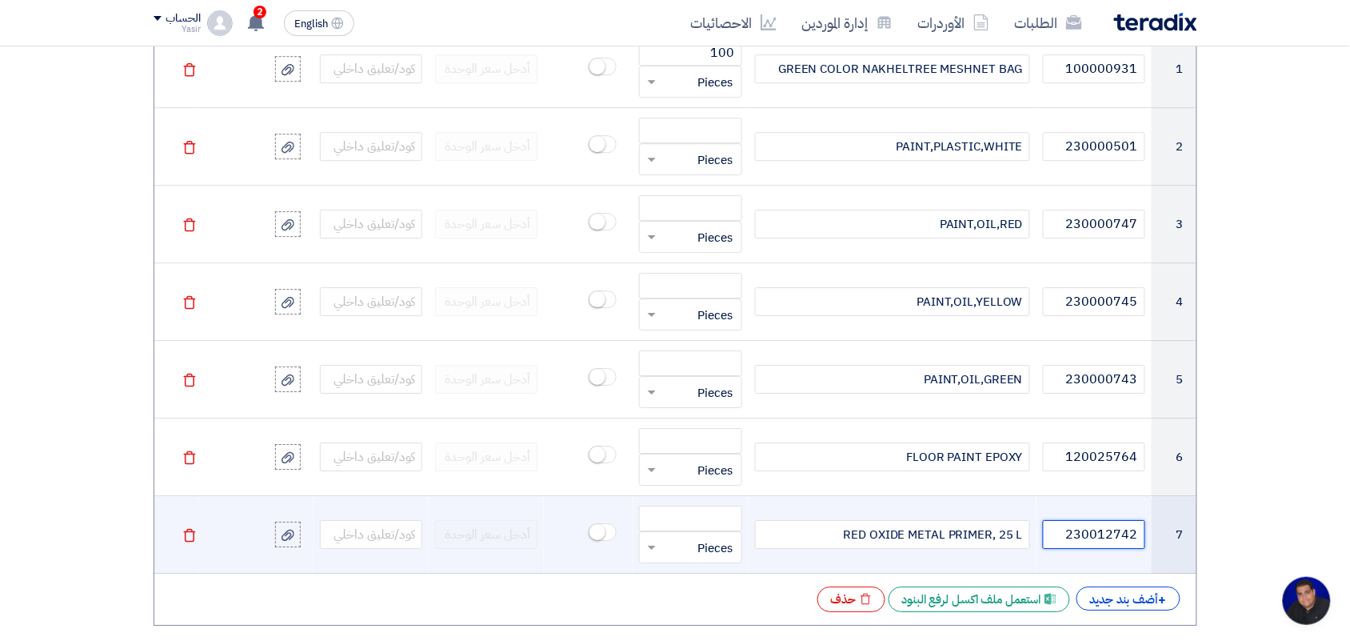
scroll to position [1400, 0]
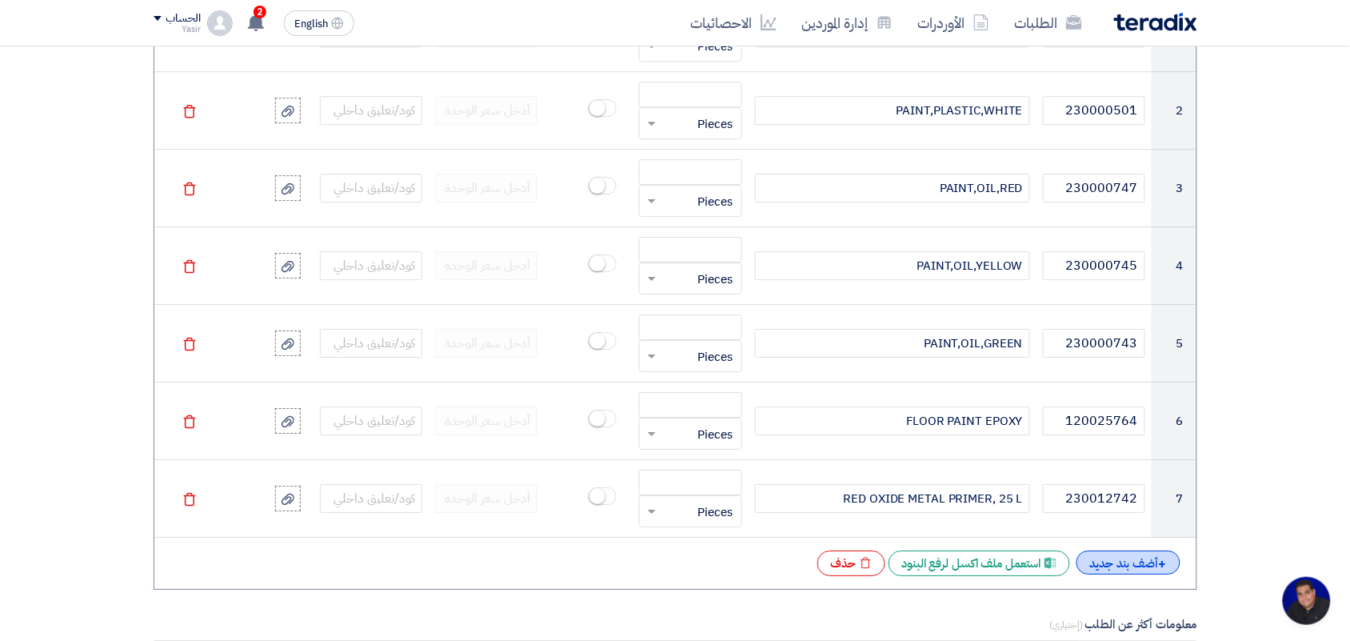
click at [1134, 564] on div "+ أضف بند جديد" at bounding box center [1129, 562] width 104 height 24
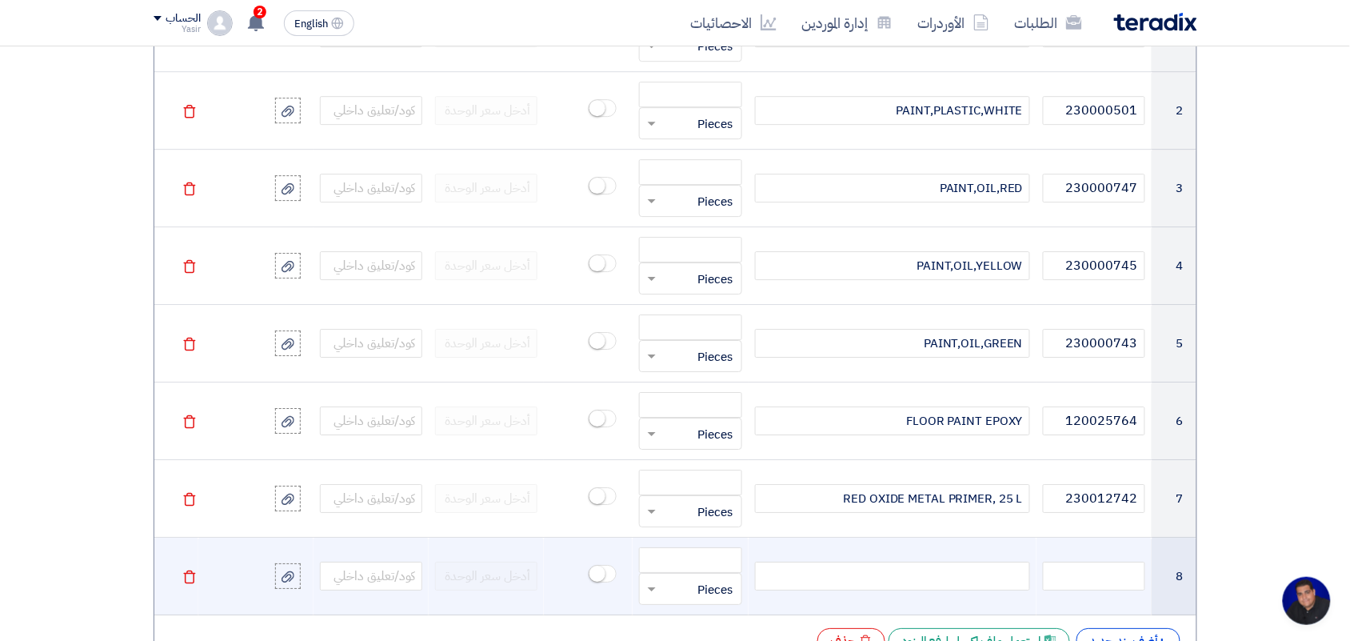
click at [936, 578] on div at bounding box center [892, 576] width 275 height 29
paste div
click at [1089, 570] on input "text" at bounding box center [1094, 576] width 102 height 29
paste input "120042535"
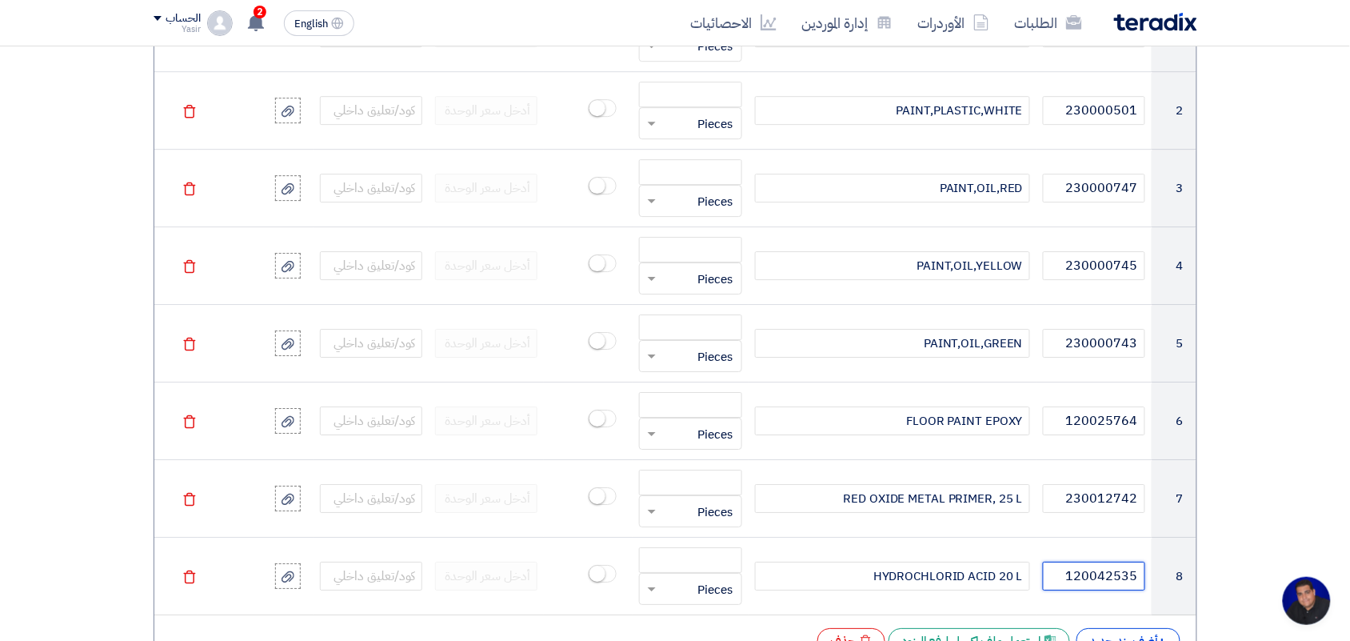
type input "120042535"
click at [1124, 629] on div "# الكود/الموديل البيان الكمية غلق إقتراحات الموردين Info السعر الاسترشادي/المست…" at bounding box center [676, 290] width 1044 height 754
click at [1122, 634] on div "+ أضف بند جديد" at bounding box center [1129, 640] width 104 height 24
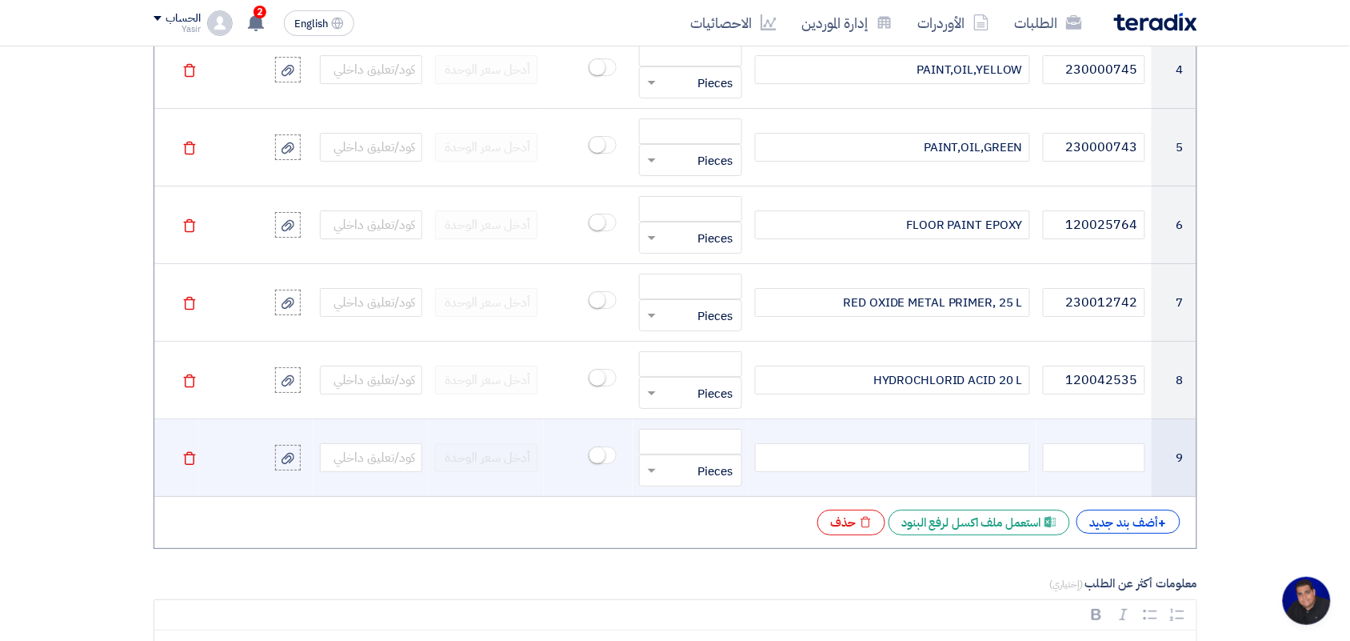
scroll to position [1600, 0]
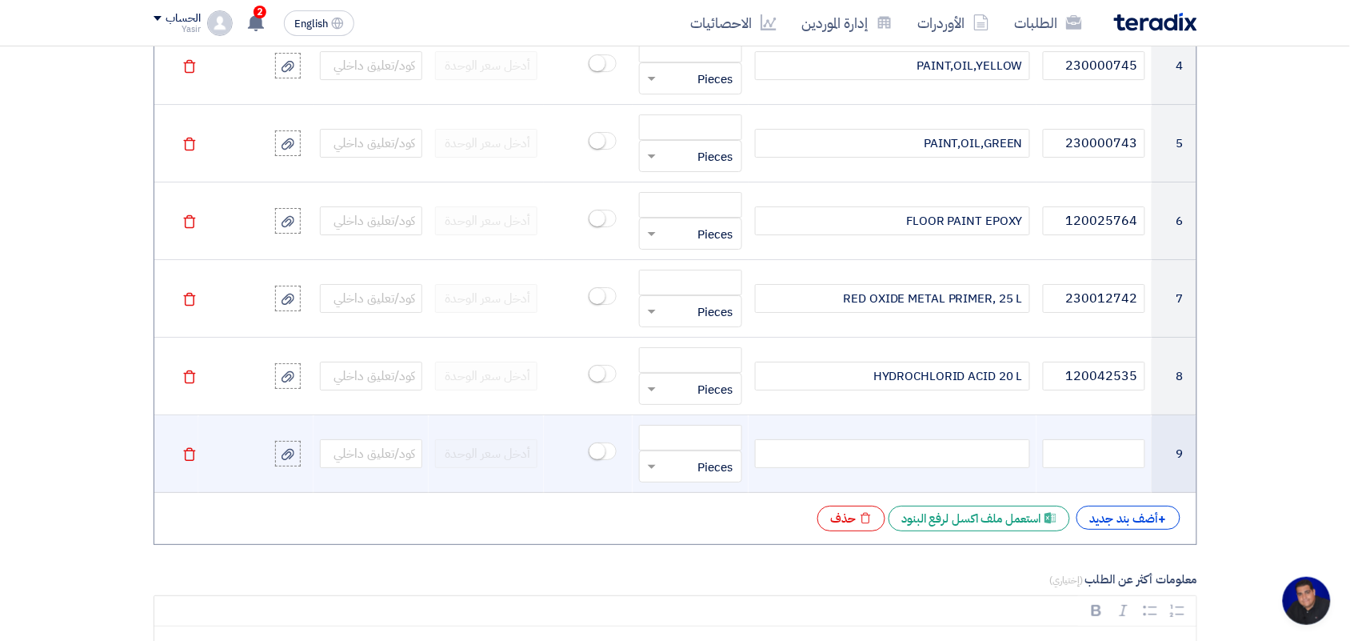
click at [985, 462] on div at bounding box center [892, 453] width 275 height 29
paste div
click at [1094, 462] on input "text" at bounding box center [1094, 453] width 102 height 29
paste input "230007906"
type input "230007906"
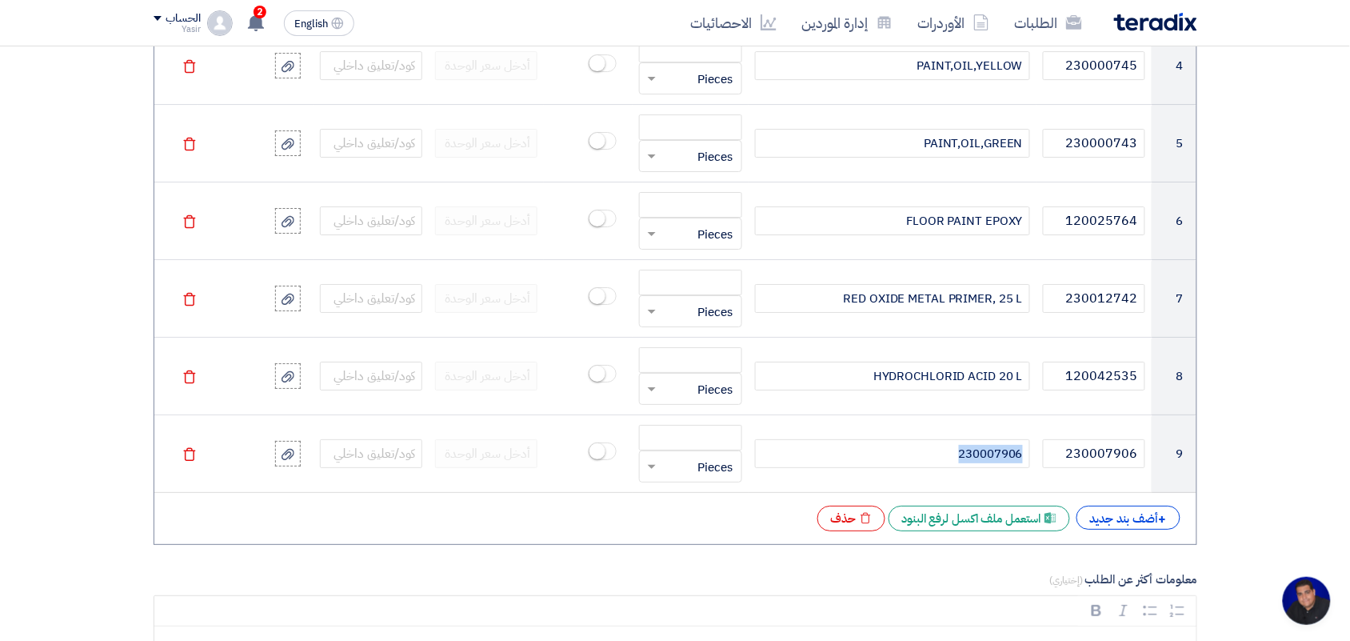
drag, startPoint x: 910, startPoint y: 465, endPoint x: 1222, endPoint y: 450, distance: 312.3
click at [1222, 450] on section "المعلومات الأساسية أكتب عنوان لهذا الطلب 8100015578 PAINT 4087 نوع طلب عروض الأ…" at bounding box center [675, 337] width 1350 height 3440
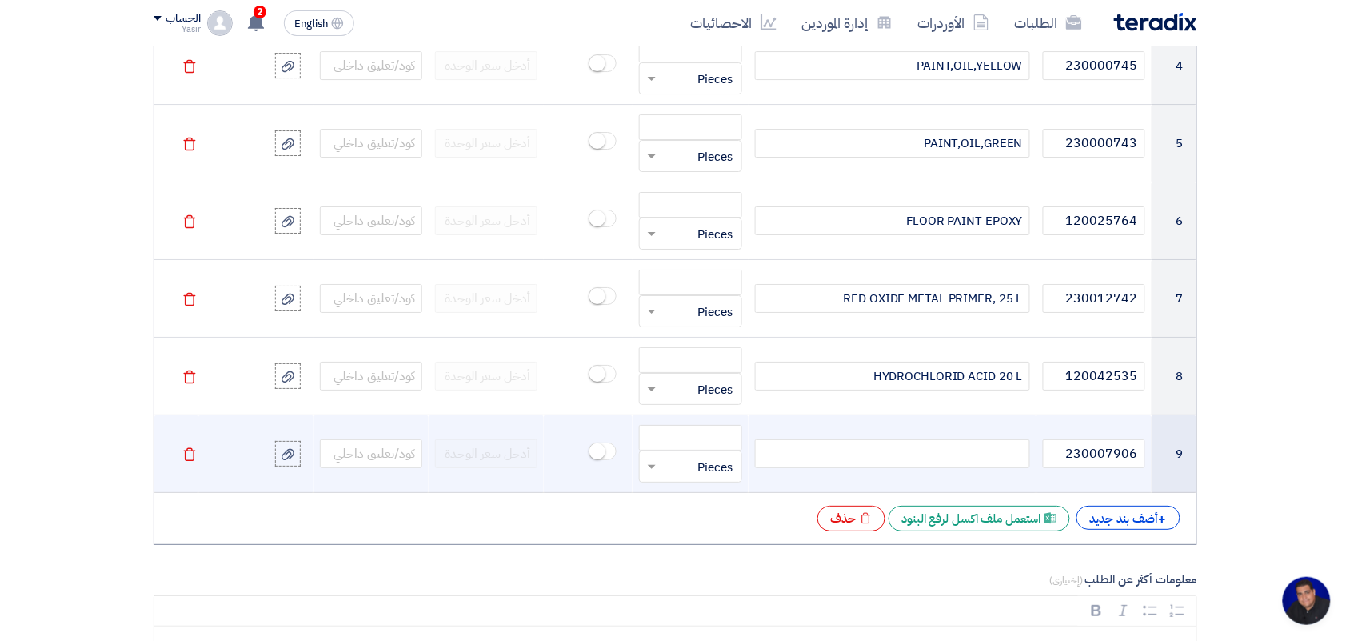
click at [892, 466] on div at bounding box center [892, 453] width 275 height 29
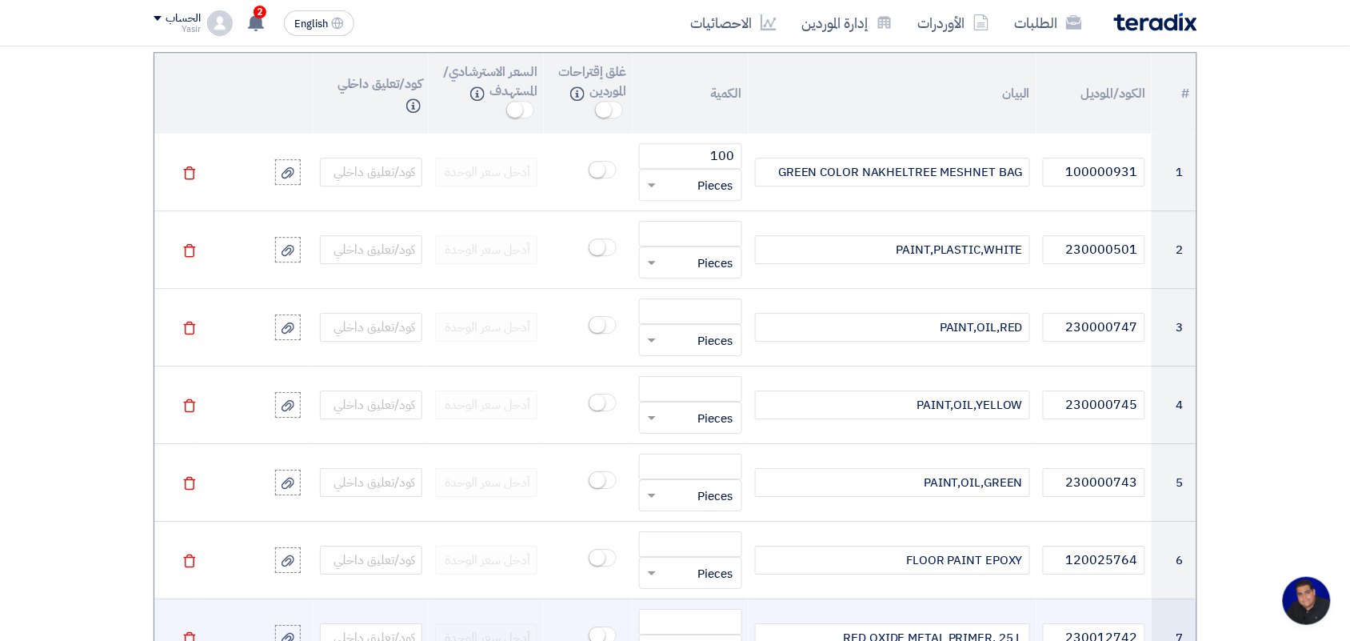
scroll to position [1200, 0]
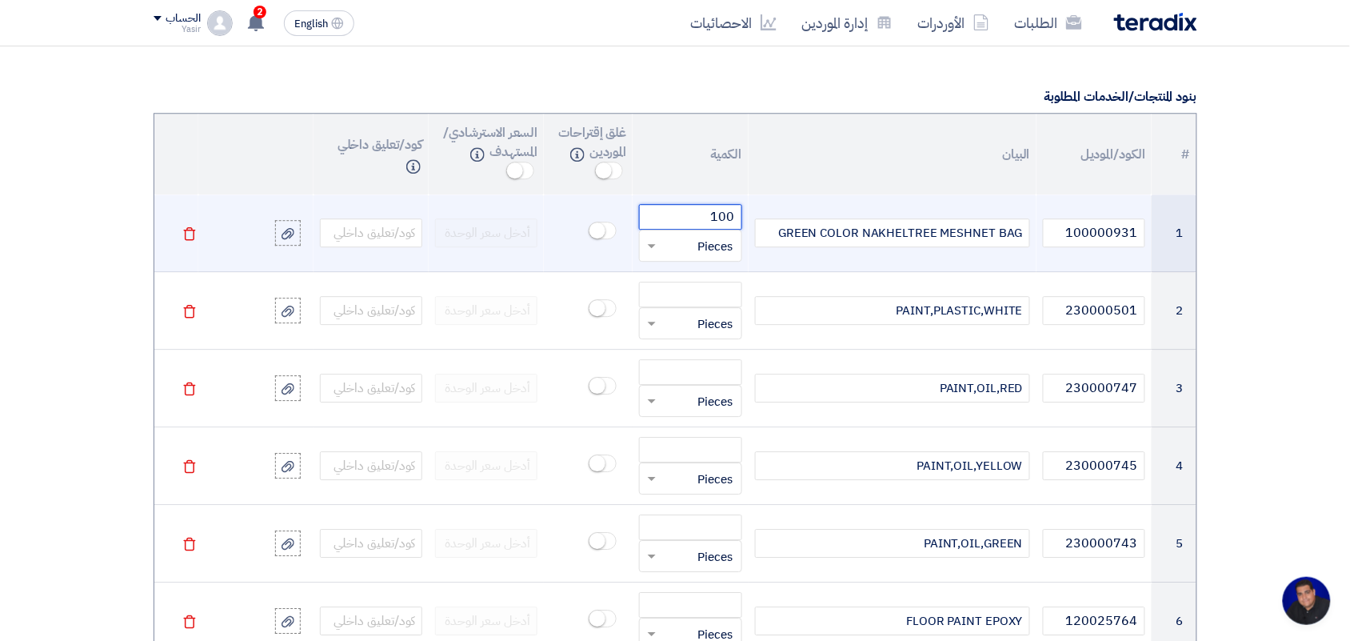
drag, startPoint x: 697, startPoint y: 222, endPoint x: 913, endPoint y: 206, distance: 216.5
click at [913, 210] on tr "1 100000931 GREEN COLOR NAKHELTREE MESHNET BAG 100 قطعة × Pieces [GEOGRAPHIC_DA…" at bounding box center [675, 233] width 1042 height 78
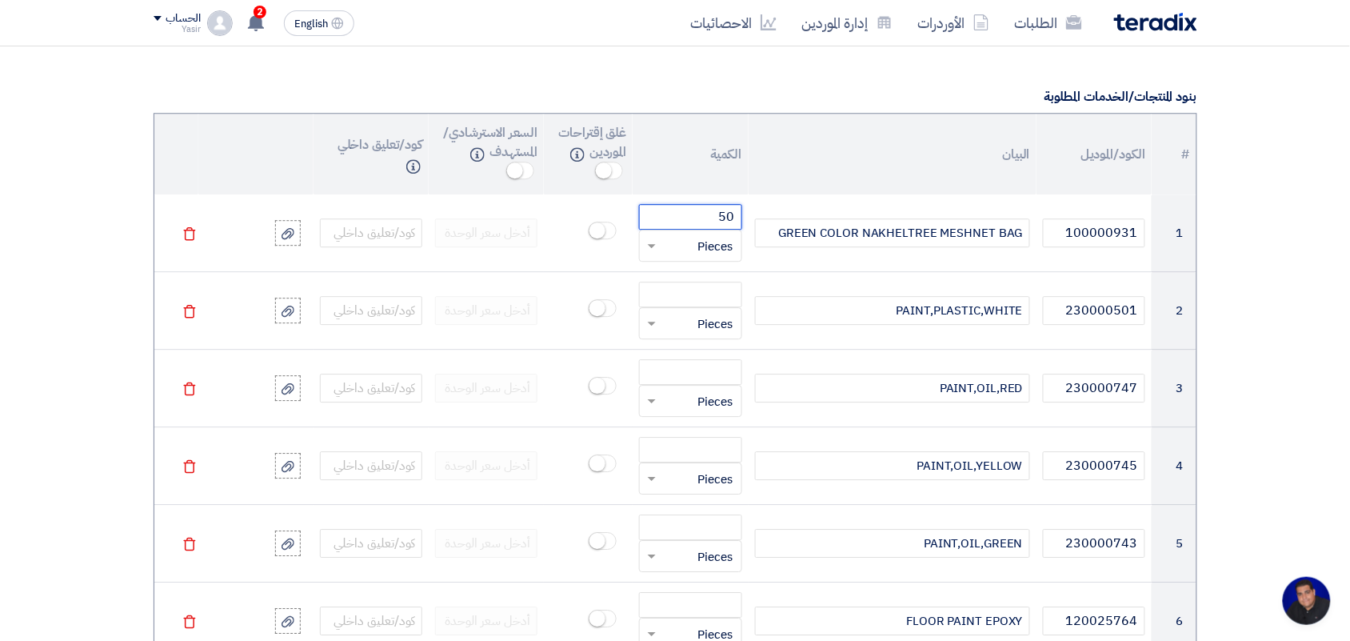
type input "50"
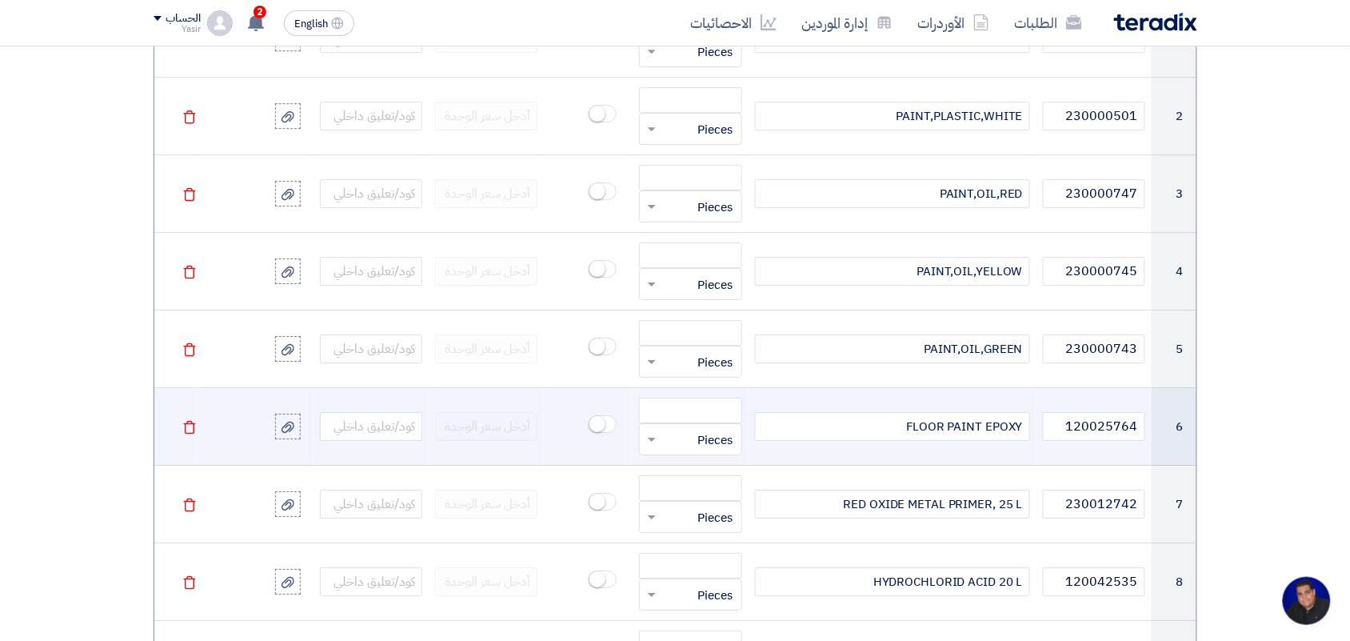
scroll to position [1400, 0]
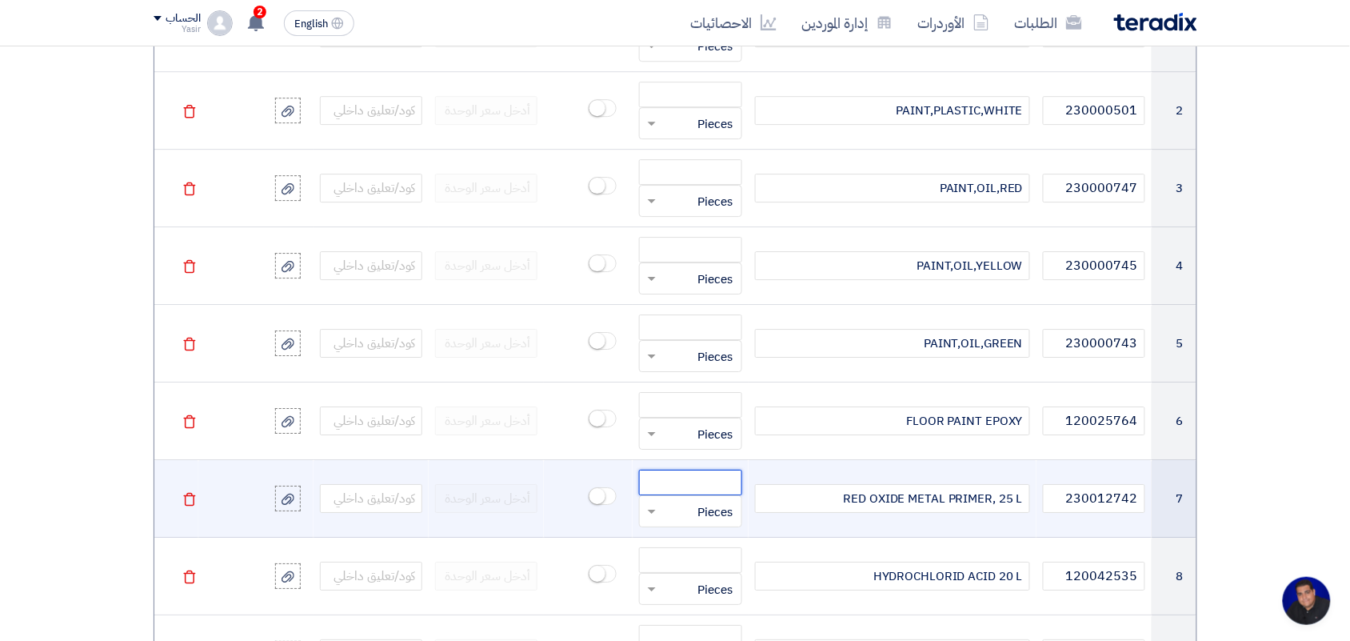
click at [681, 485] on input "number" at bounding box center [690, 483] width 102 height 26
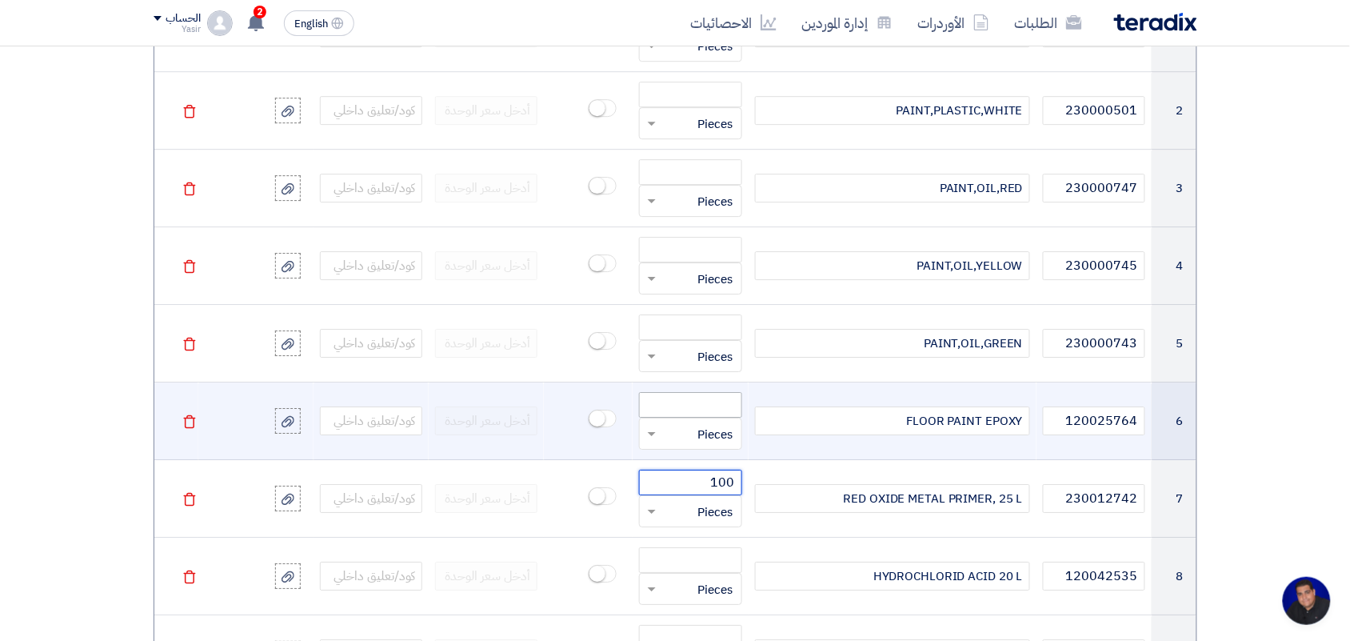
type input "100"
click at [678, 400] on input "number" at bounding box center [690, 405] width 102 height 26
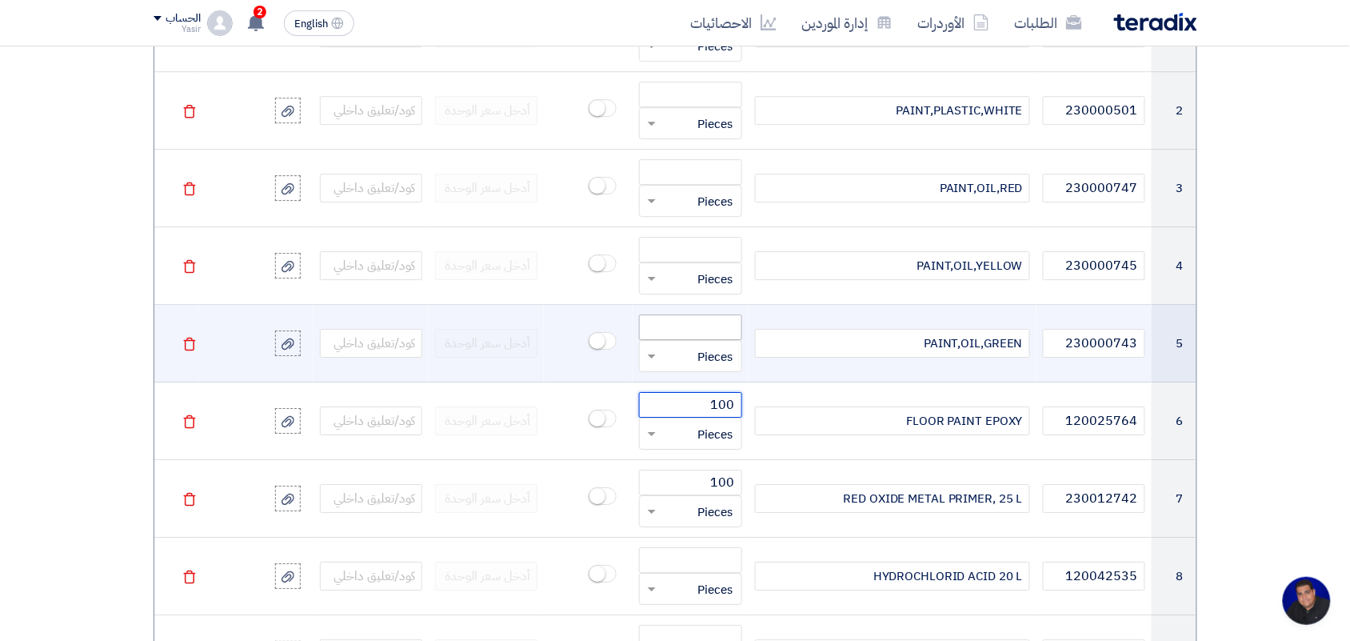
type input "100"
click at [677, 330] on input "number" at bounding box center [690, 327] width 102 height 26
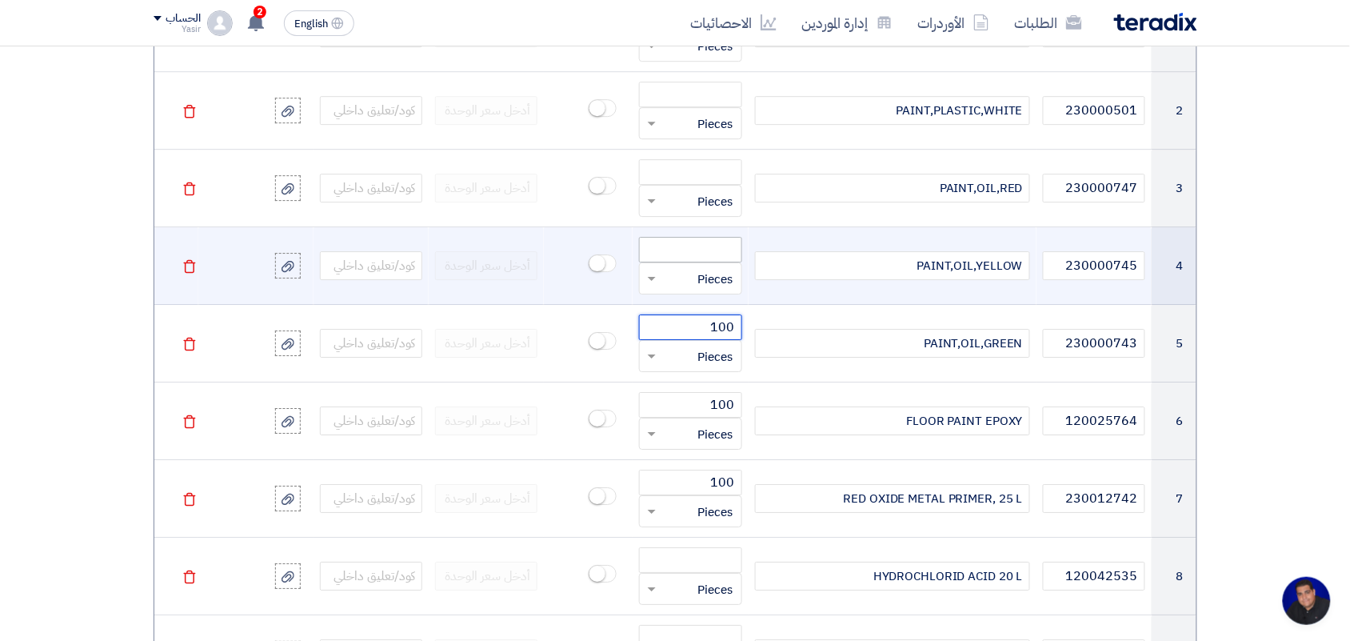
type input "100"
click at [689, 246] on input "number" at bounding box center [690, 250] width 102 height 26
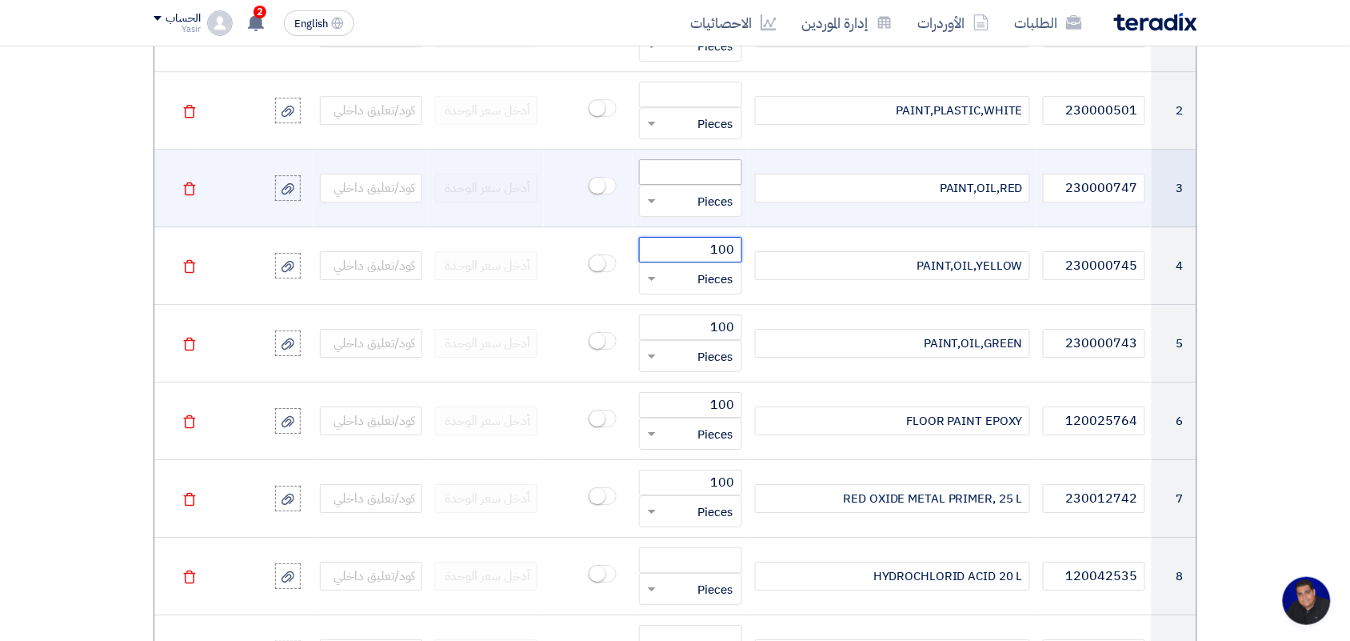
type input "100"
click at [684, 180] on input "number" at bounding box center [690, 172] width 102 height 26
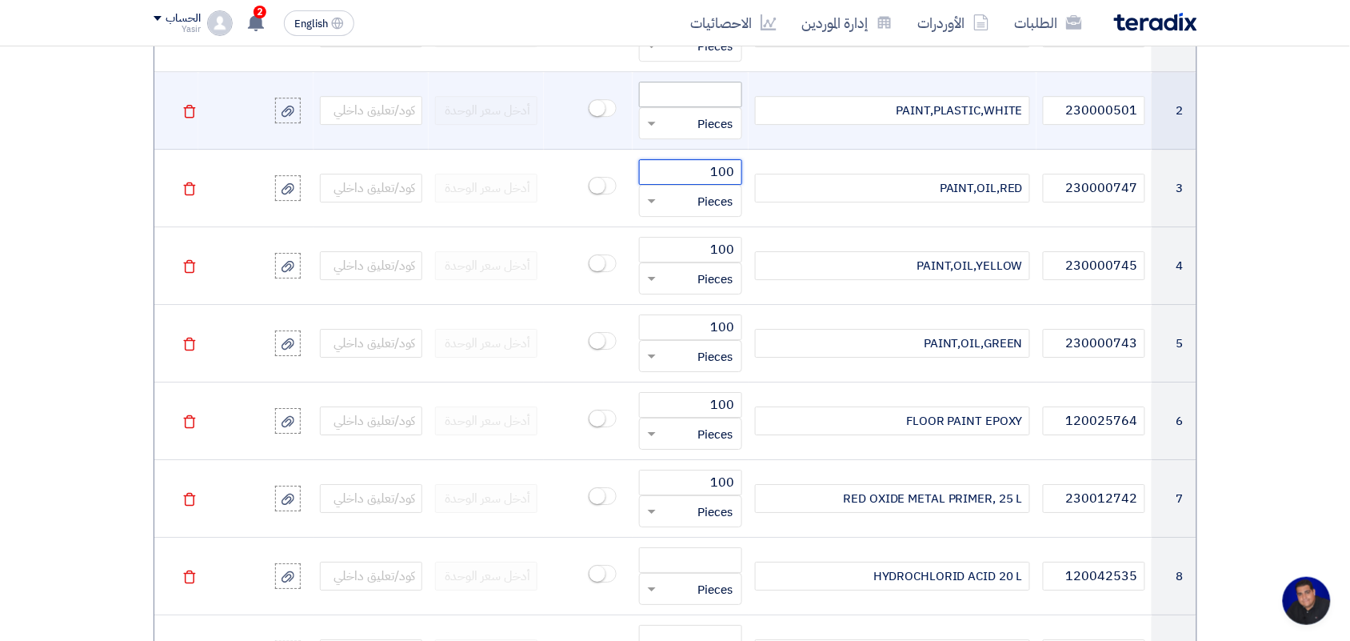
type input "100"
click at [681, 92] on input "number" at bounding box center [690, 95] width 102 height 26
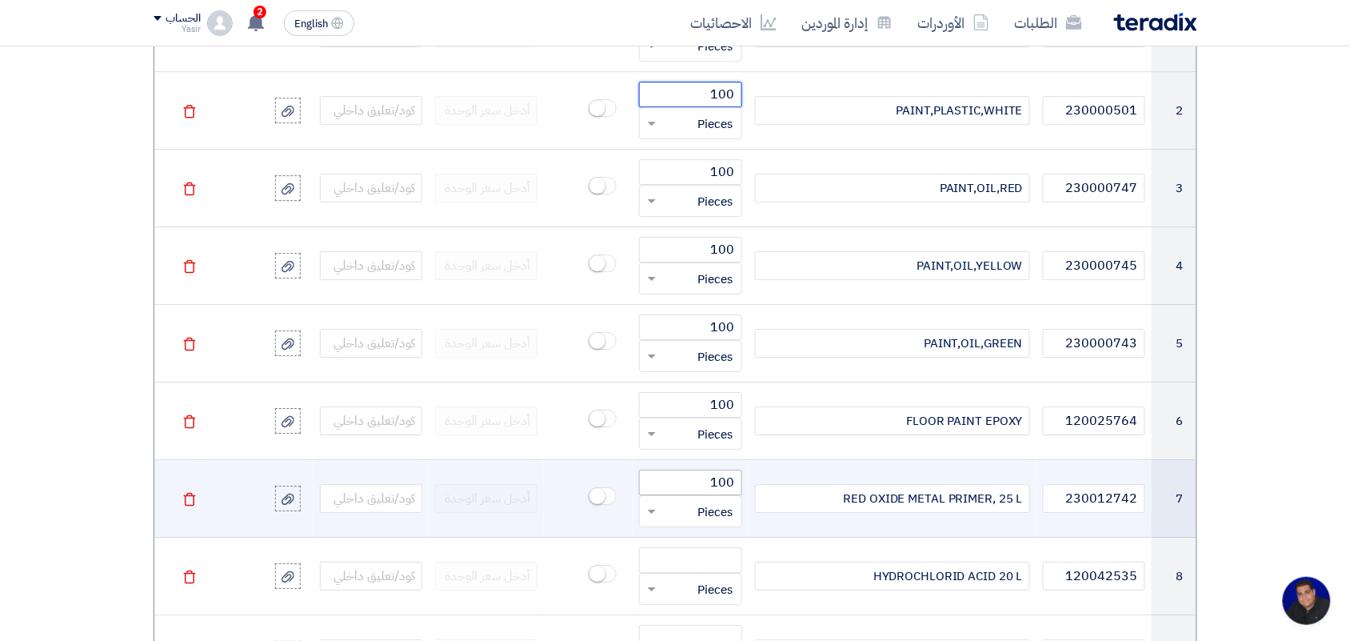
type input "100"
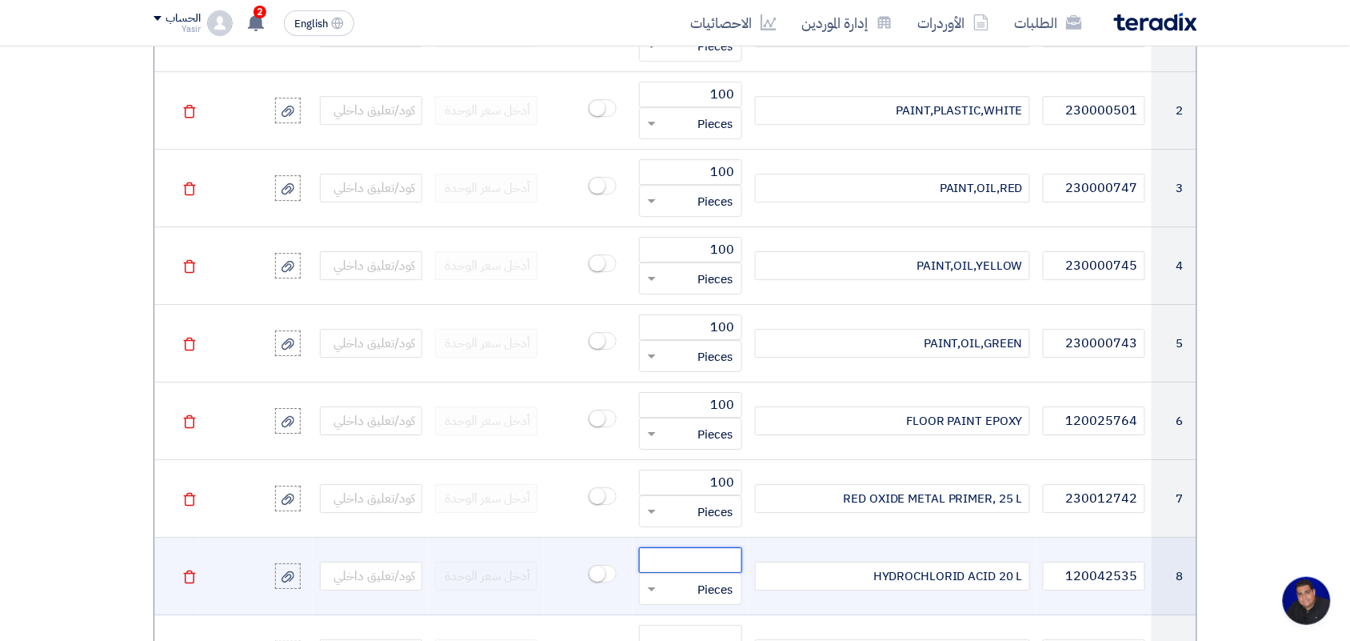
click at [700, 562] on input "number" at bounding box center [690, 560] width 102 height 26
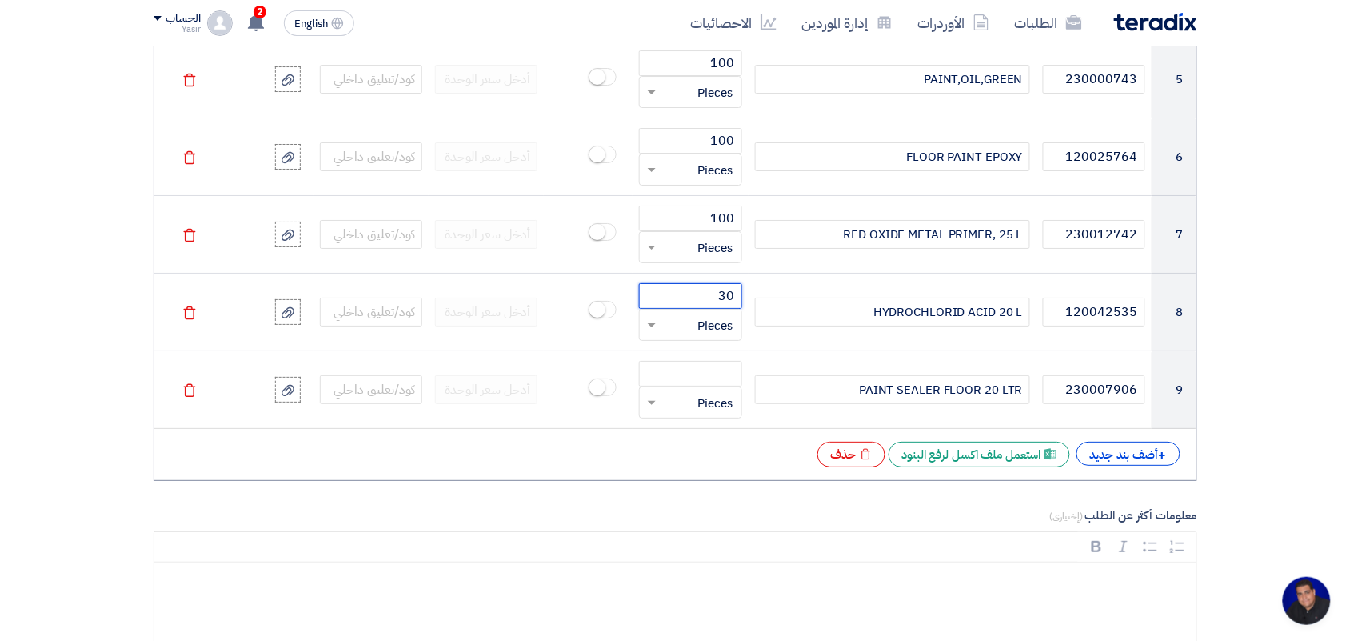
scroll to position [1700, 0]
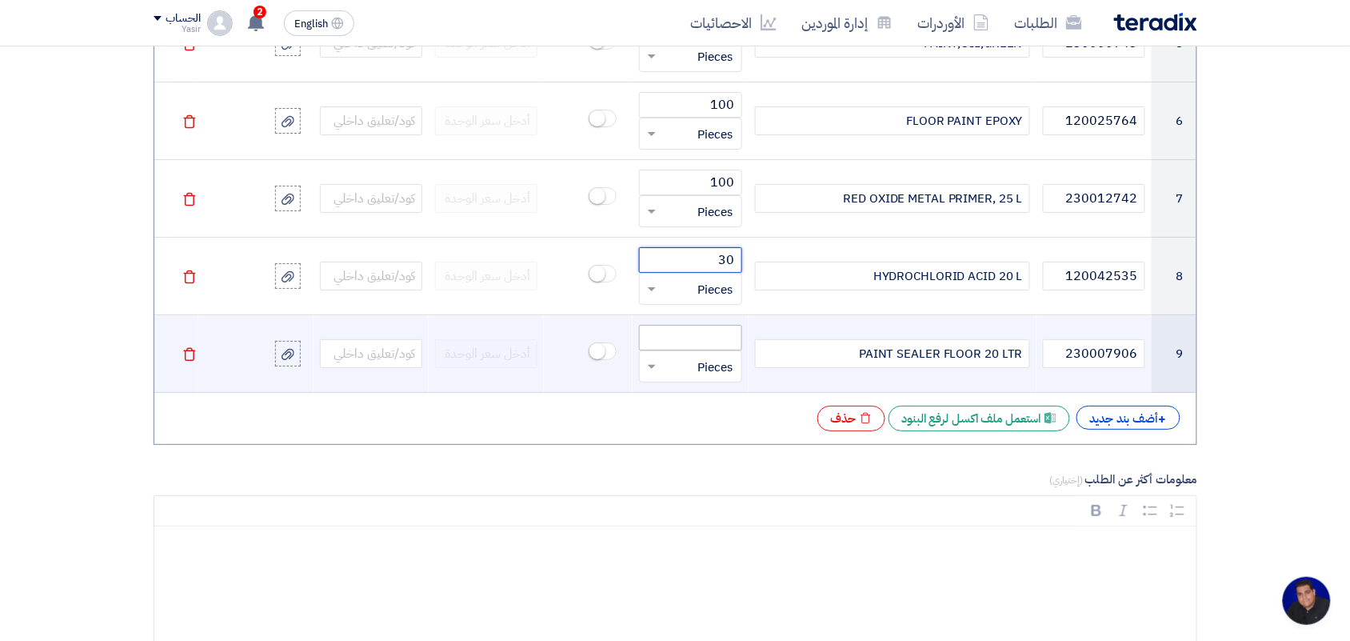
type input "30"
click at [698, 342] on input "number" at bounding box center [690, 338] width 102 height 26
type input "30"
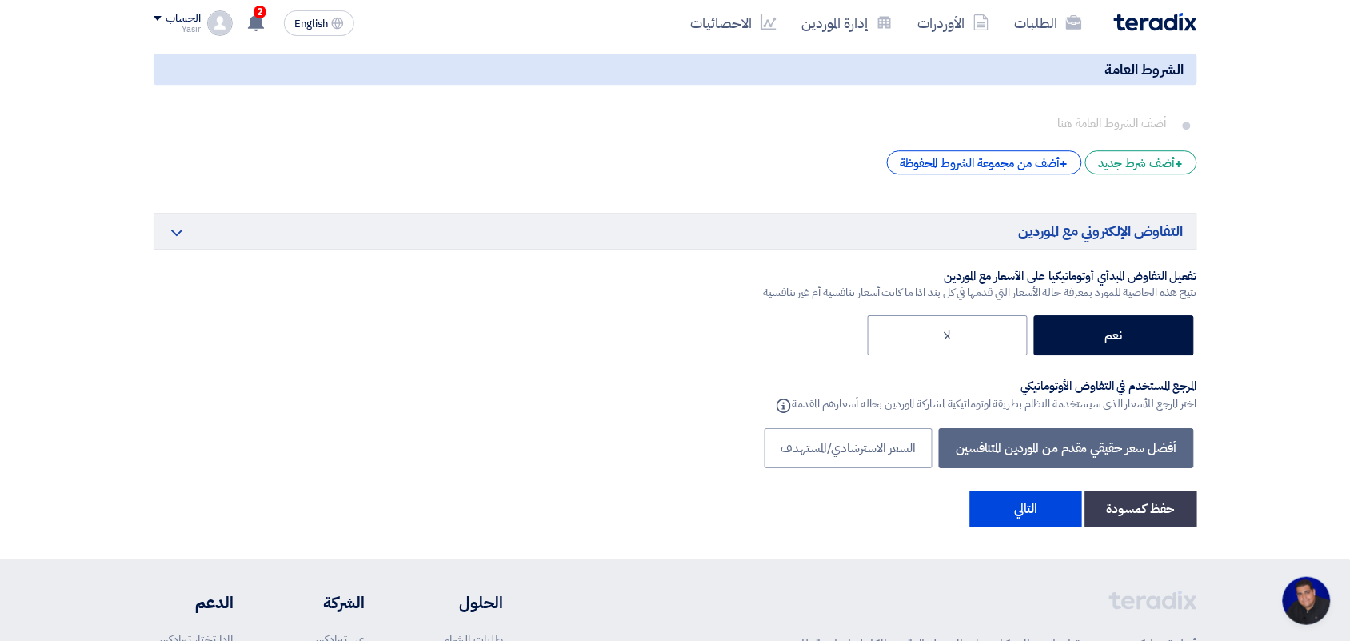
scroll to position [3390, 0]
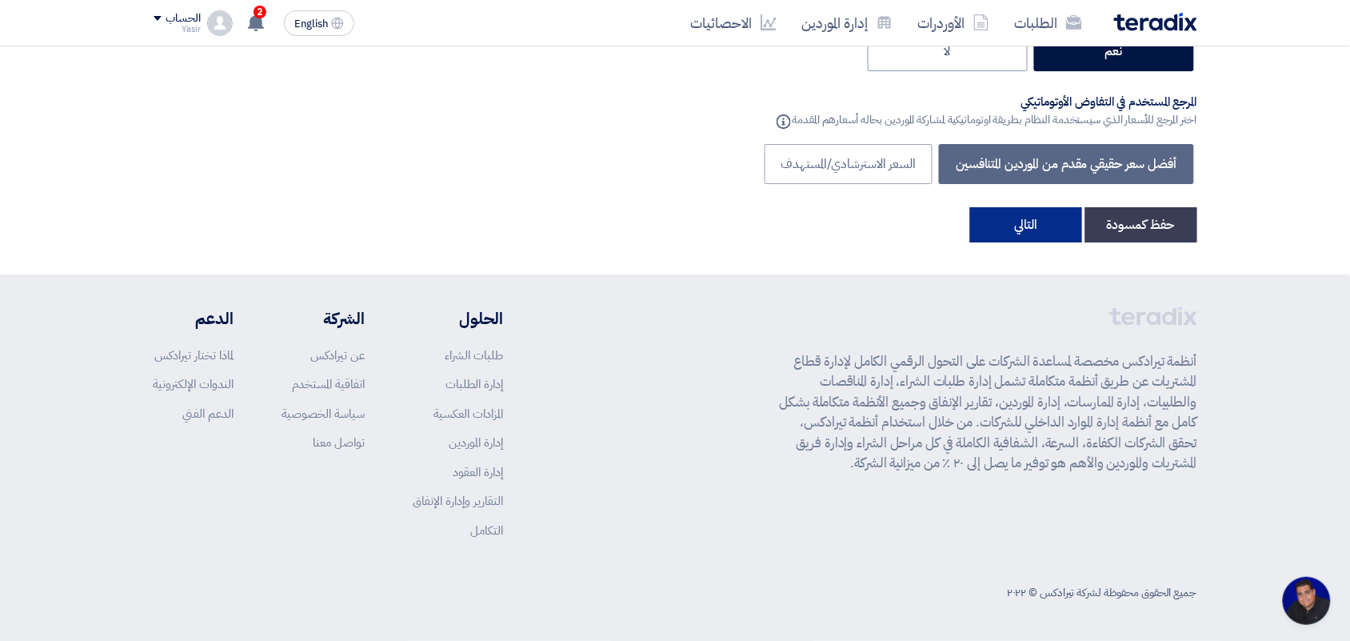
click at [1006, 229] on button "التالي" at bounding box center [1026, 224] width 112 height 35
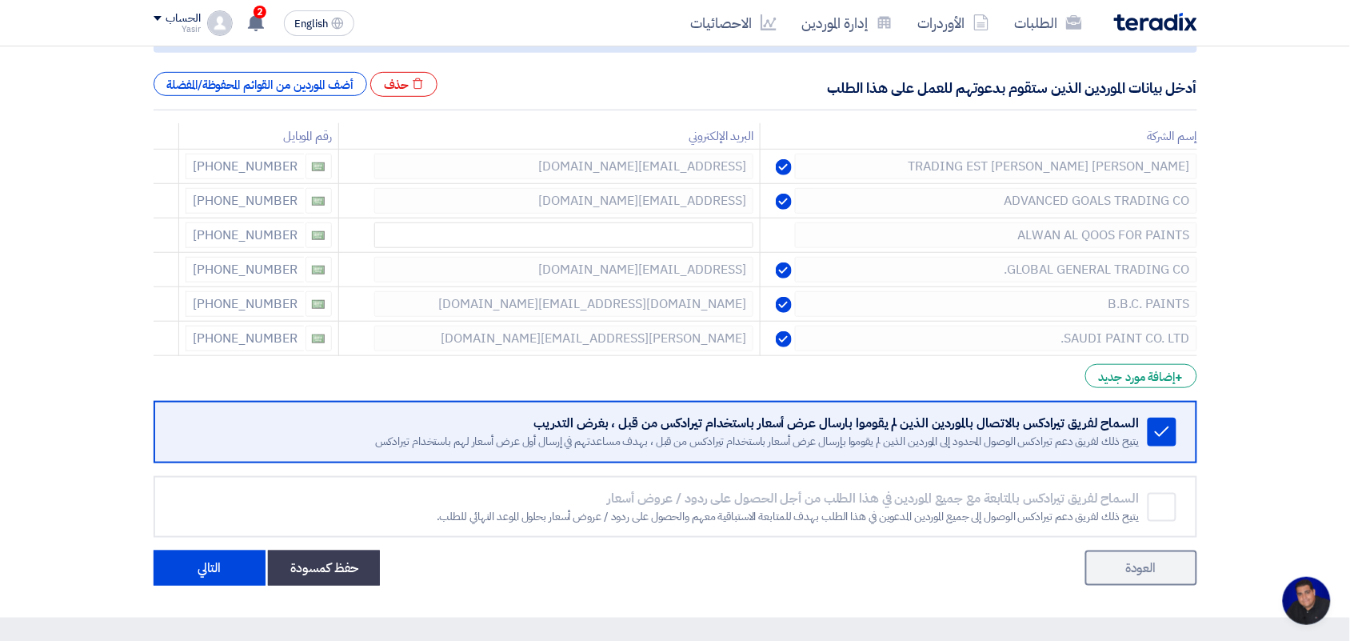
scroll to position [200, 0]
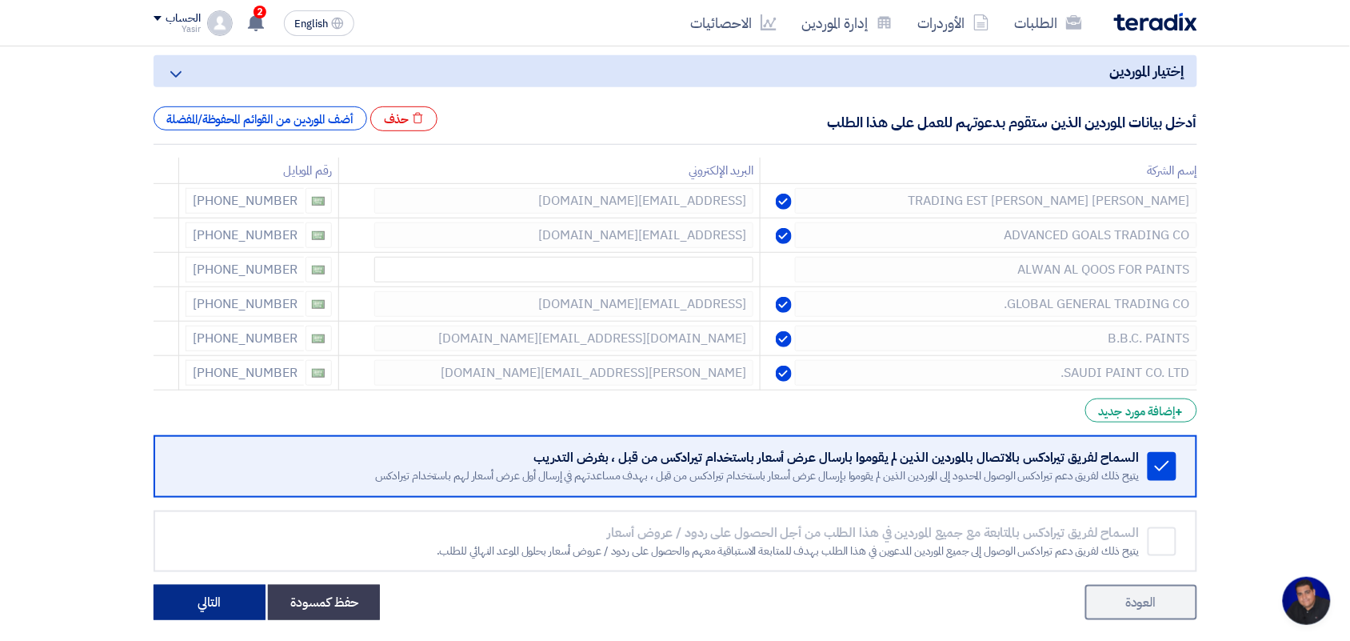
click at [213, 598] on button "التالي" at bounding box center [210, 602] width 112 height 35
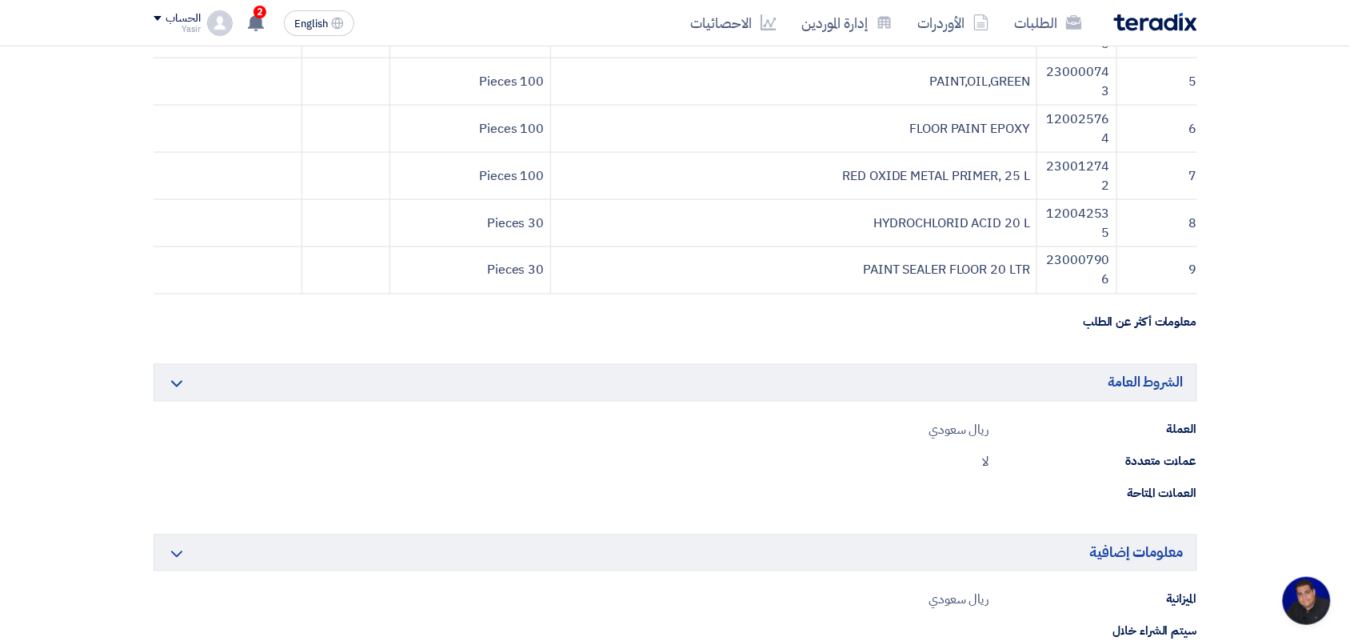
scroll to position [1100, 0]
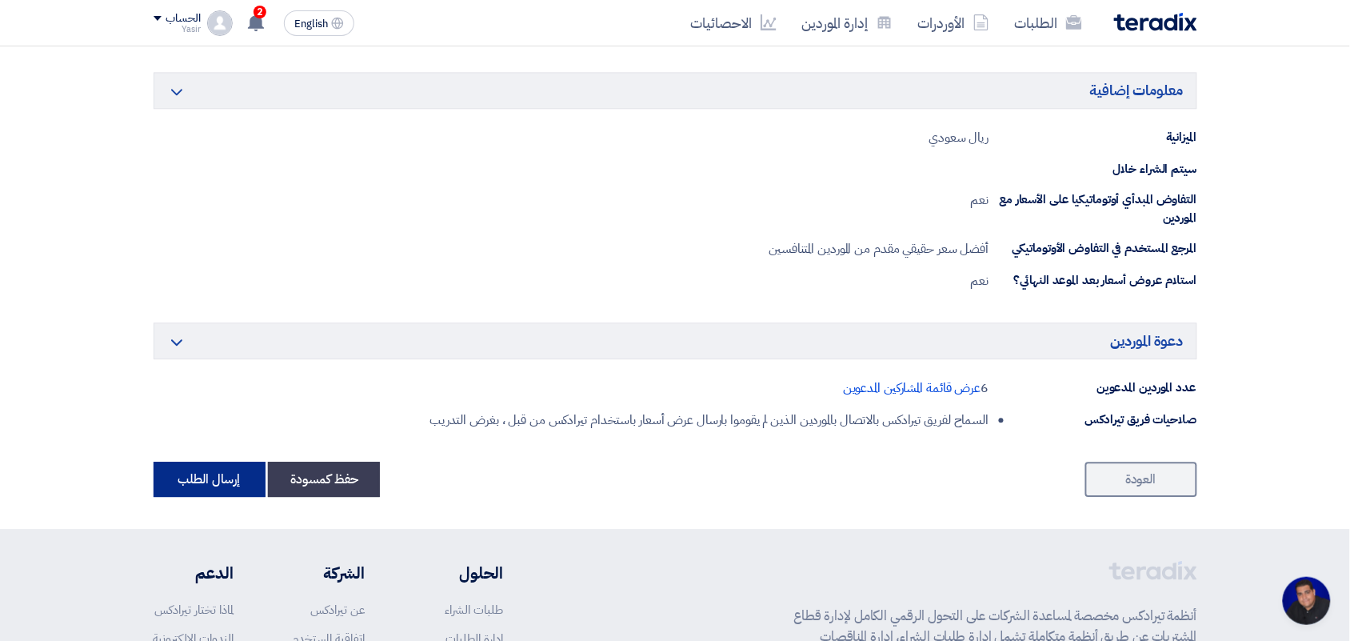
click at [210, 497] on button "إرسال الطلب" at bounding box center [210, 479] width 112 height 35
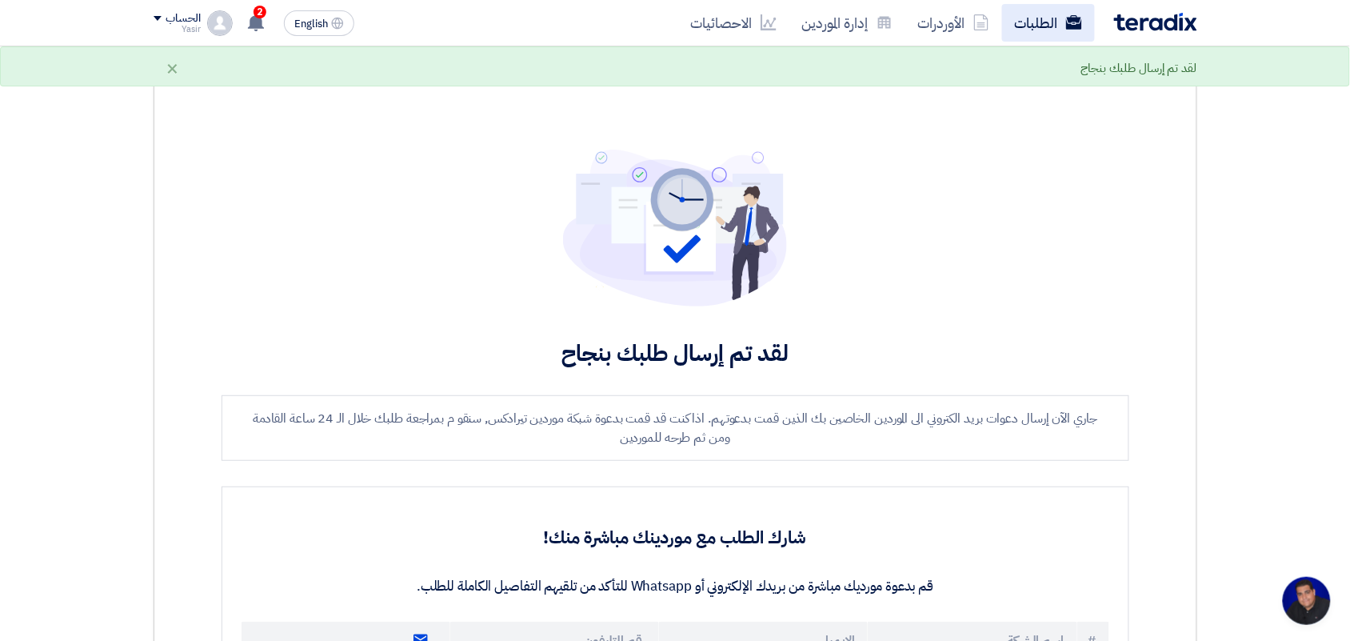
click at [1052, 18] on link "الطلبات" at bounding box center [1048, 23] width 93 height 38
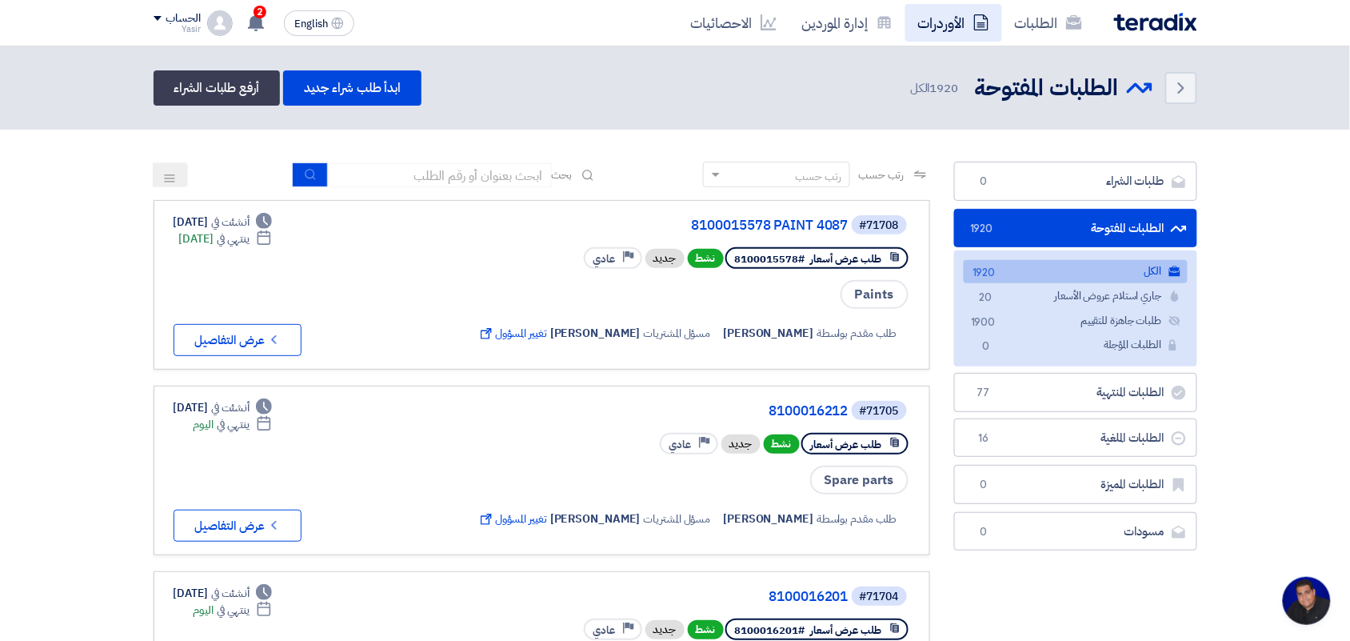
click at [976, 14] on icon at bounding box center [981, 22] width 16 height 16
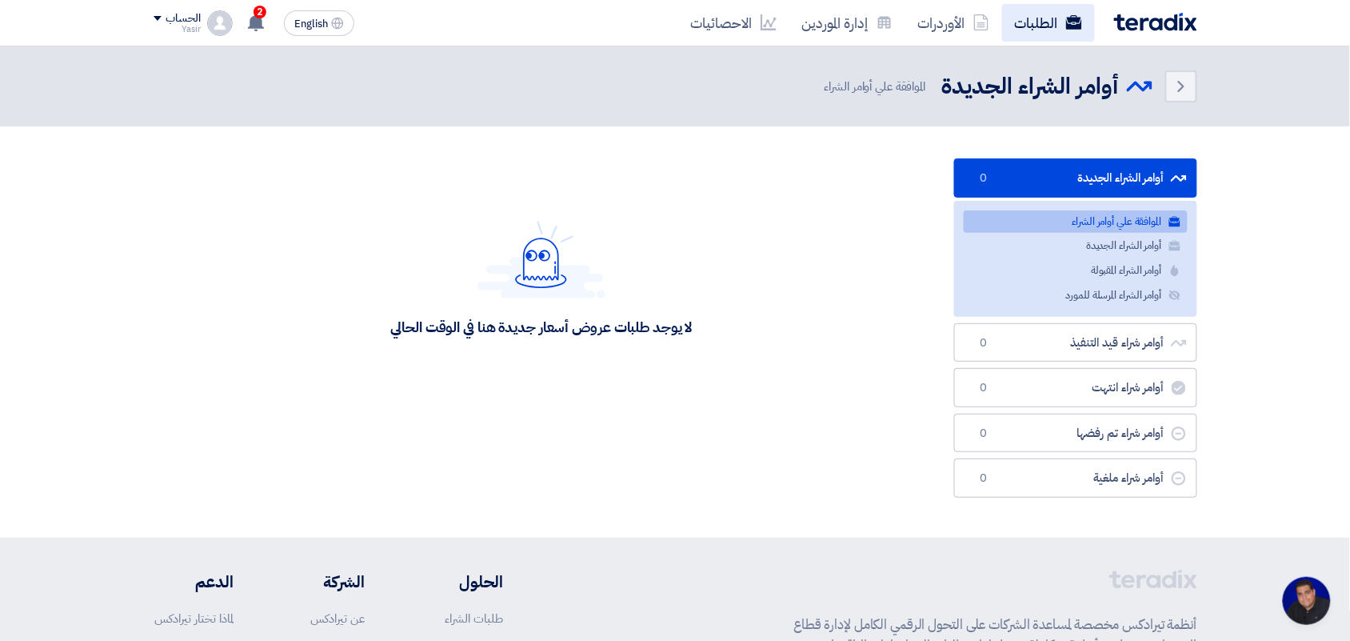
click at [1036, 21] on link "الطلبات" at bounding box center [1048, 23] width 93 height 38
